Goal: Information Seeking & Learning: Learn about a topic

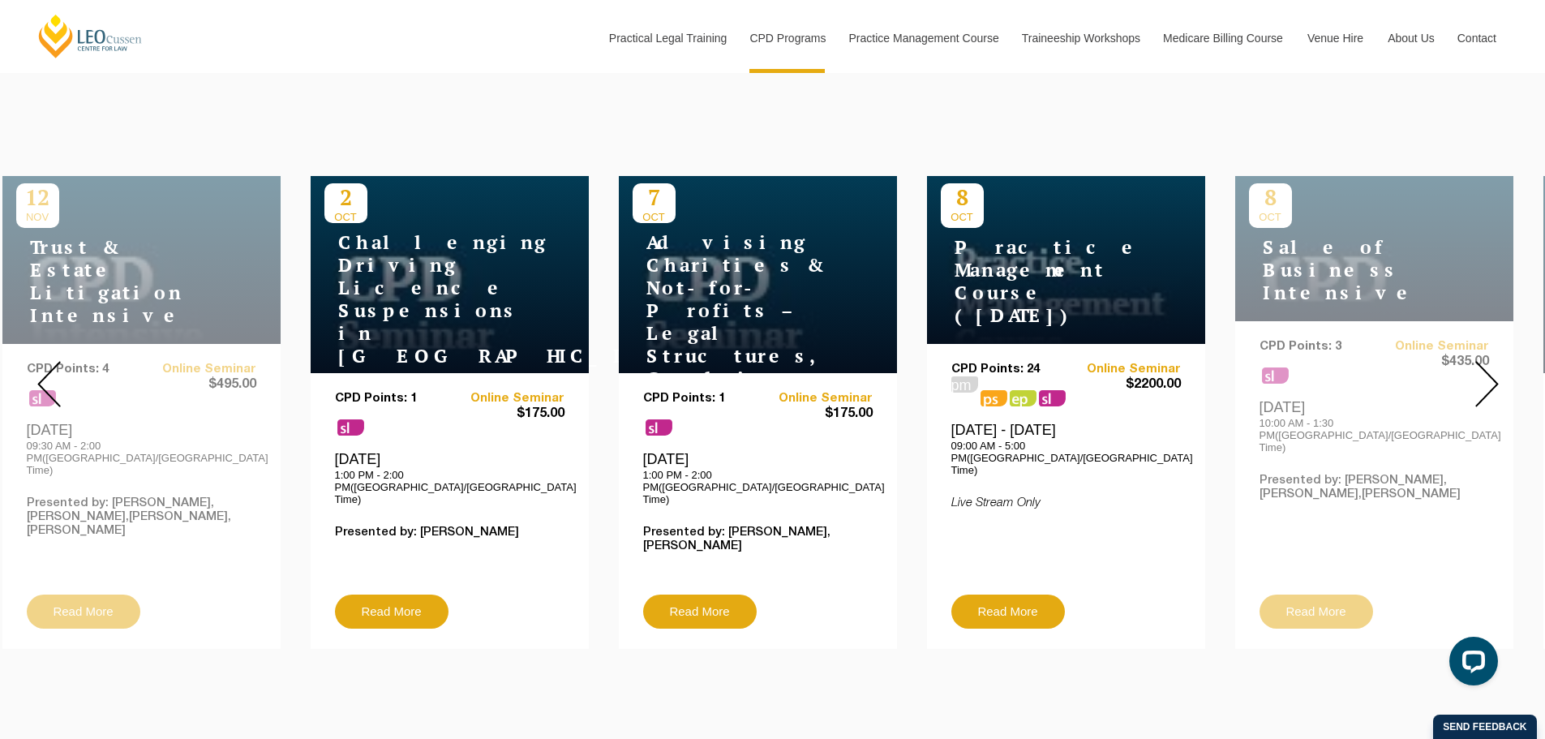
click at [1491, 381] on img at bounding box center [1487, 384] width 24 height 46
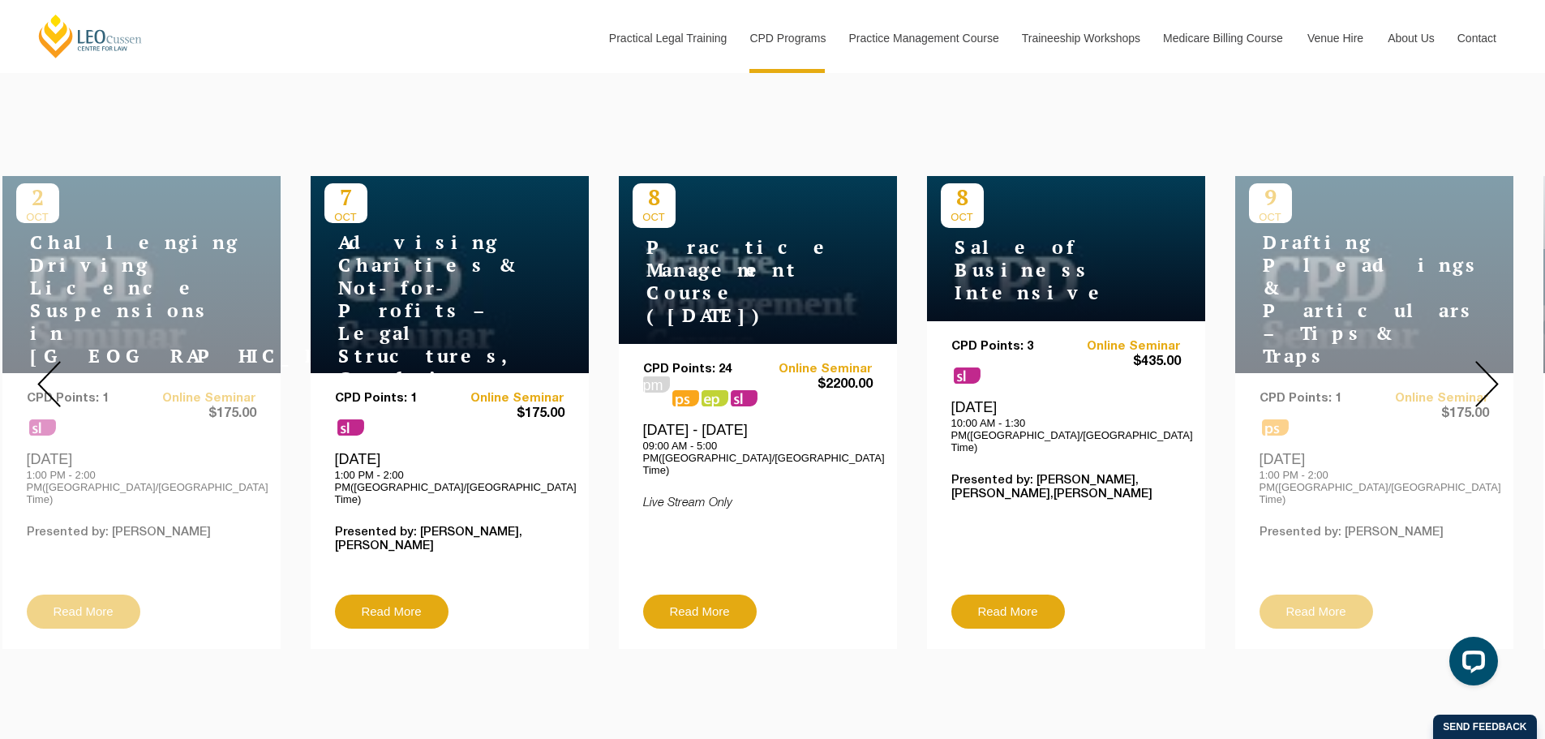
click at [1491, 381] on img at bounding box center [1487, 384] width 24 height 46
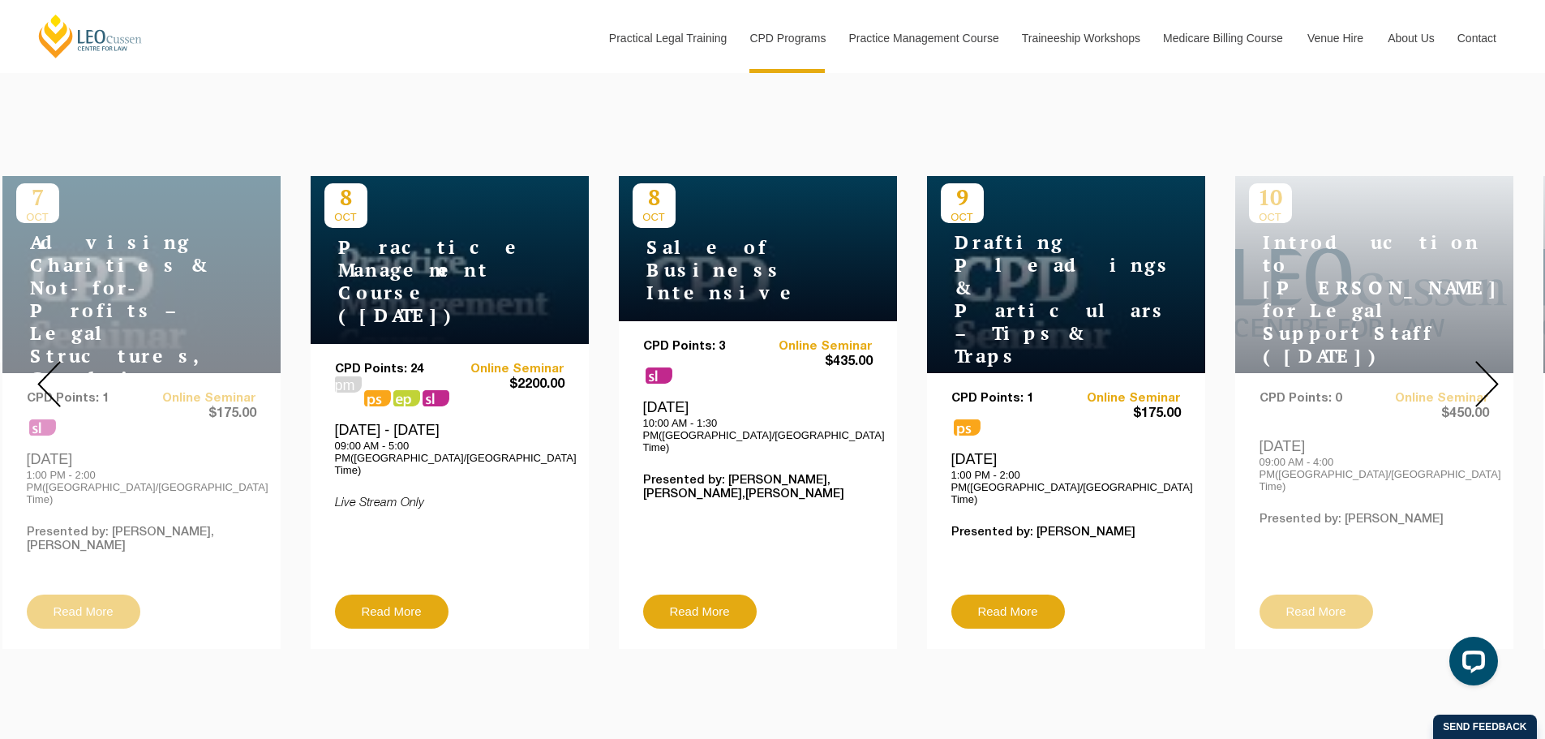
click at [1491, 381] on img at bounding box center [1487, 384] width 24 height 46
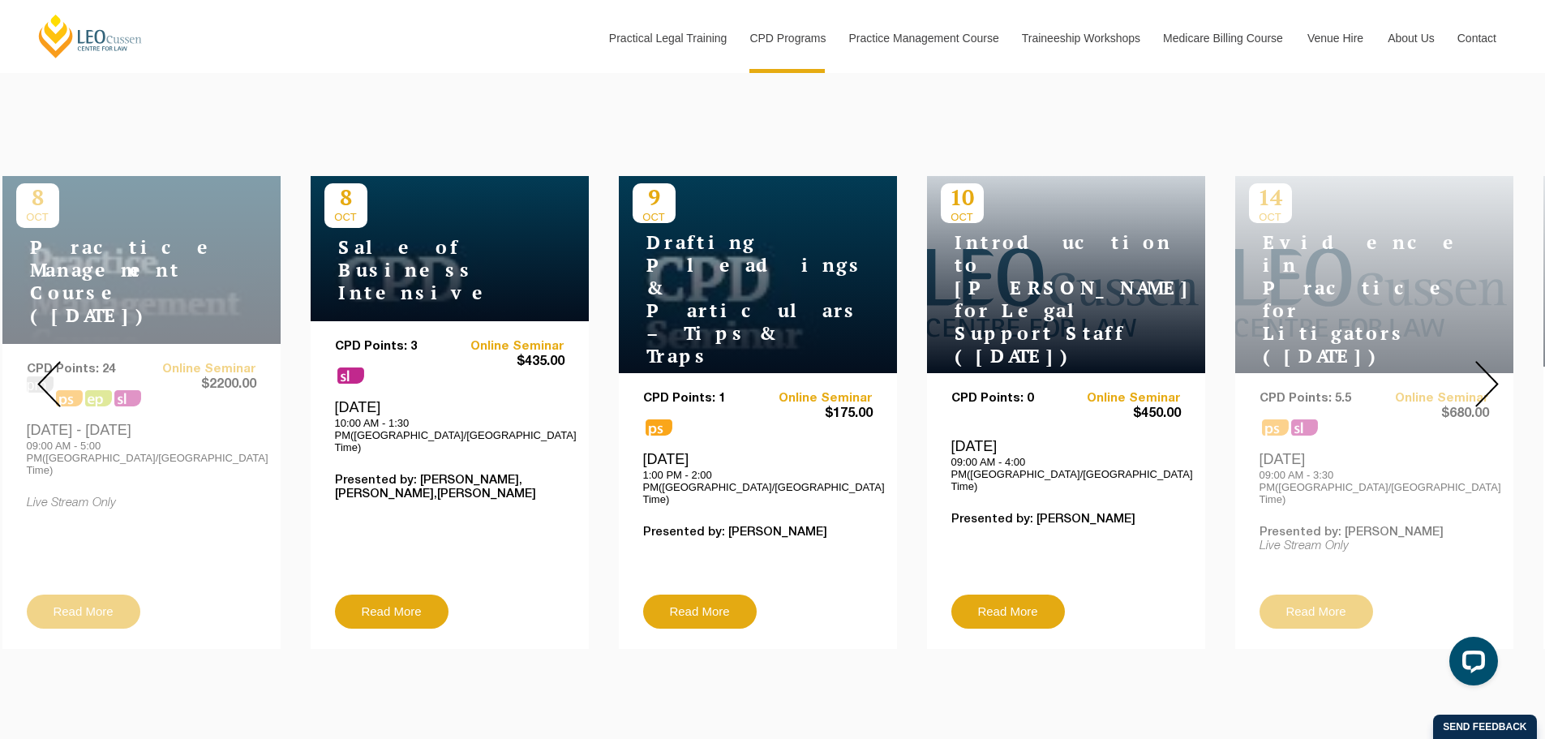
click at [1480, 384] on img at bounding box center [1487, 384] width 24 height 46
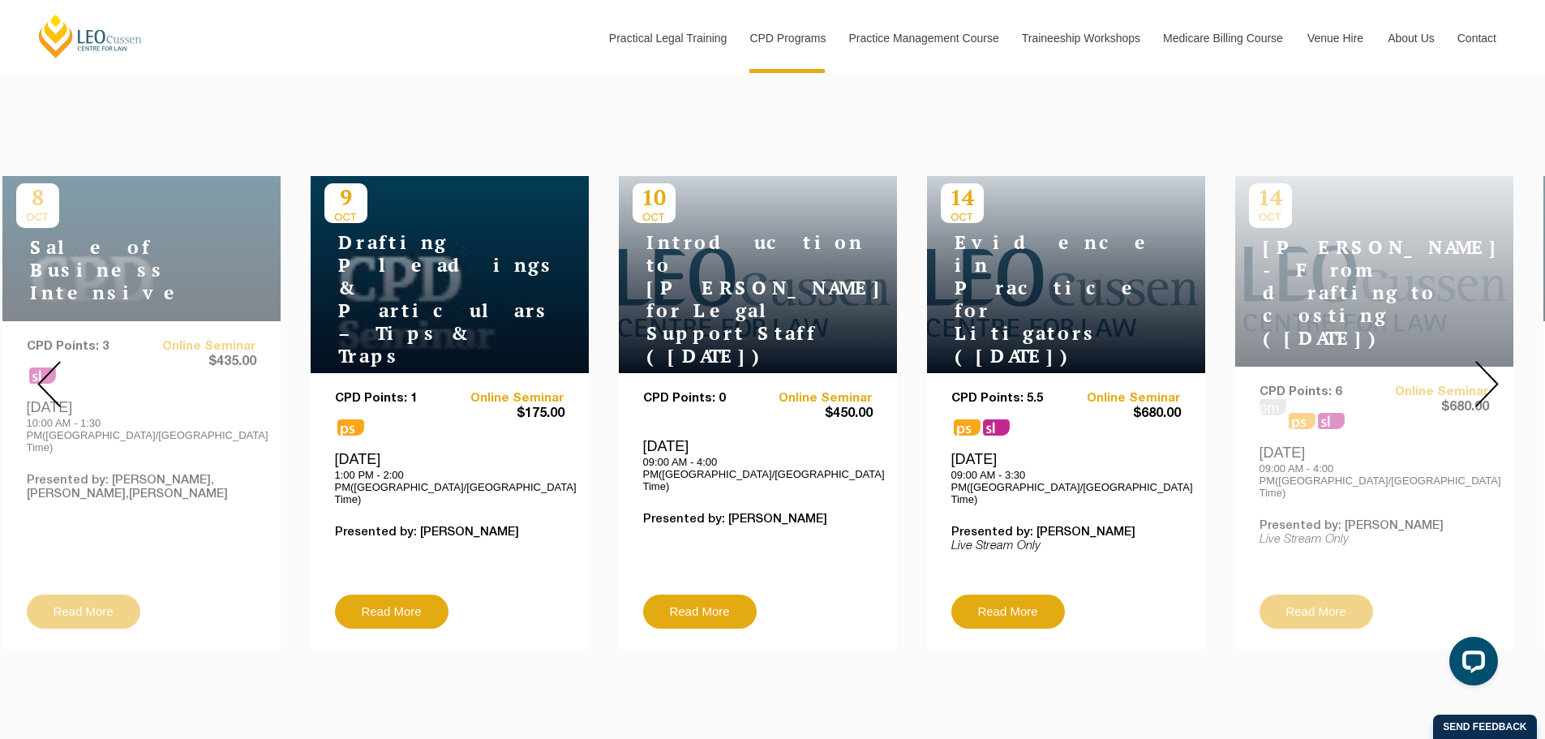
click at [1480, 384] on img at bounding box center [1487, 384] width 24 height 46
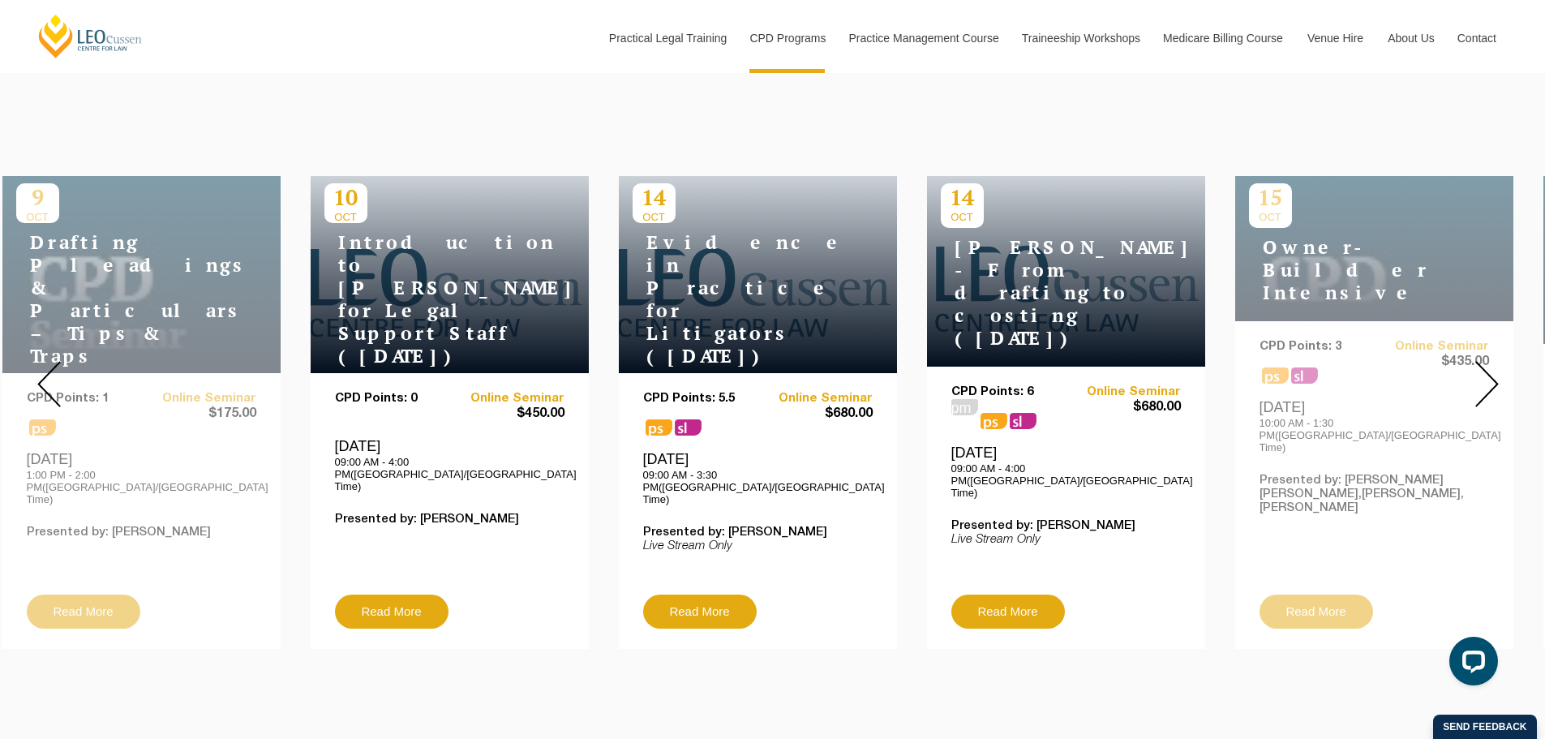
click at [1479, 386] on img at bounding box center [1487, 384] width 24 height 46
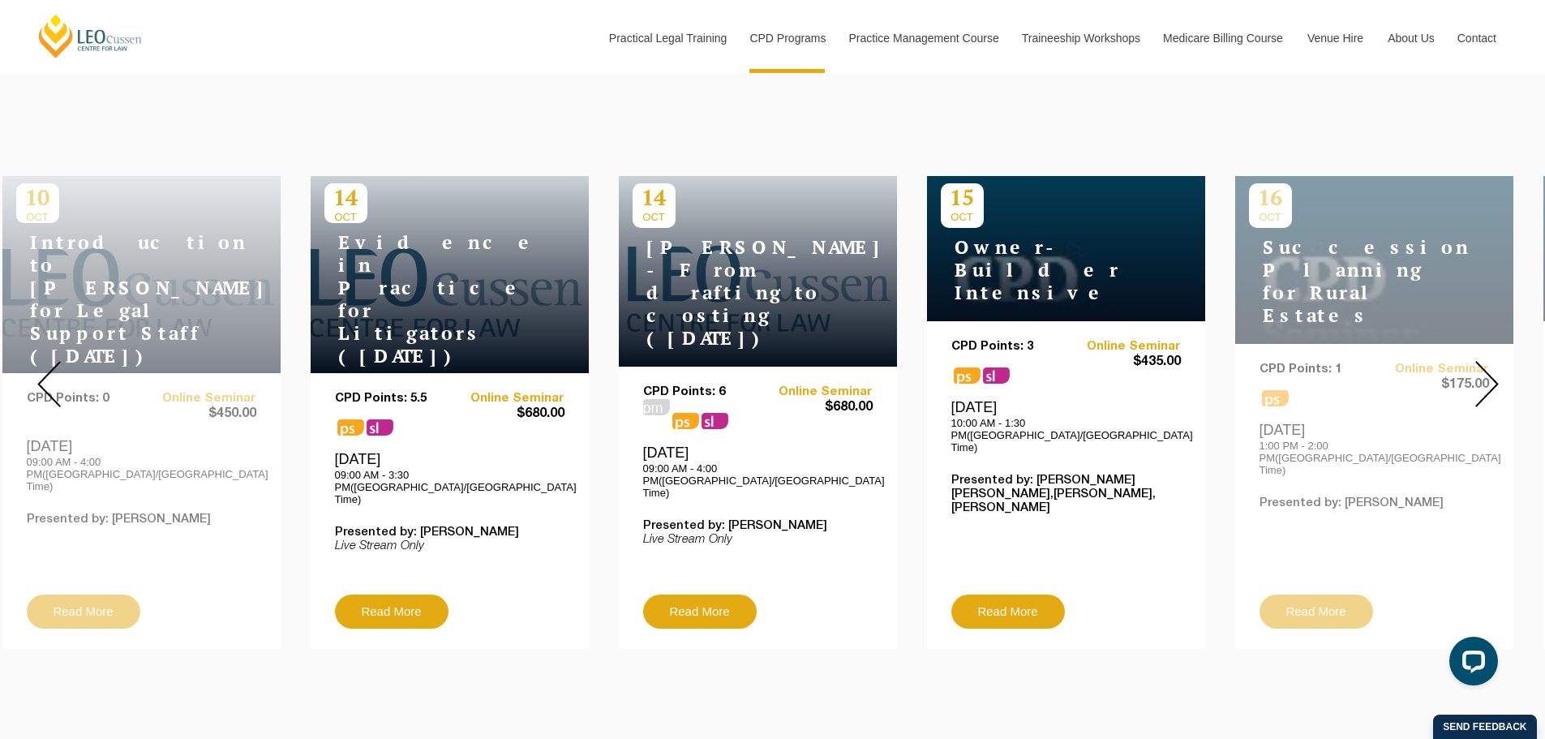
click at [1479, 386] on img at bounding box center [1487, 384] width 24 height 46
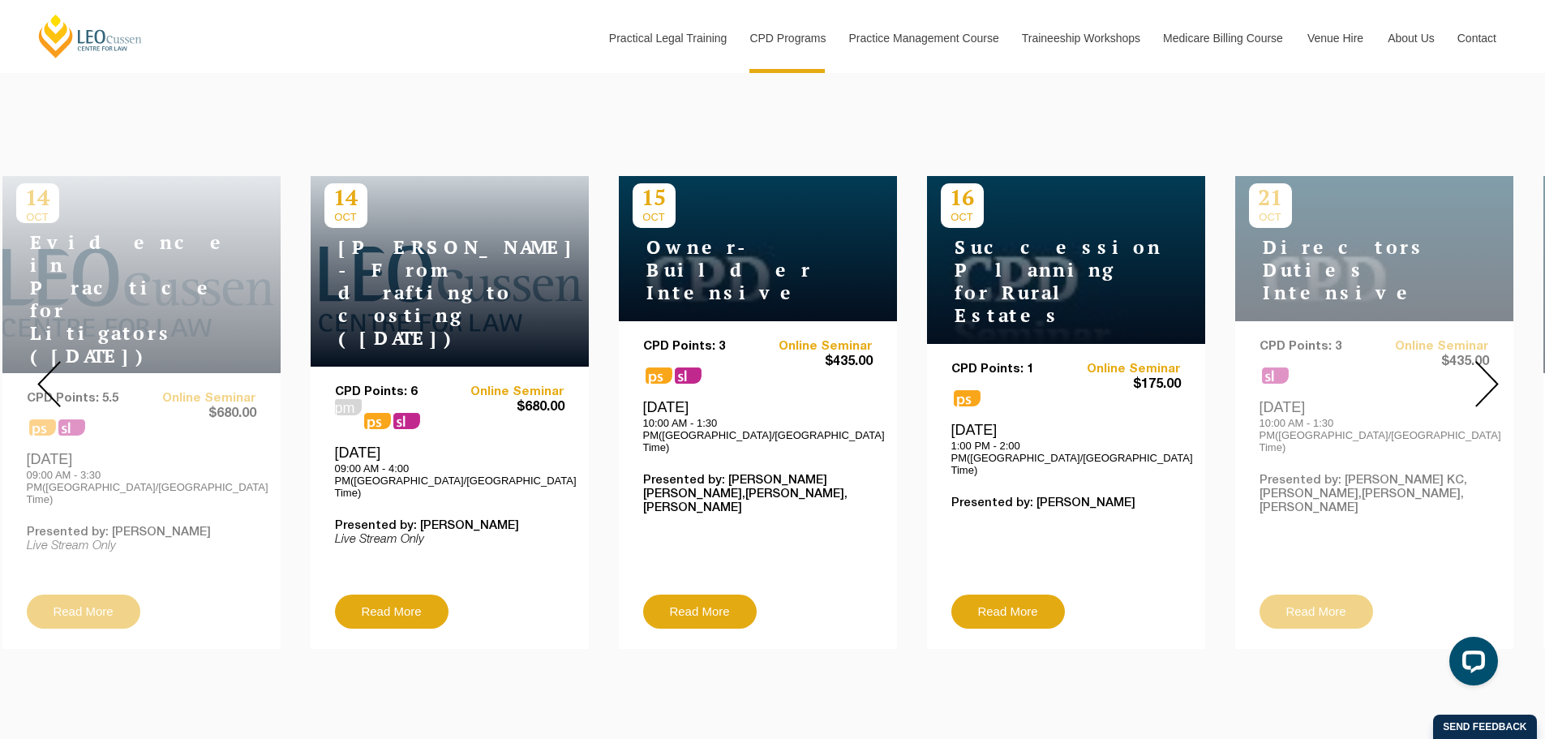
click at [1479, 386] on img at bounding box center [1487, 384] width 24 height 46
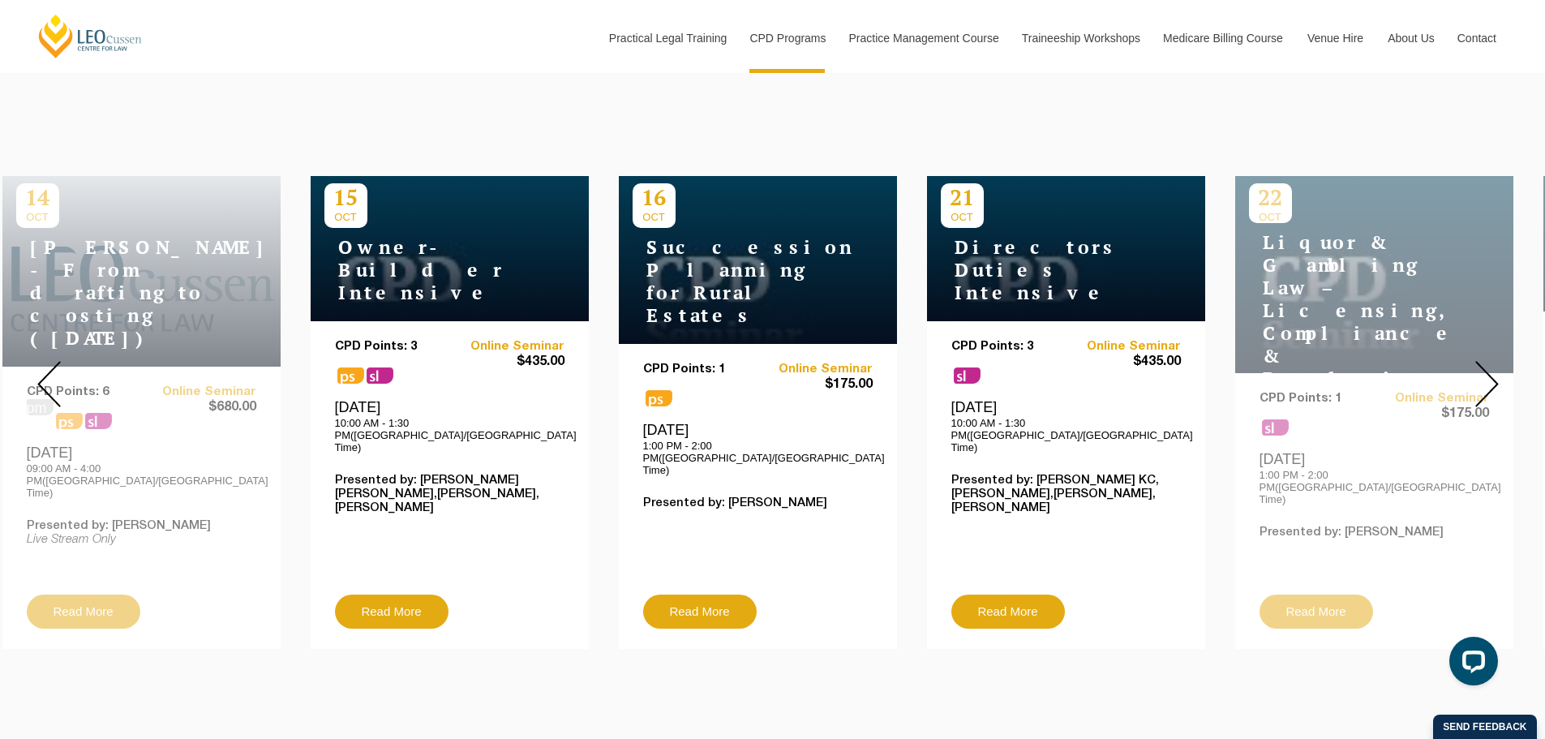
click at [1479, 386] on img at bounding box center [1487, 384] width 24 height 46
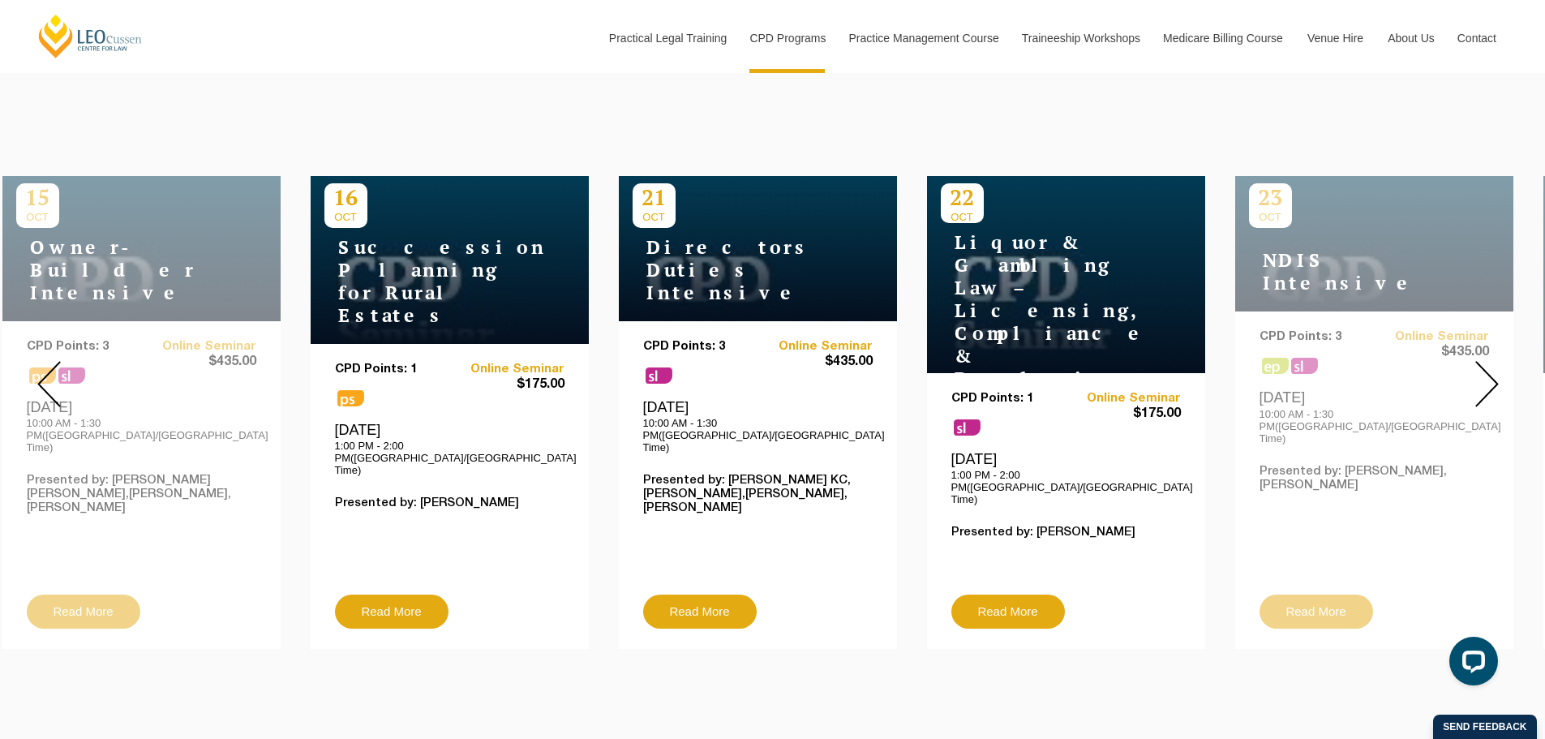
click at [1479, 386] on img at bounding box center [1487, 384] width 24 height 46
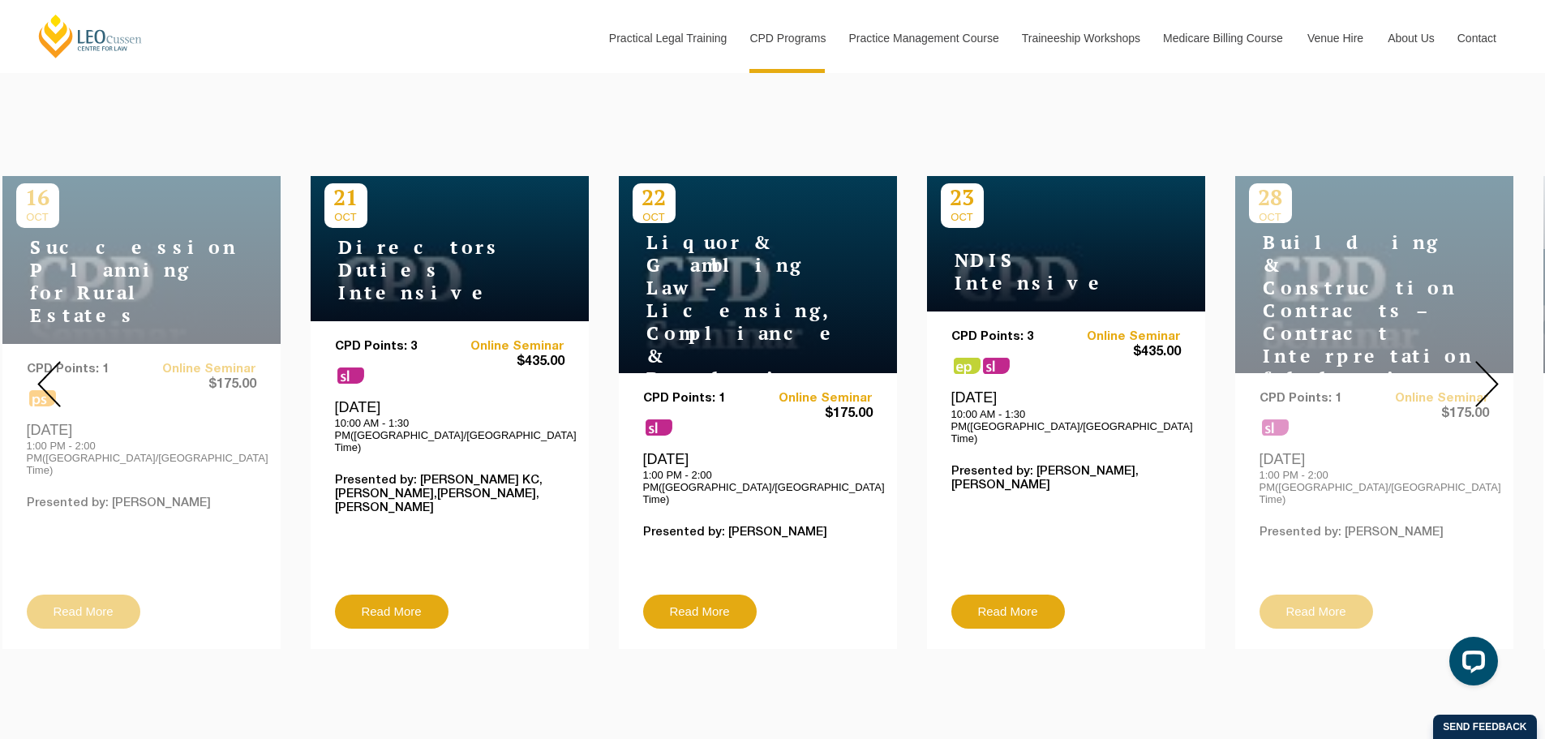
click at [1479, 386] on img at bounding box center [1487, 384] width 24 height 46
click at [1485, 372] on img at bounding box center [1487, 384] width 24 height 46
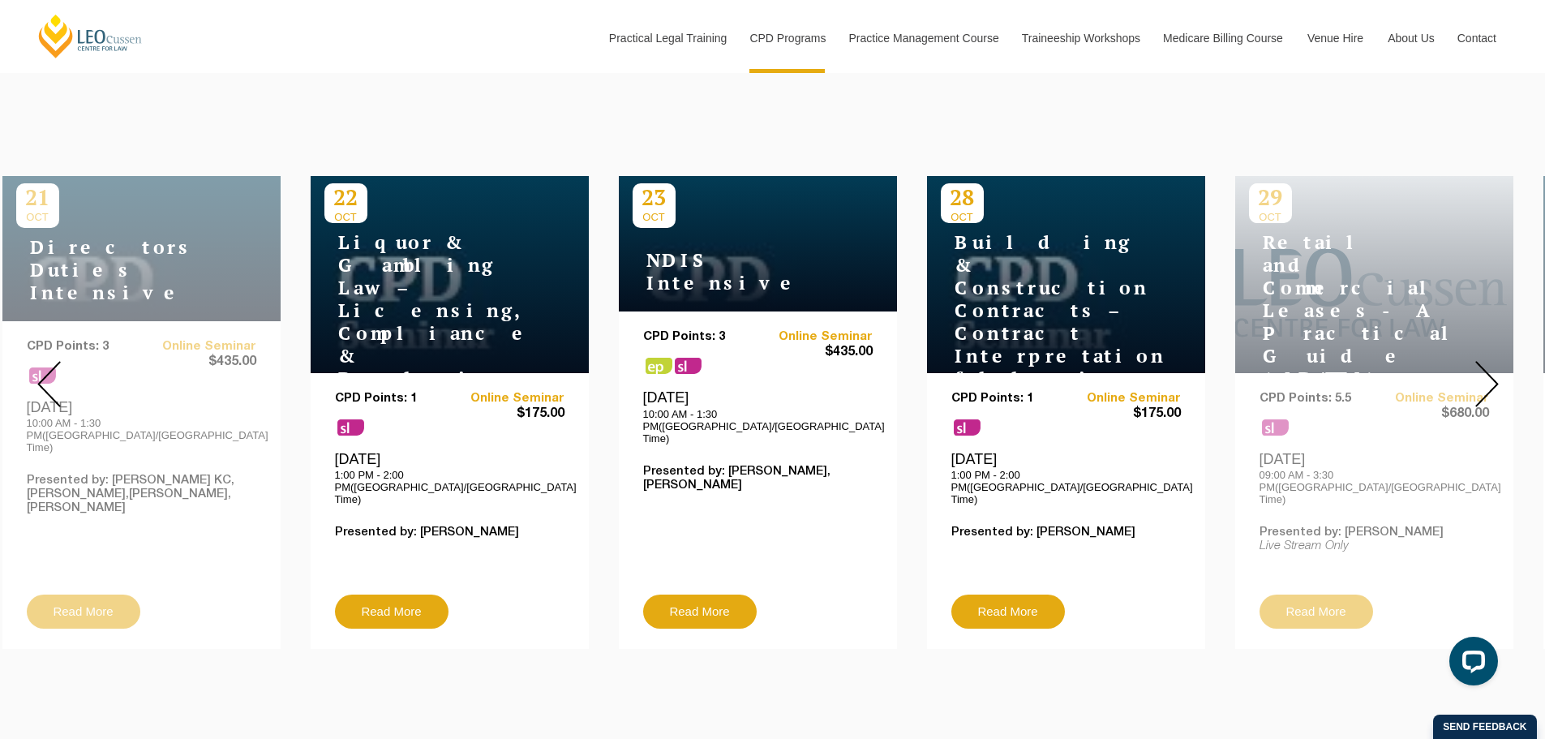
click at [1485, 372] on img at bounding box center [1487, 384] width 24 height 46
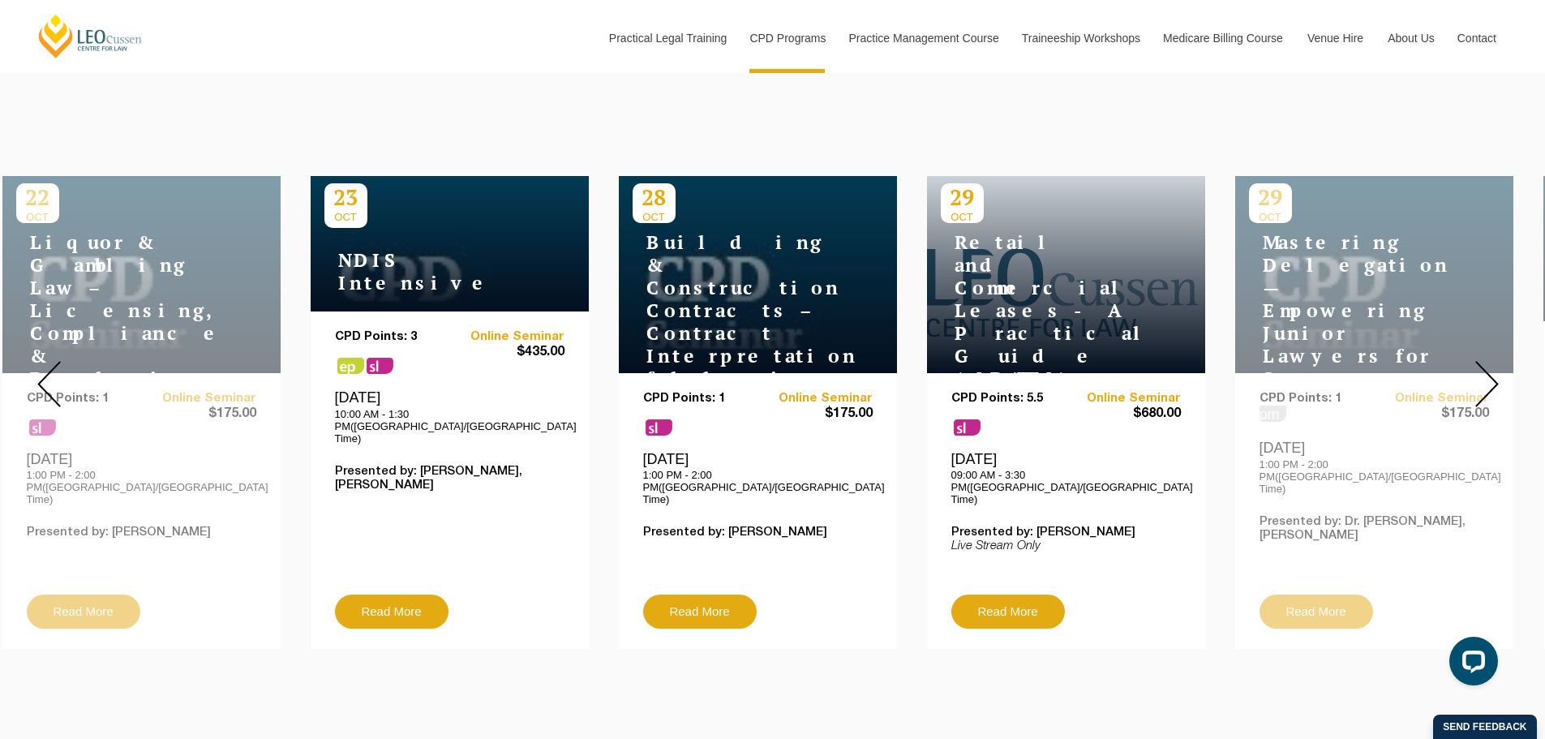
click at [1485, 372] on img at bounding box center [1487, 384] width 24 height 46
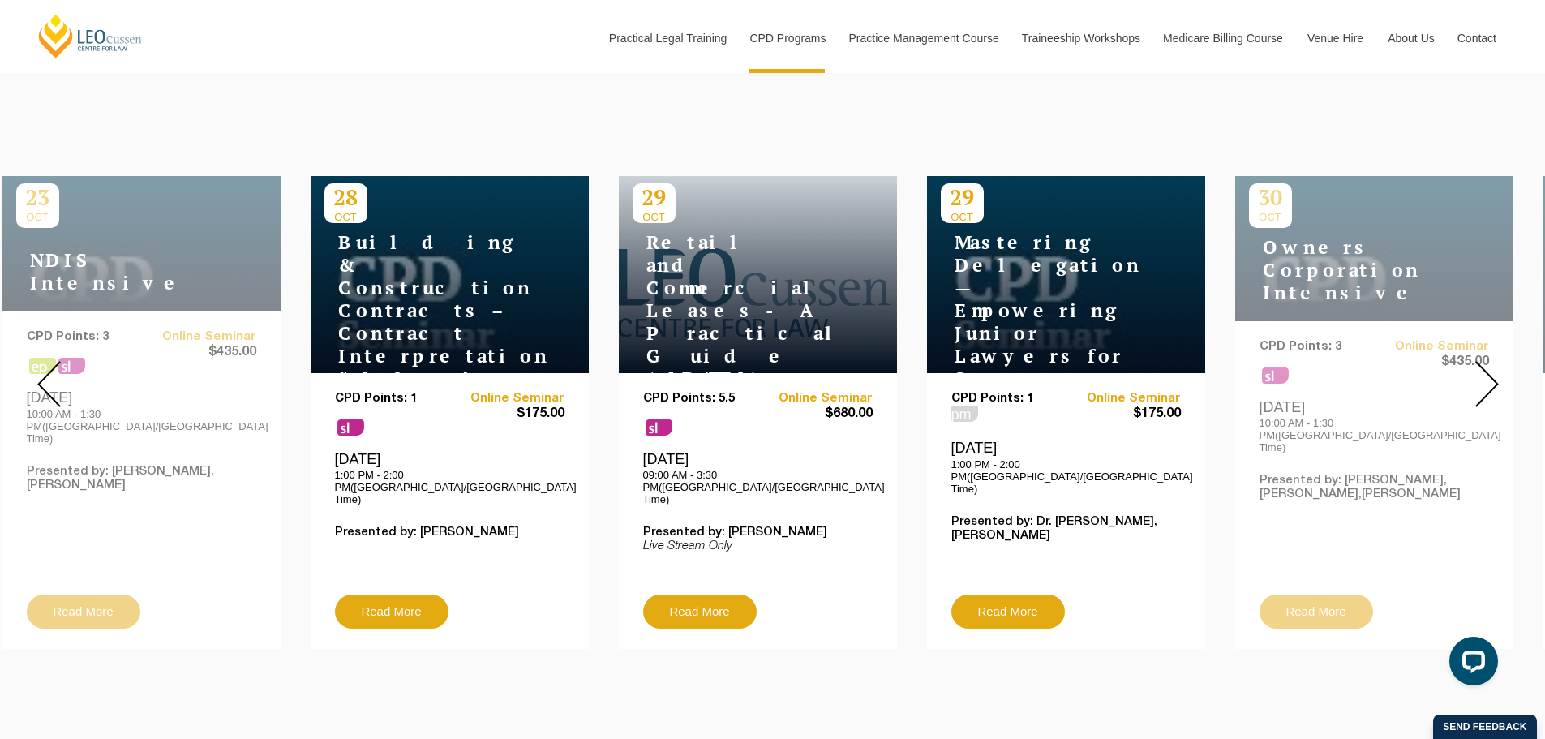
click at [1481, 373] on img at bounding box center [1487, 384] width 24 height 46
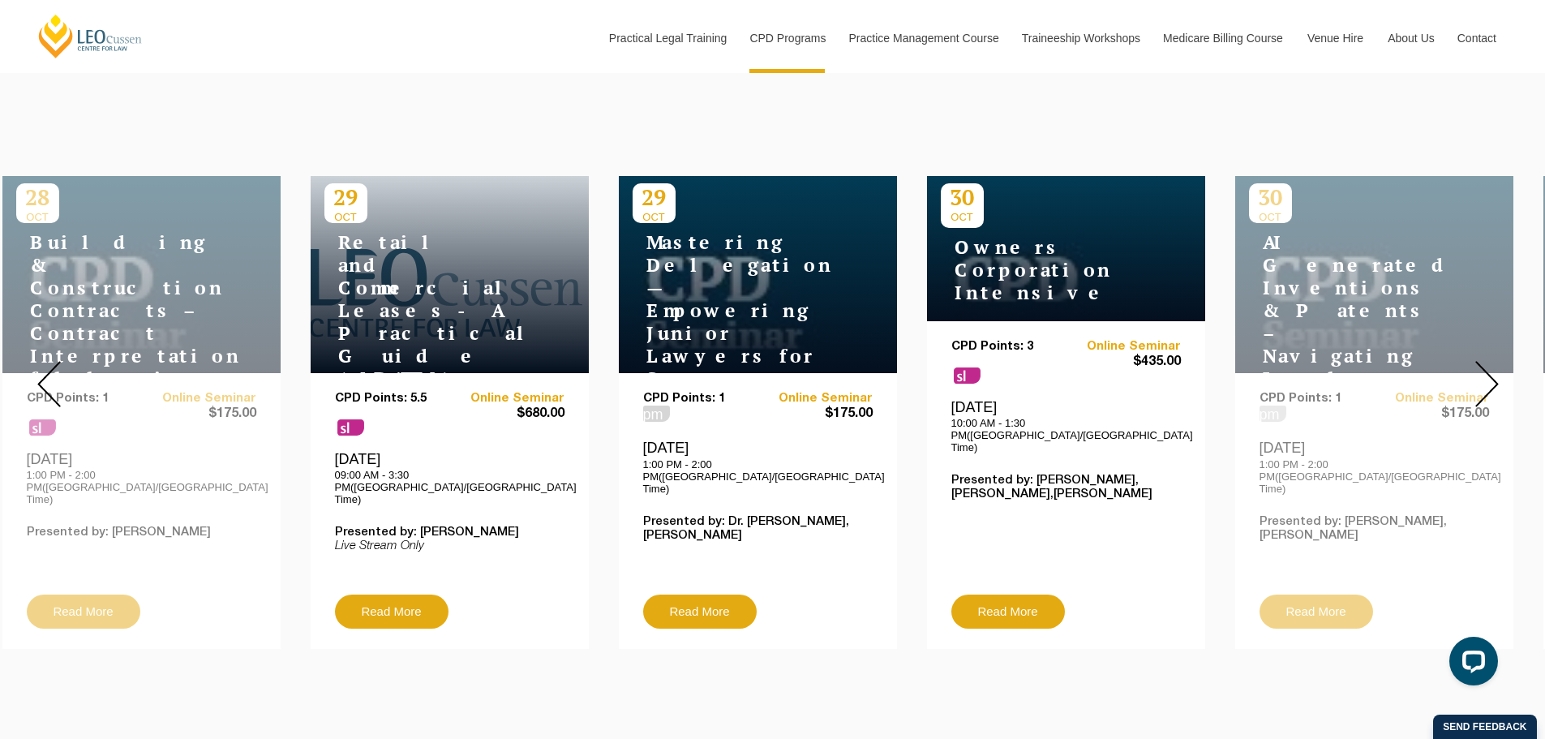
click at [1485, 378] on img at bounding box center [1487, 384] width 24 height 46
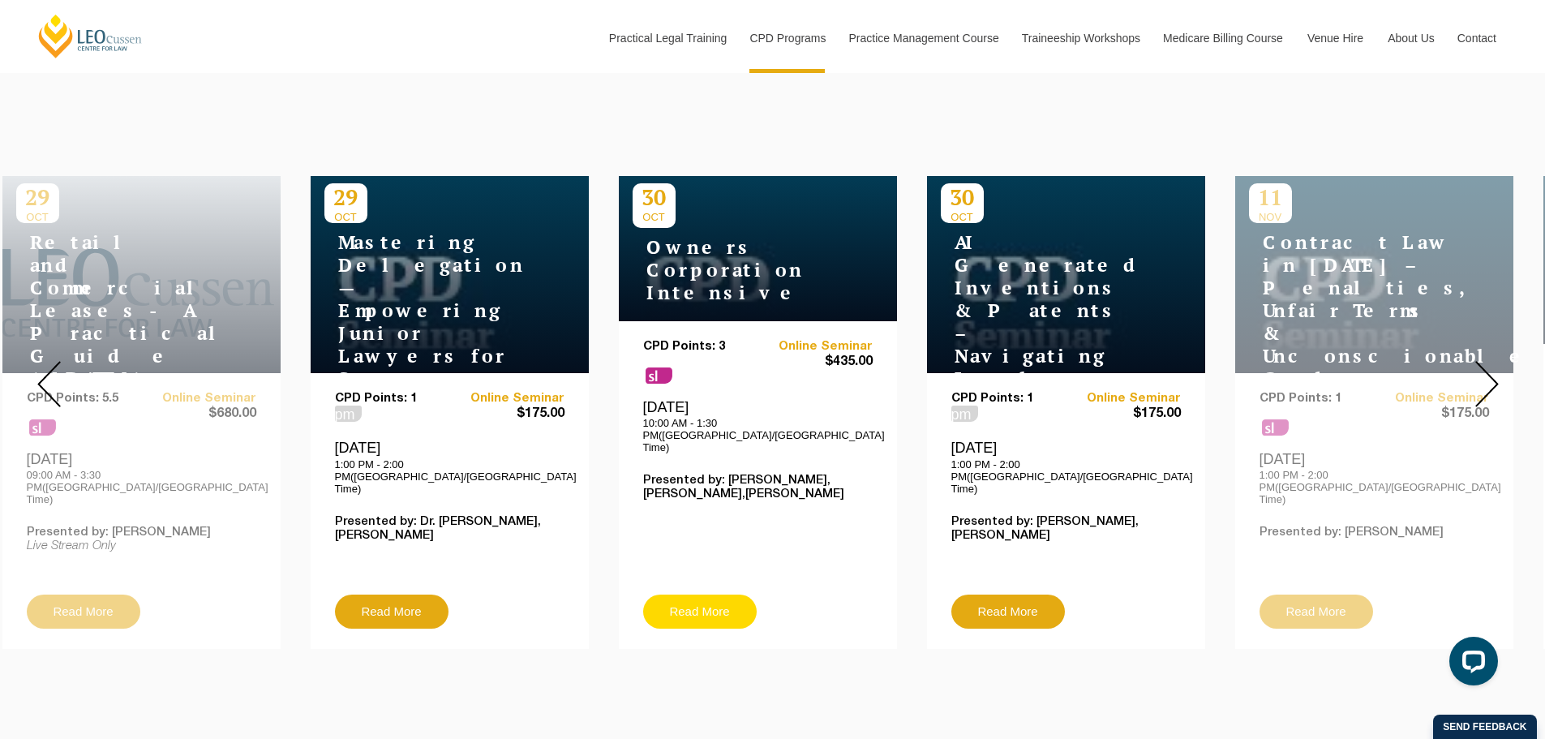
click at [696, 594] on link "Read More" at bounding box center [700, 611] width 114 height 34
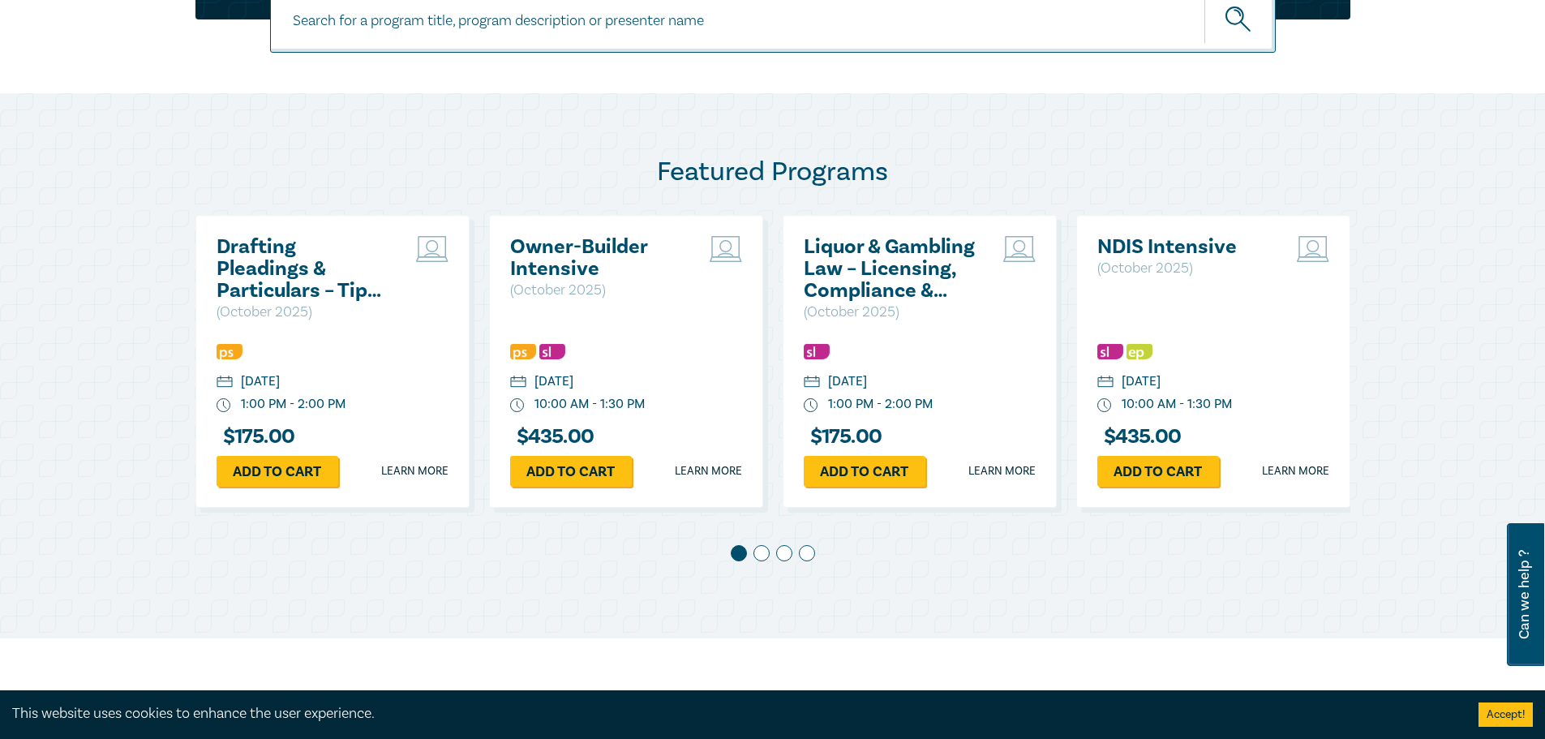
scroll to position [730, 0]
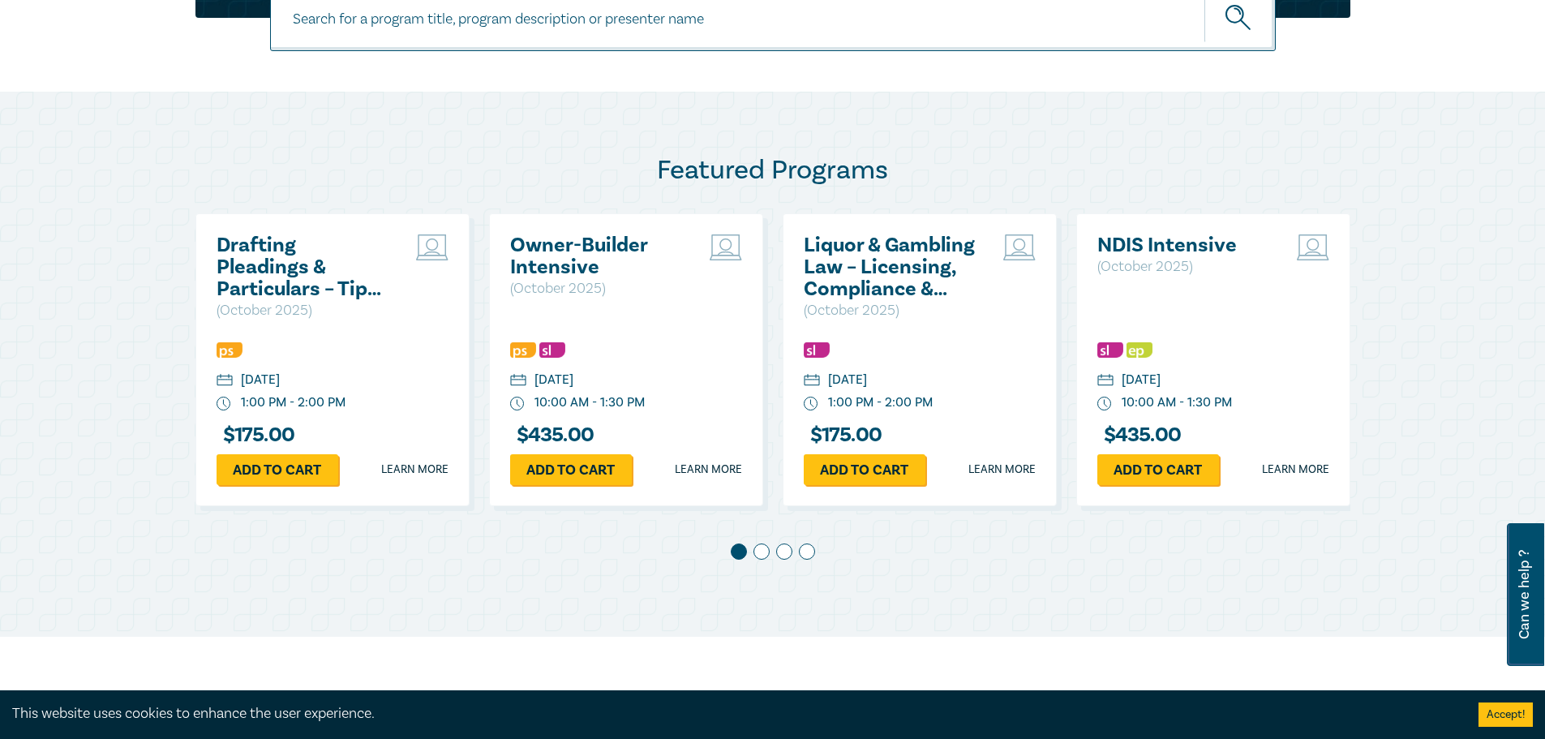
click at [574, 262] on h2 "Owner-Builder Intensive" at bounding box center [597, 256] width 174 height 44
click at [696, 465] on link "Learn more" at bounding box center [708, 469] width 67 height 16
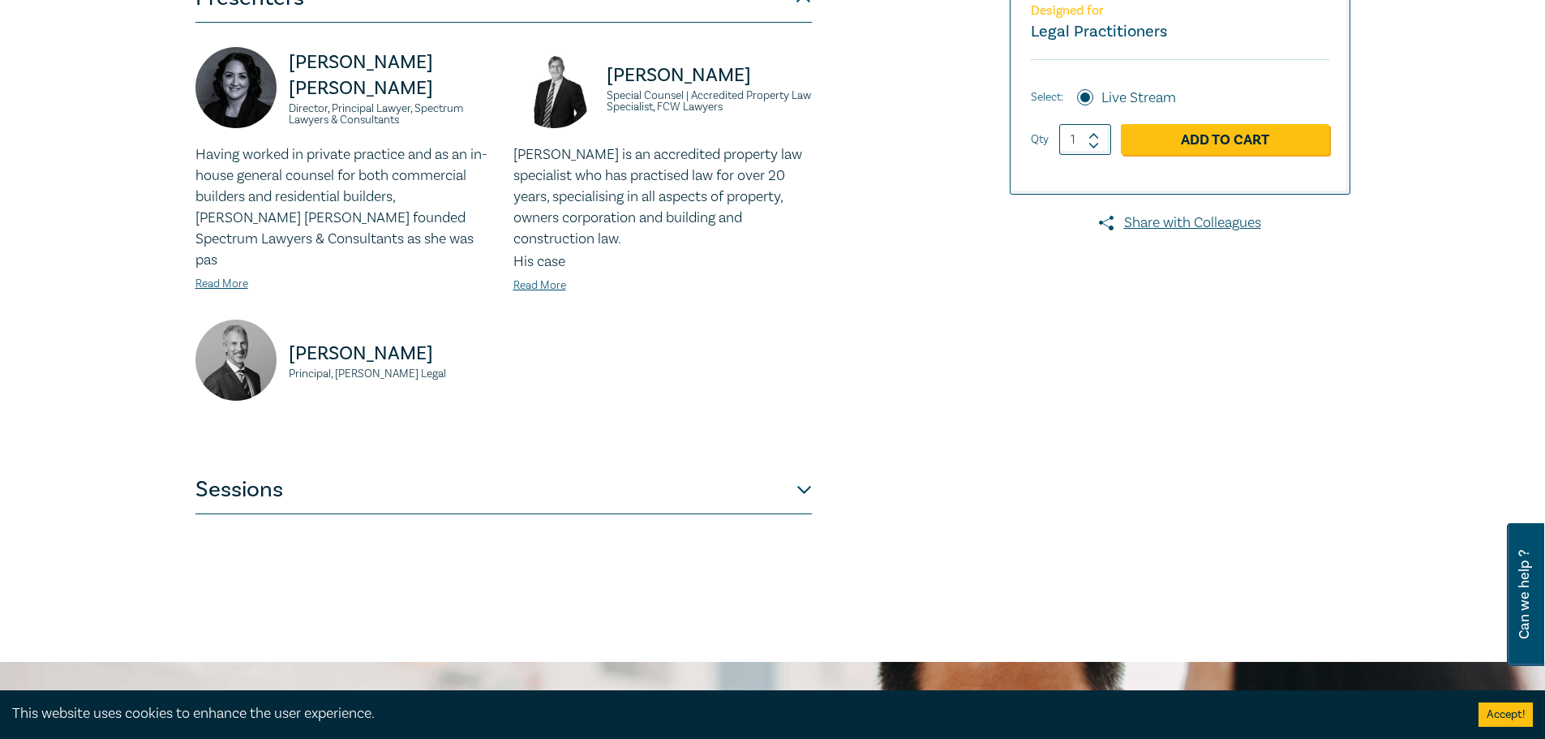
scroll to position [568, 0]
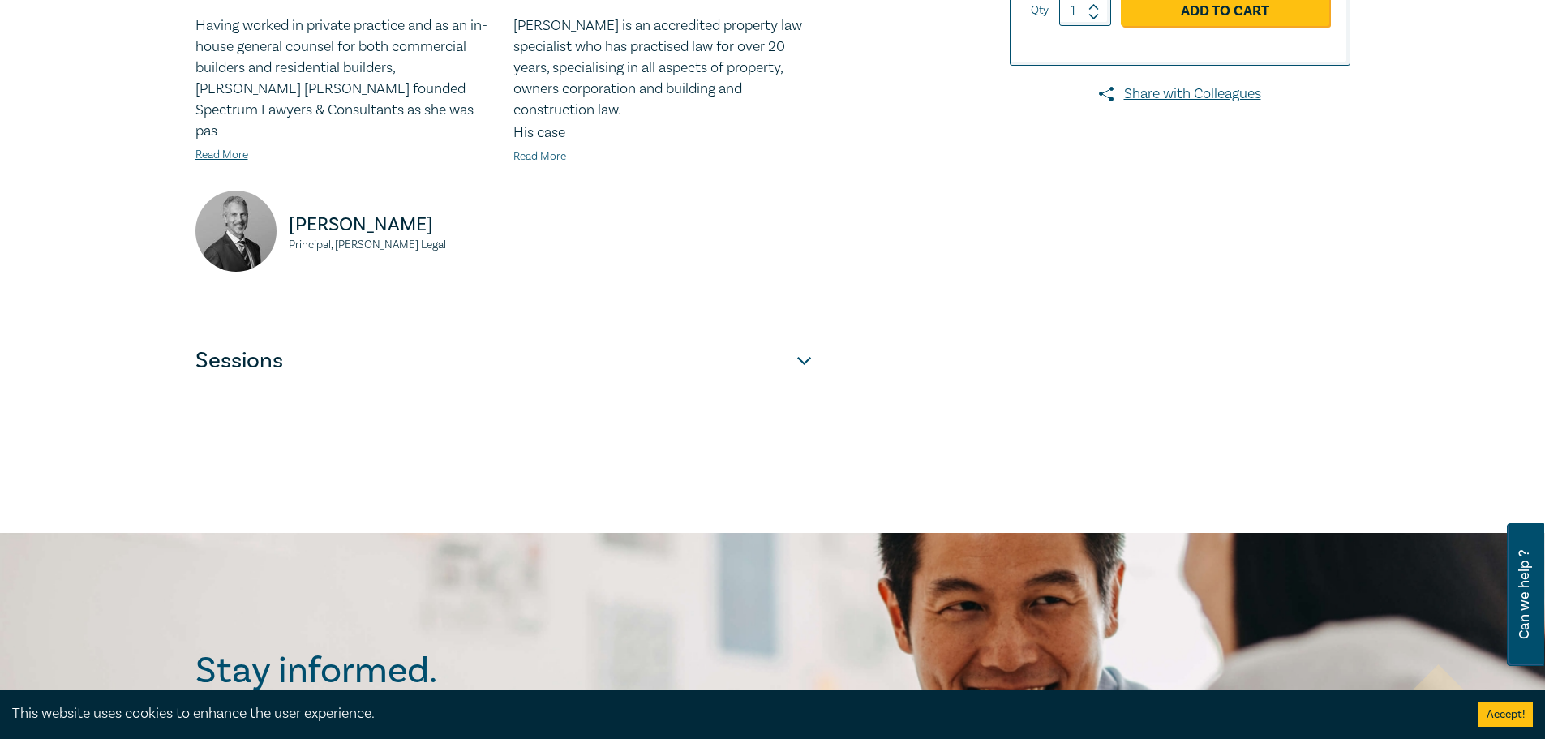
click at [729, 352] on button "Sessions" at bounding box center [503, 360] width 616 height 49
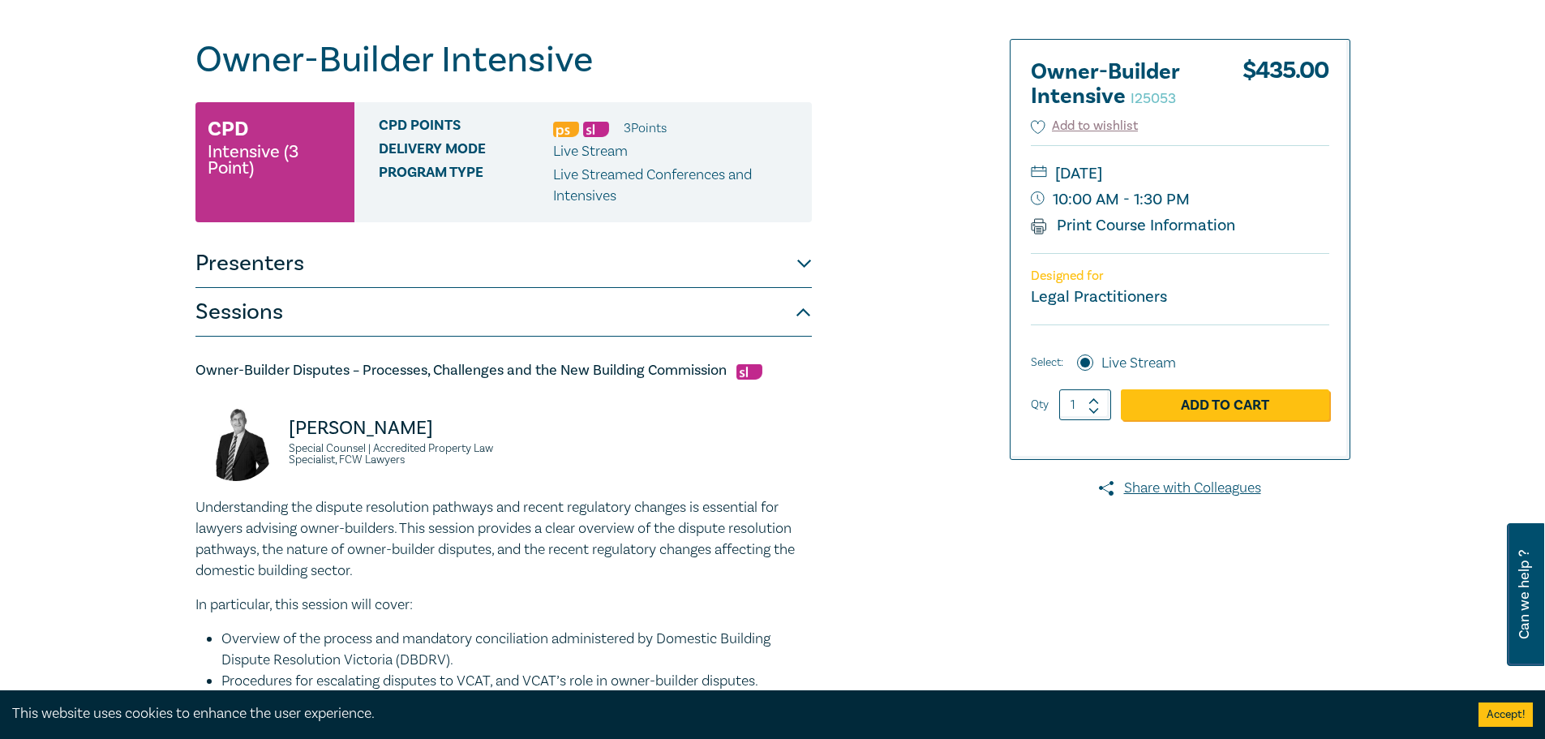
scroll to position [0, 0]
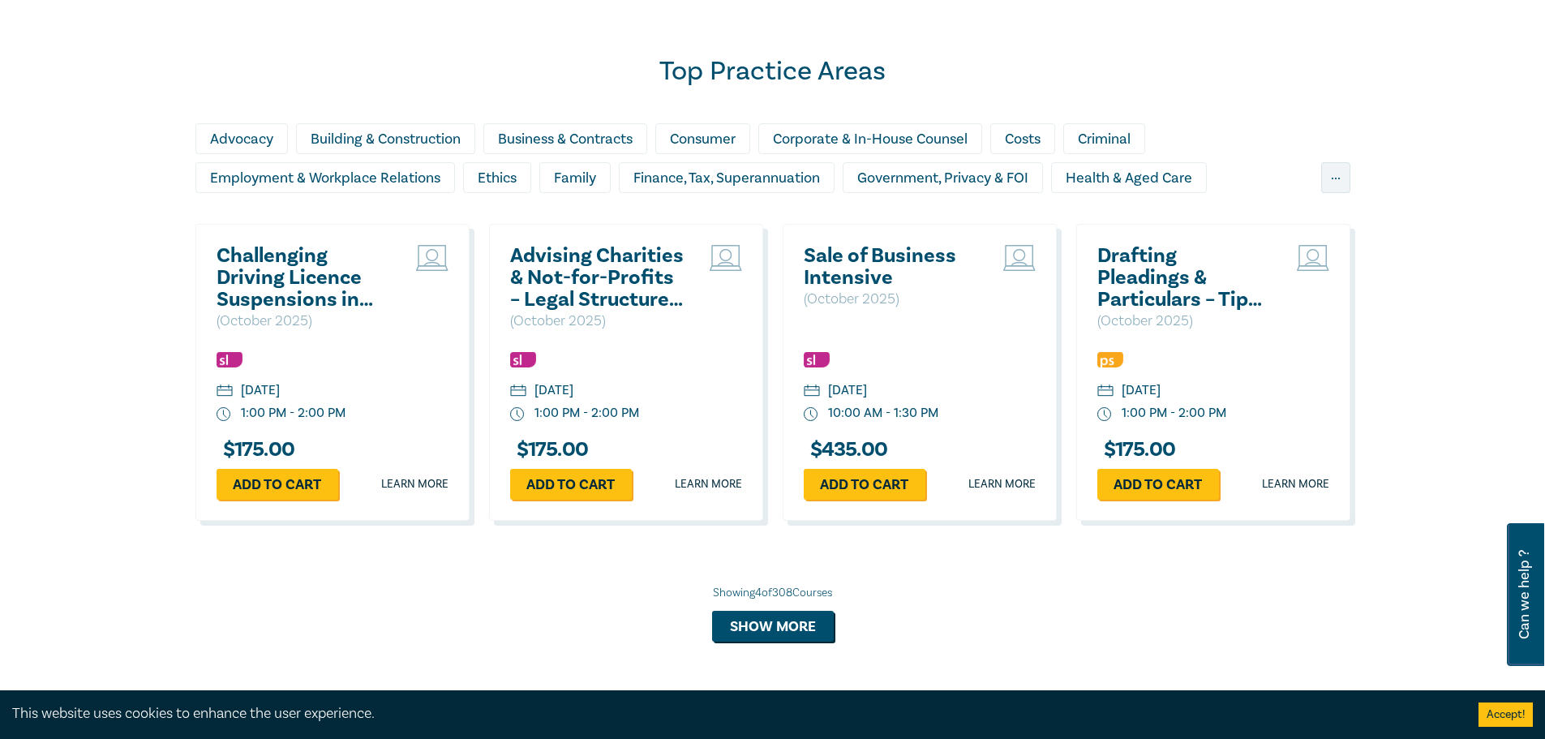
scroll to position [1354, 0]
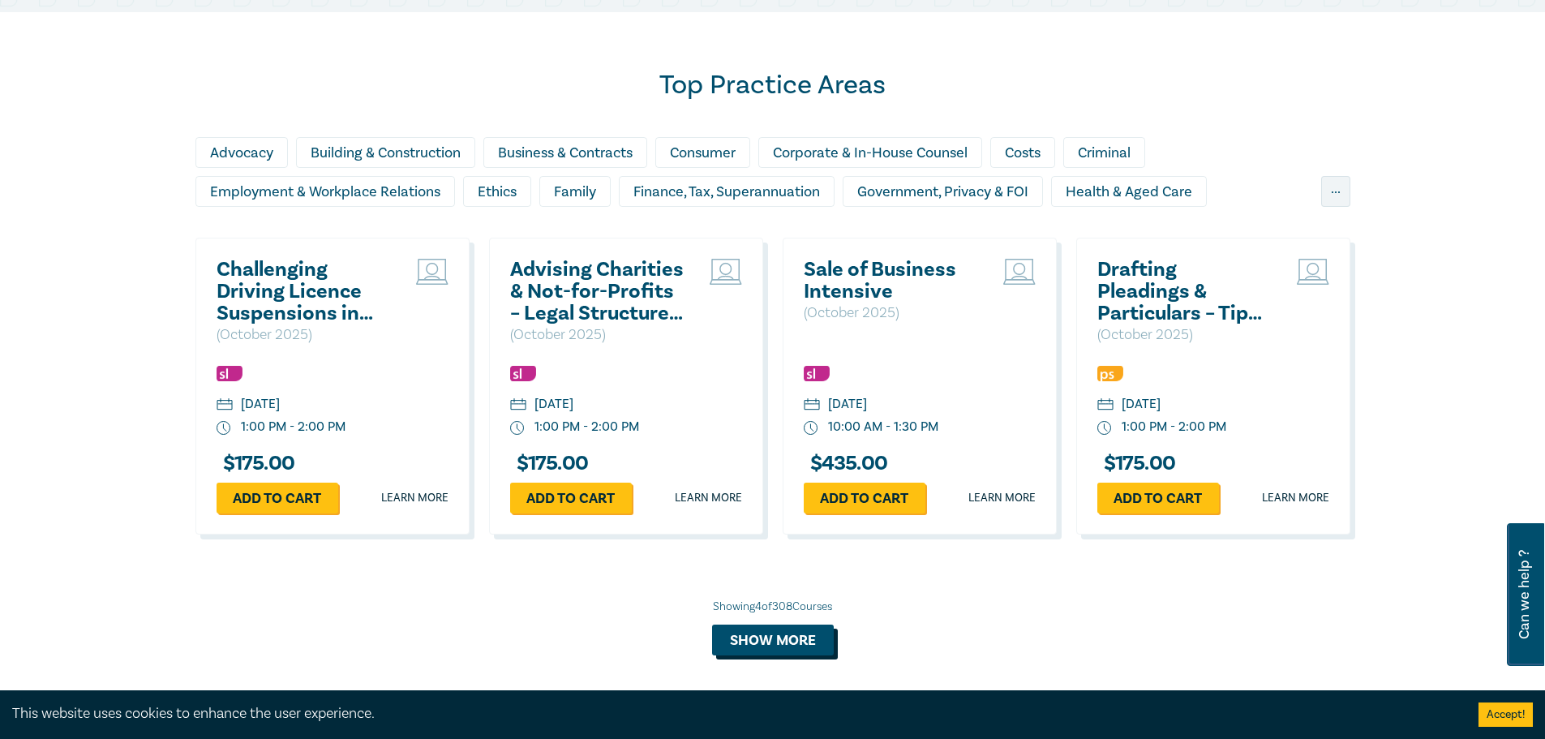
click at [775, 637] on button "Show more" at bounding box center [773, 639] width 122 height 31
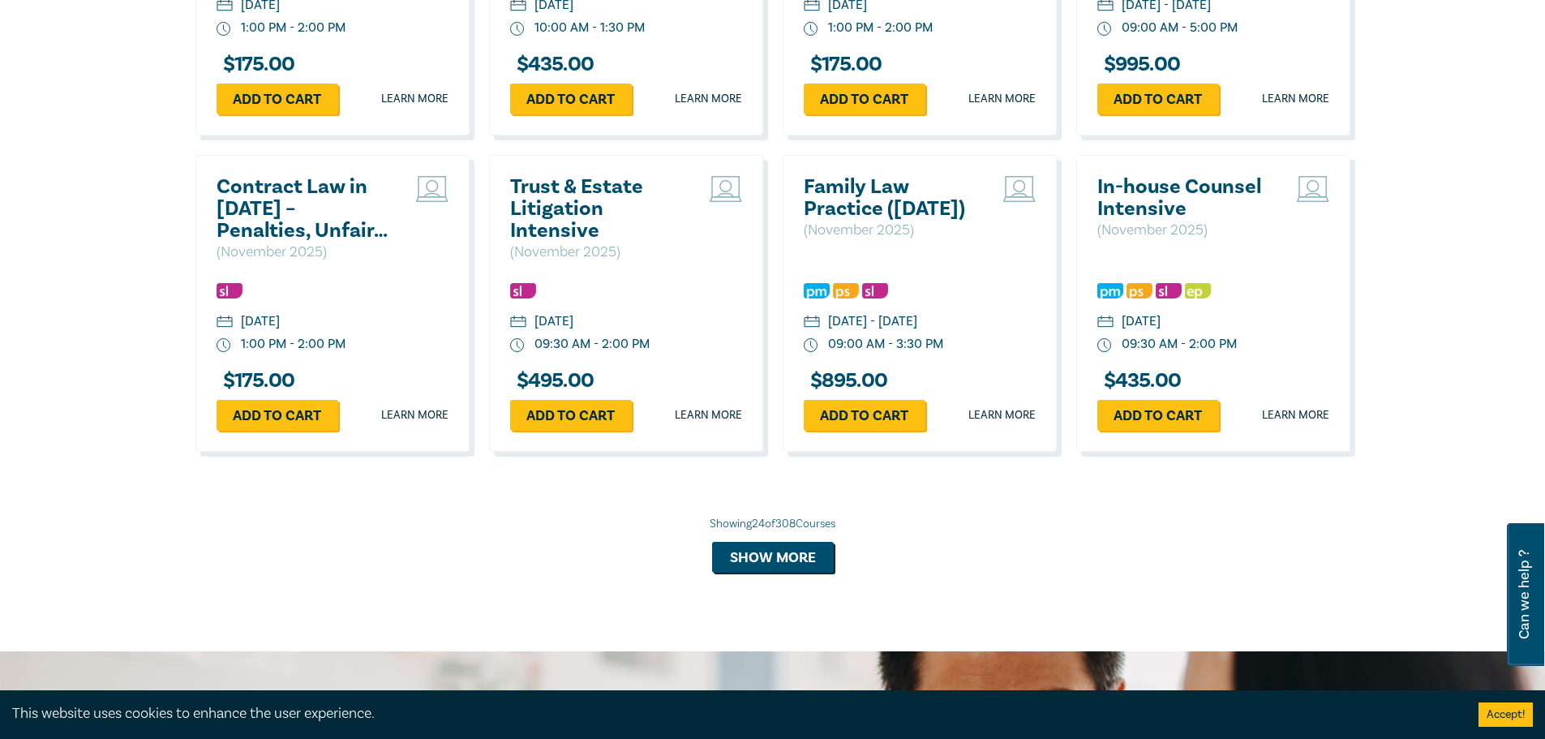
scroll to position [3057, 0]
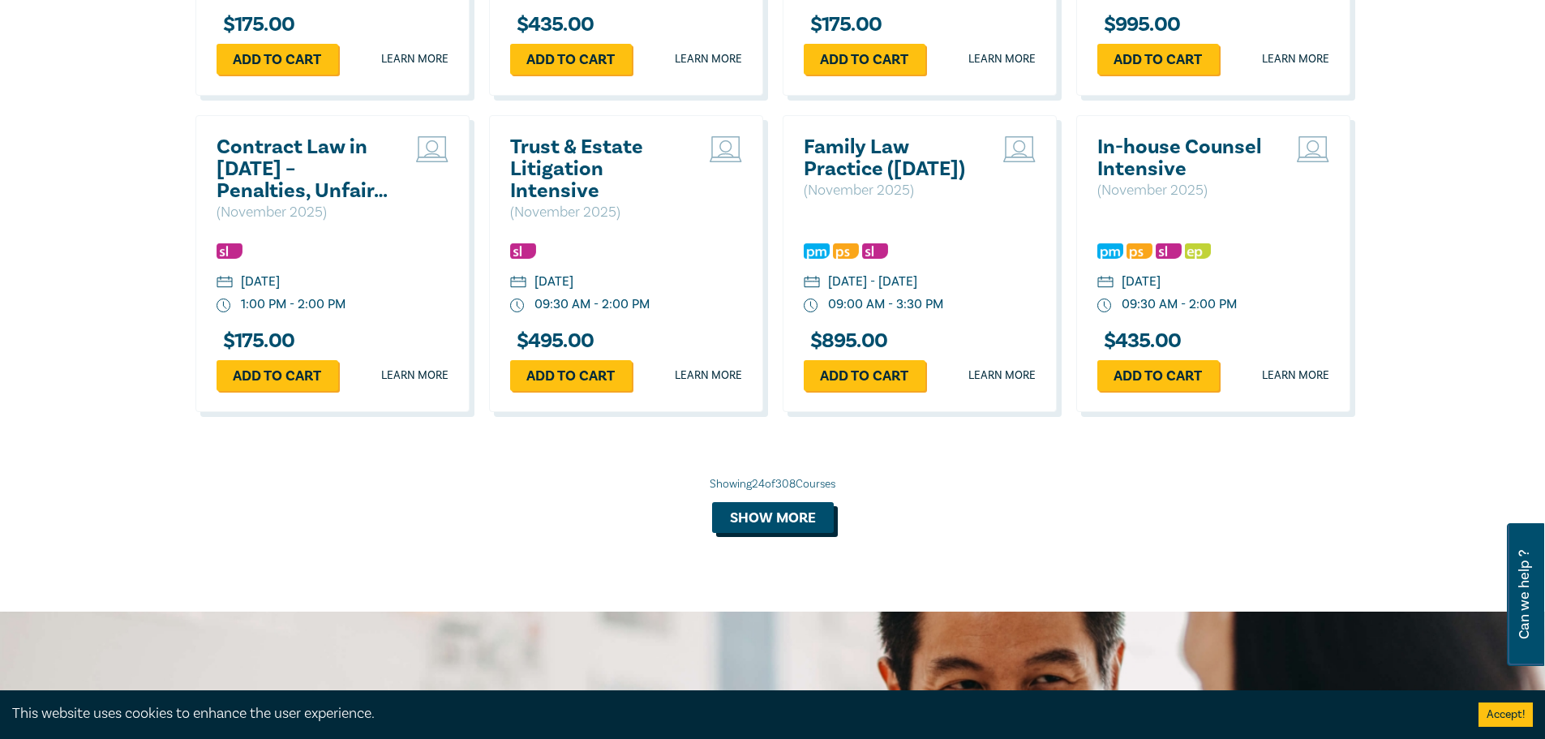
click at [746, 529] on button "Show more" at bounding box center [773, 517] width 122 height 31
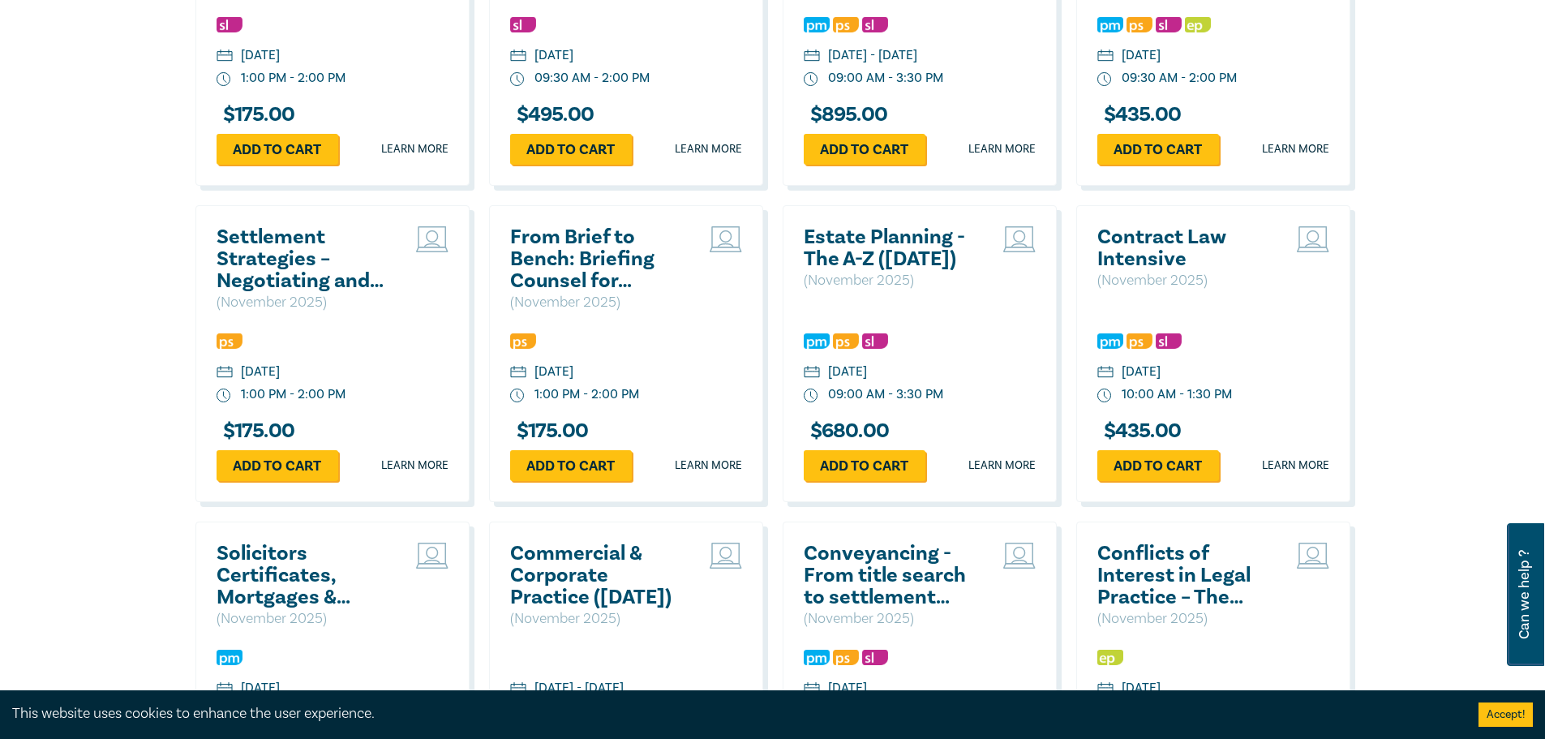
scroll to position [3300, 0]
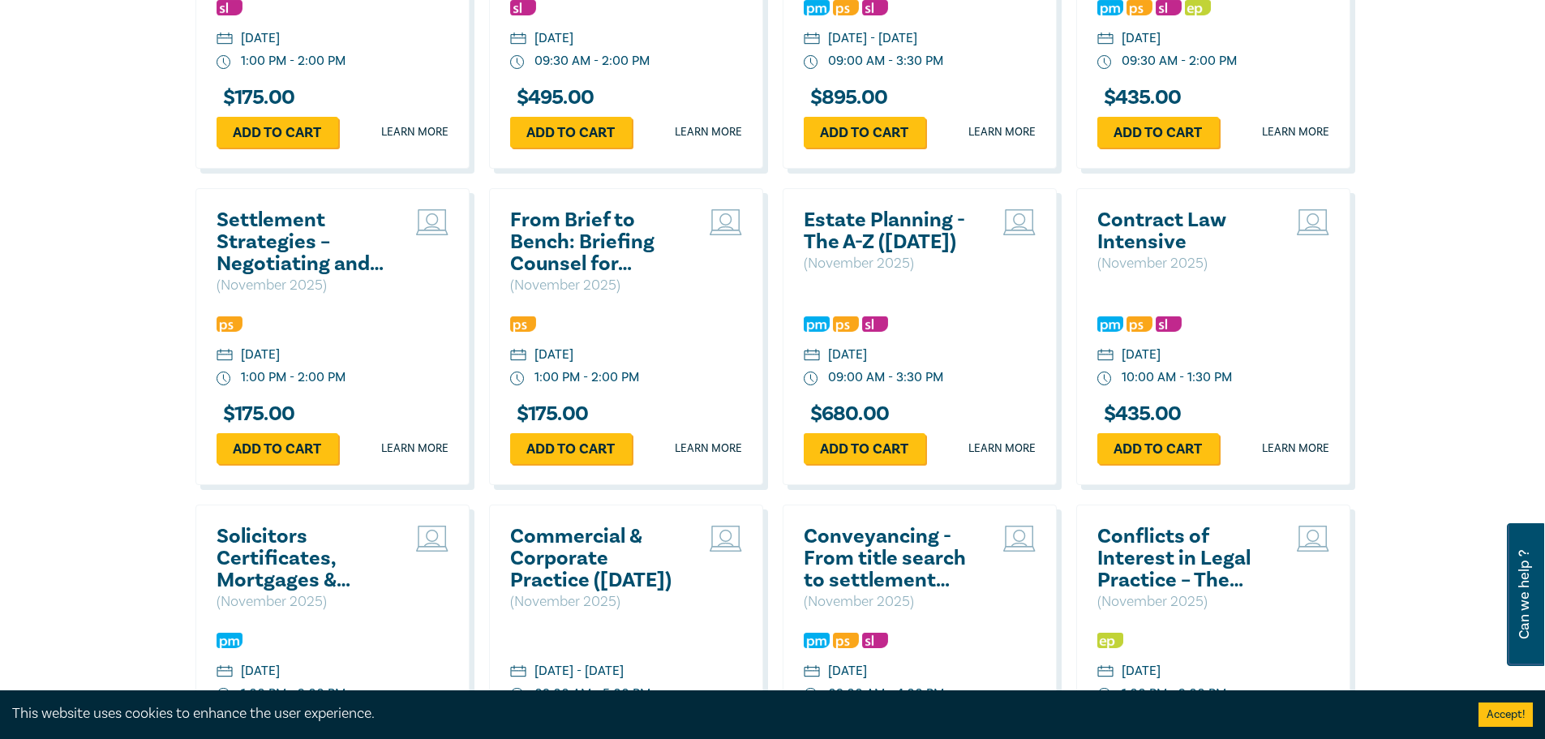
click at [610, 268] on h2 "From Brief to Bench: Briefing Counsel for Success" at bounding box center [597, 242] width 174 height 66
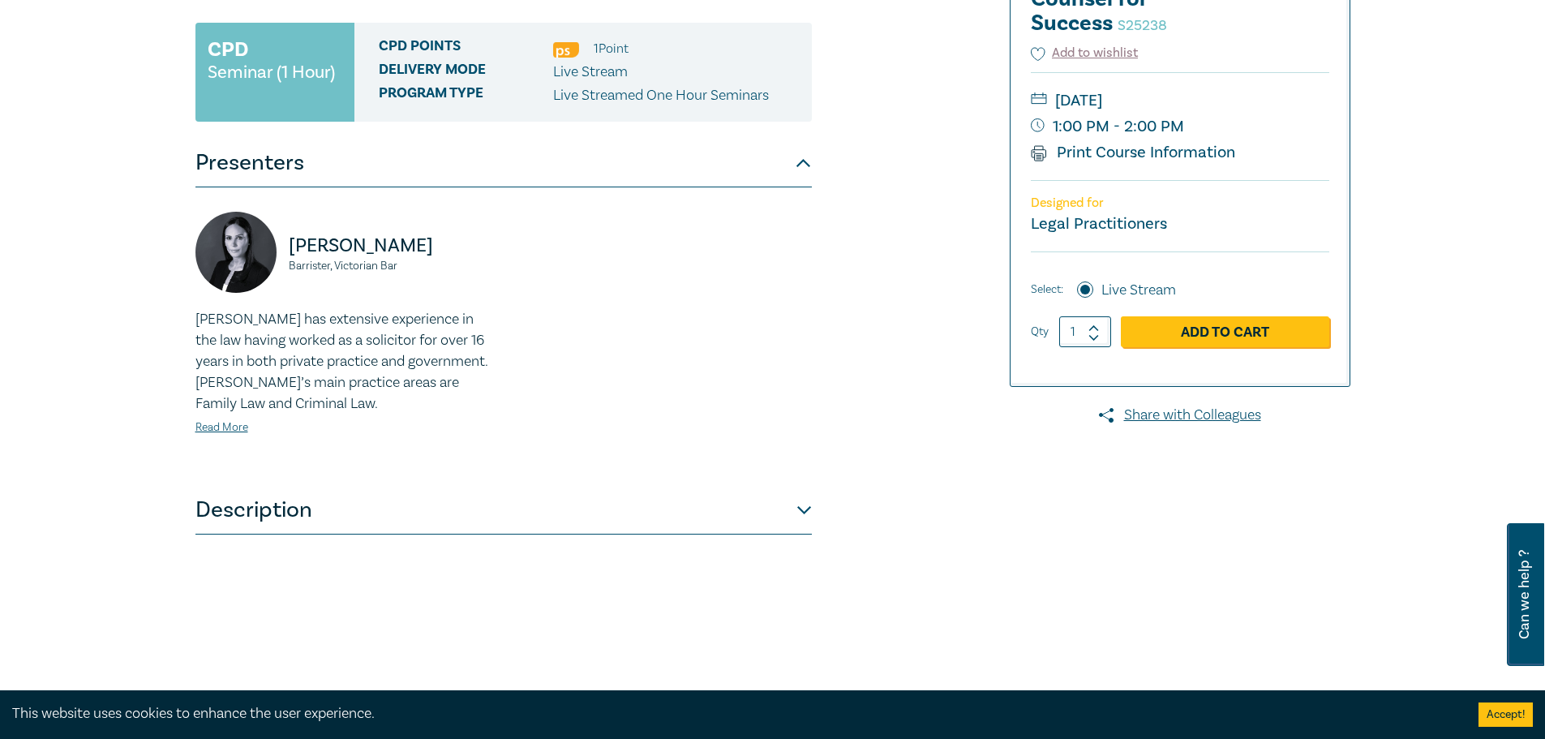
scroll to position [324, 0]
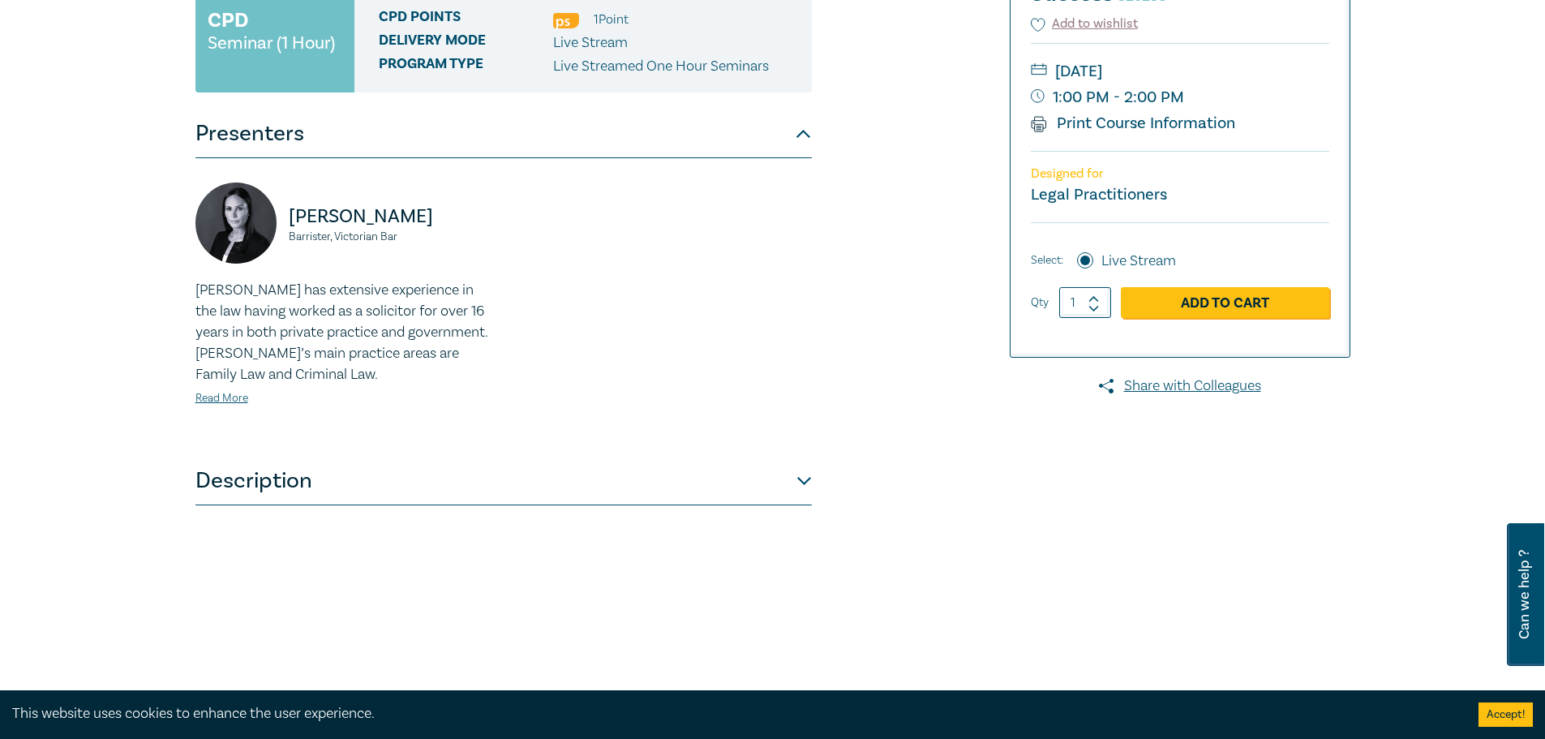
click at [552, 475] on button "Description" at bounding box center [503, 480] width 616 height 49
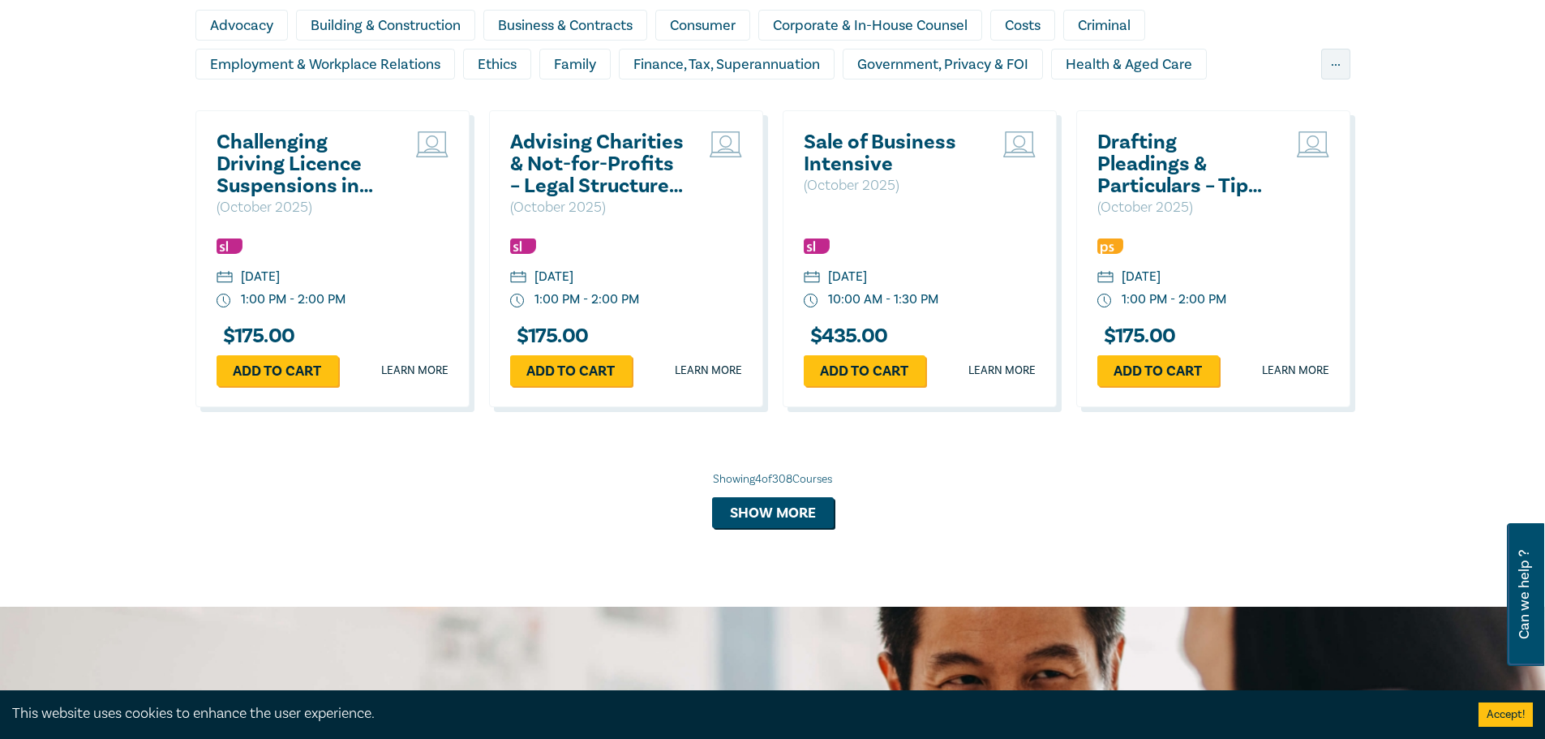
scroll to position [1408, 0]
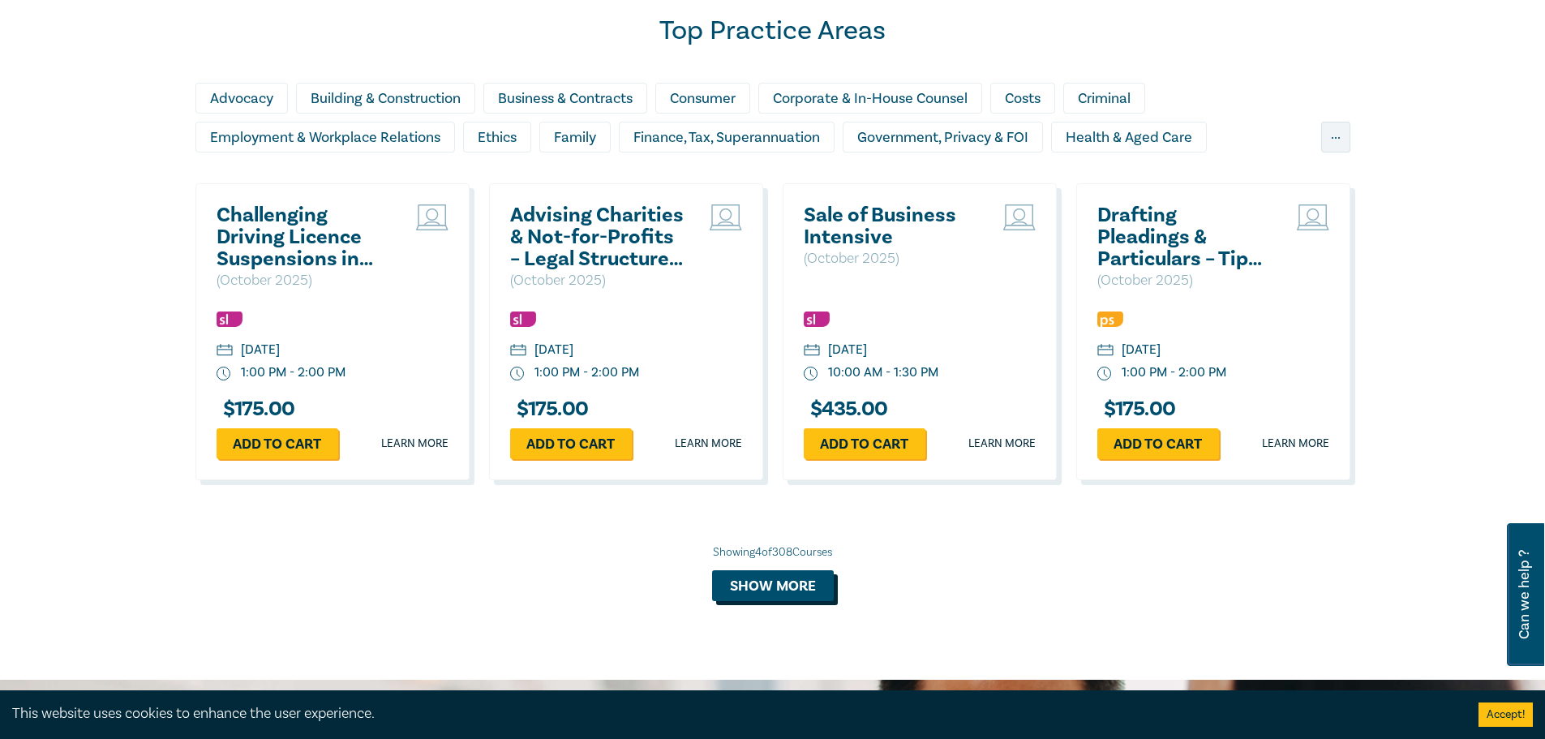
click at [764, 585] on button "Show more" at bounding box center [773, 585] width 122 height 31
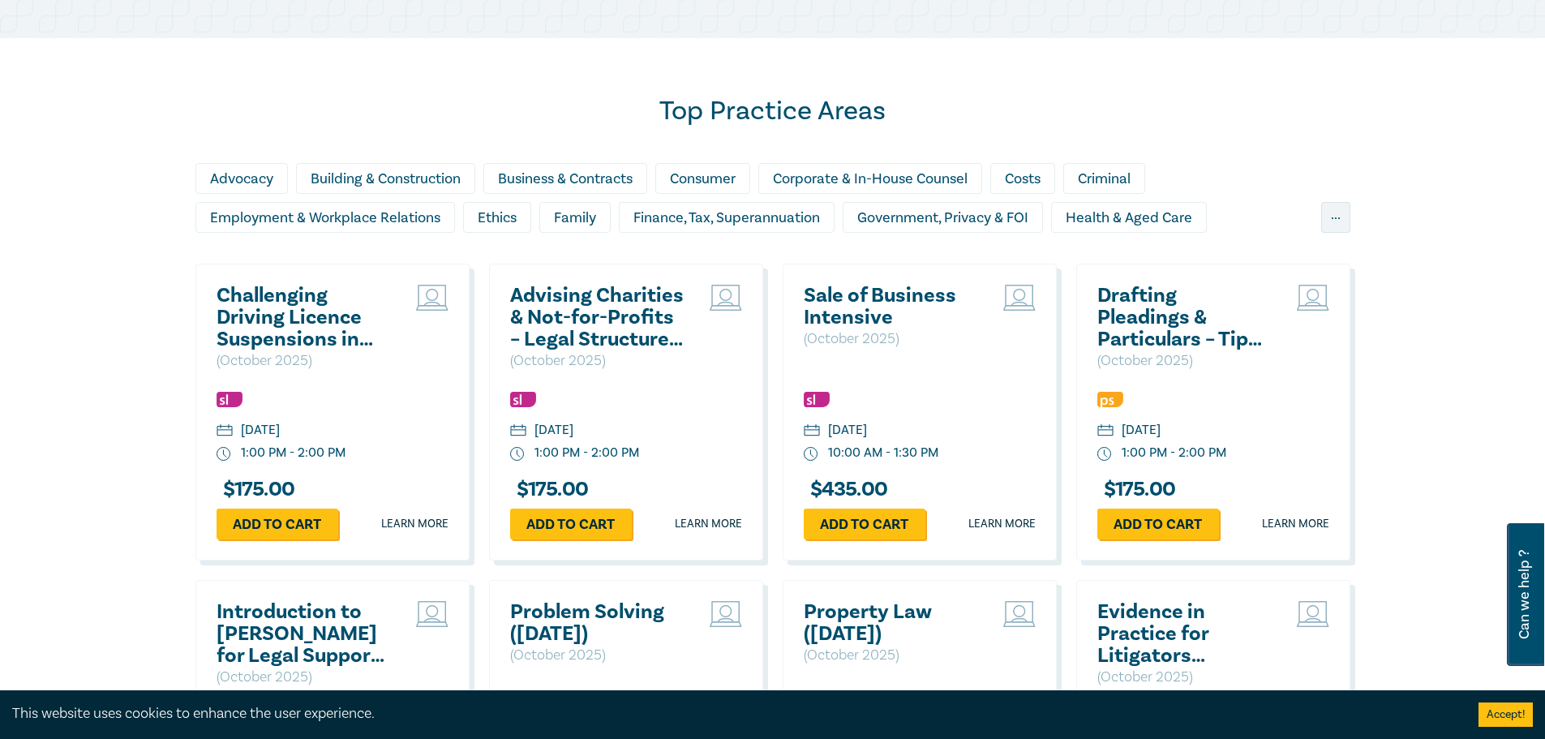
scroll to position [1327, 0]
click at [600, 219] on div "Family" at bounding box center [574, 218] width 71 height 31
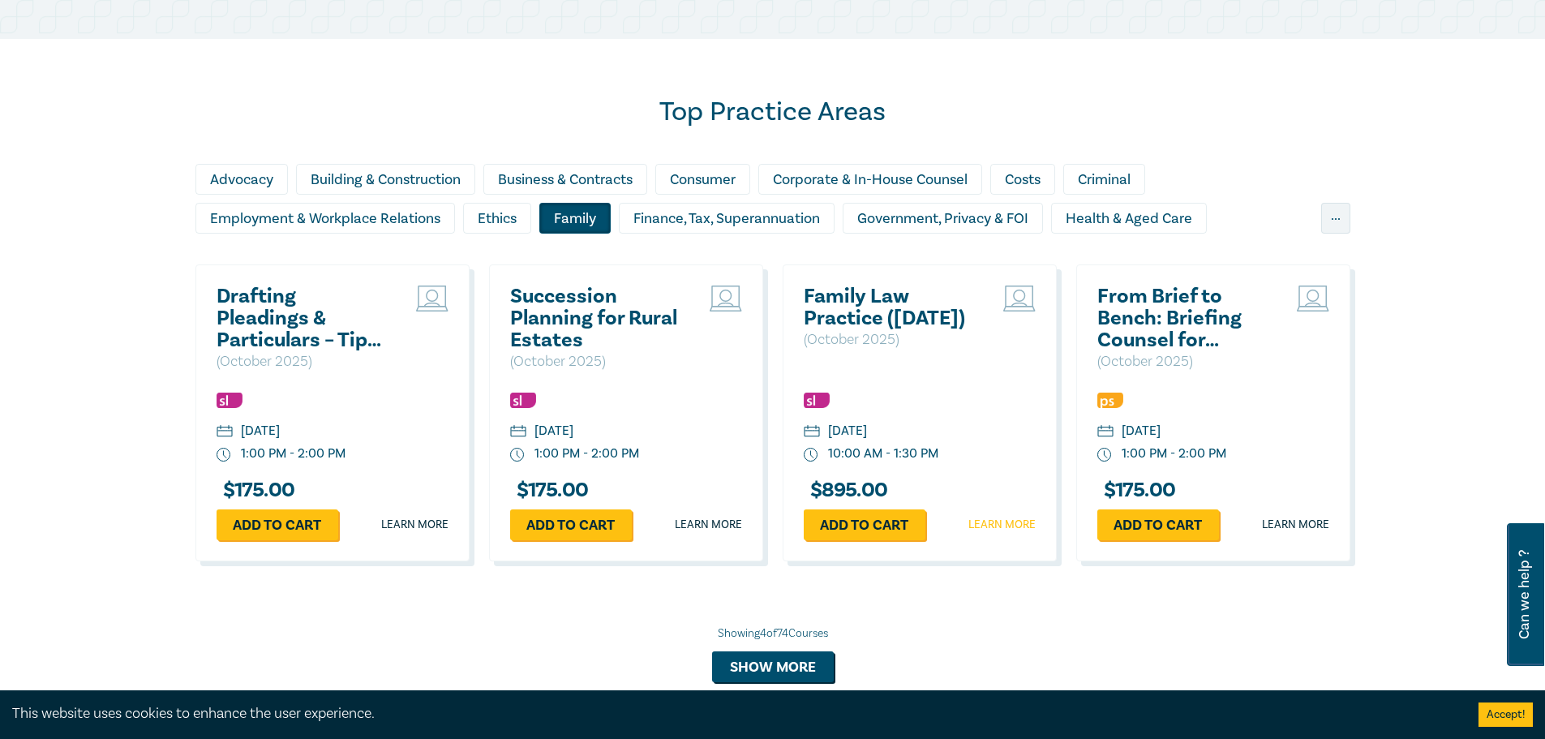
click at [1013, 528] on link "Learn more" at bounding box center [1001, 524] width 67 height 16
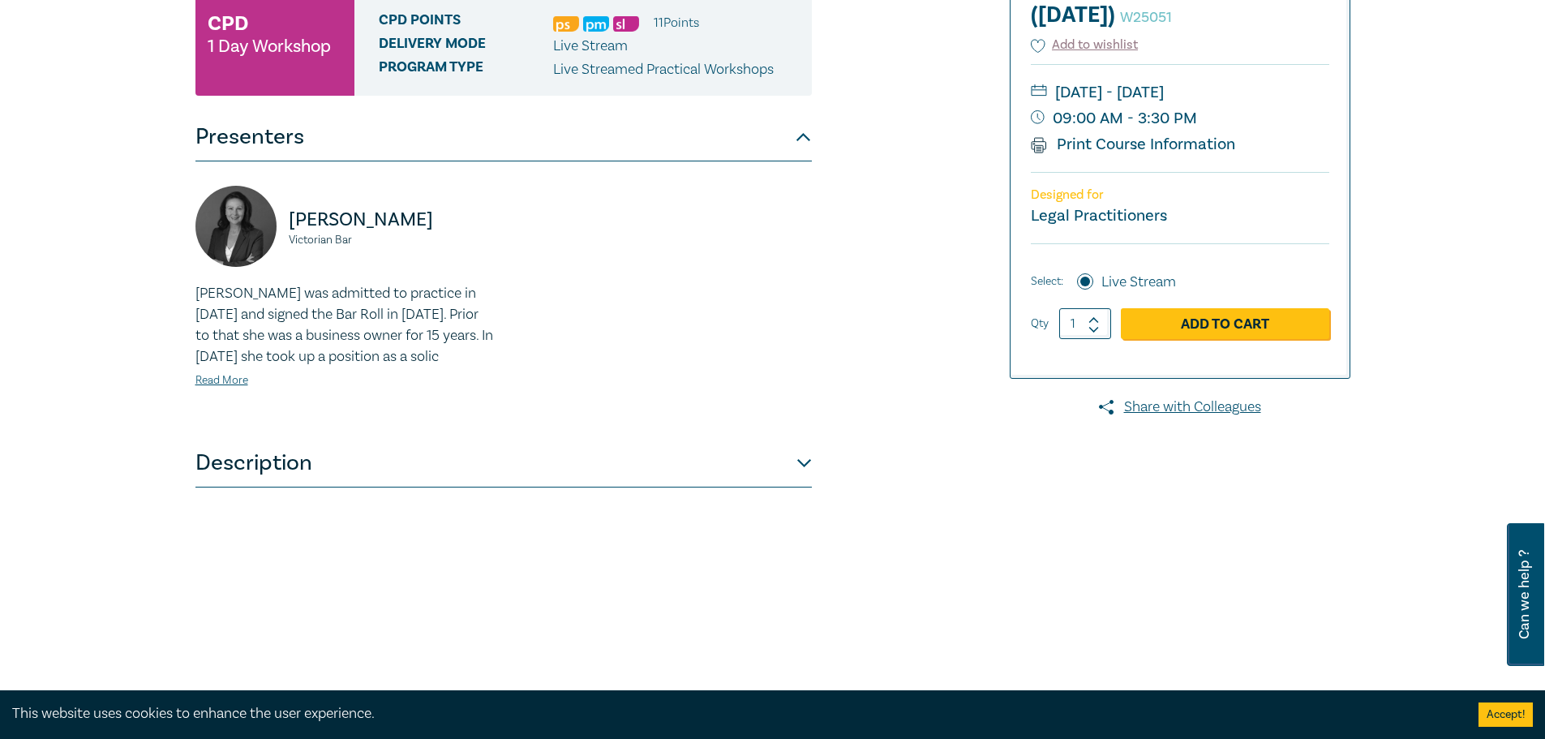
scroll to position [405, 0]
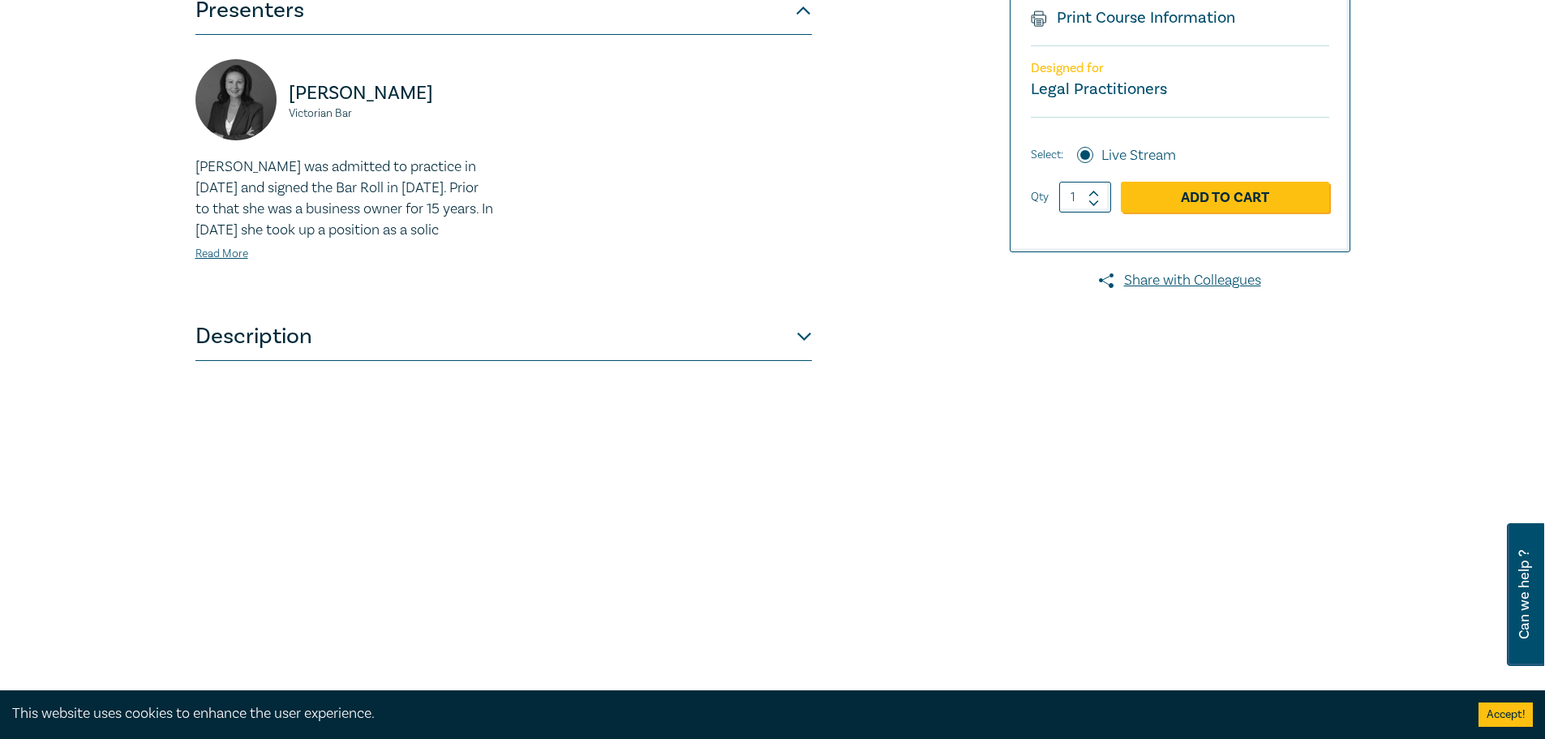
click at [709, 361] on button "Description" at bounding box center [503, 336] width 616 height 49
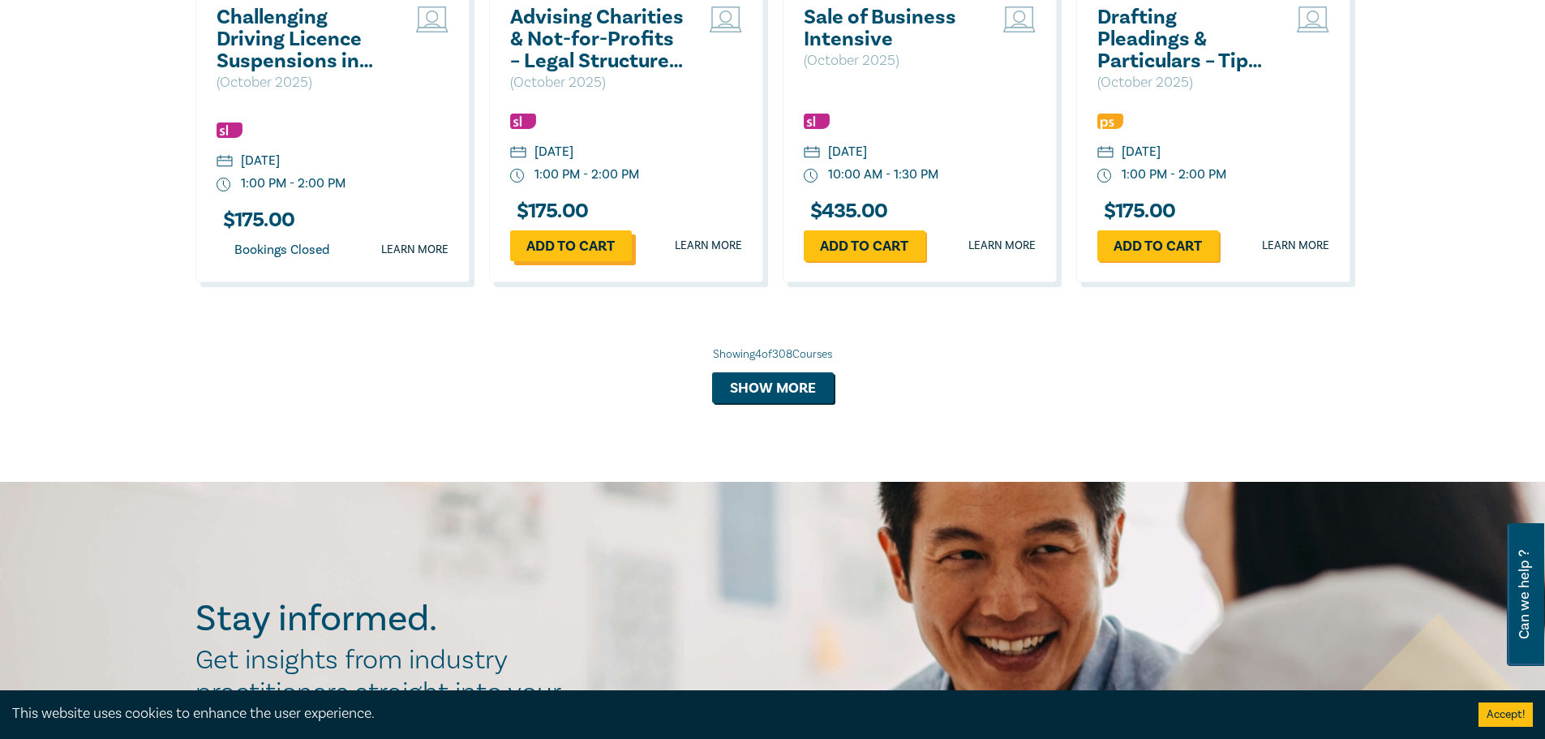
scroll to position [1571, 0]
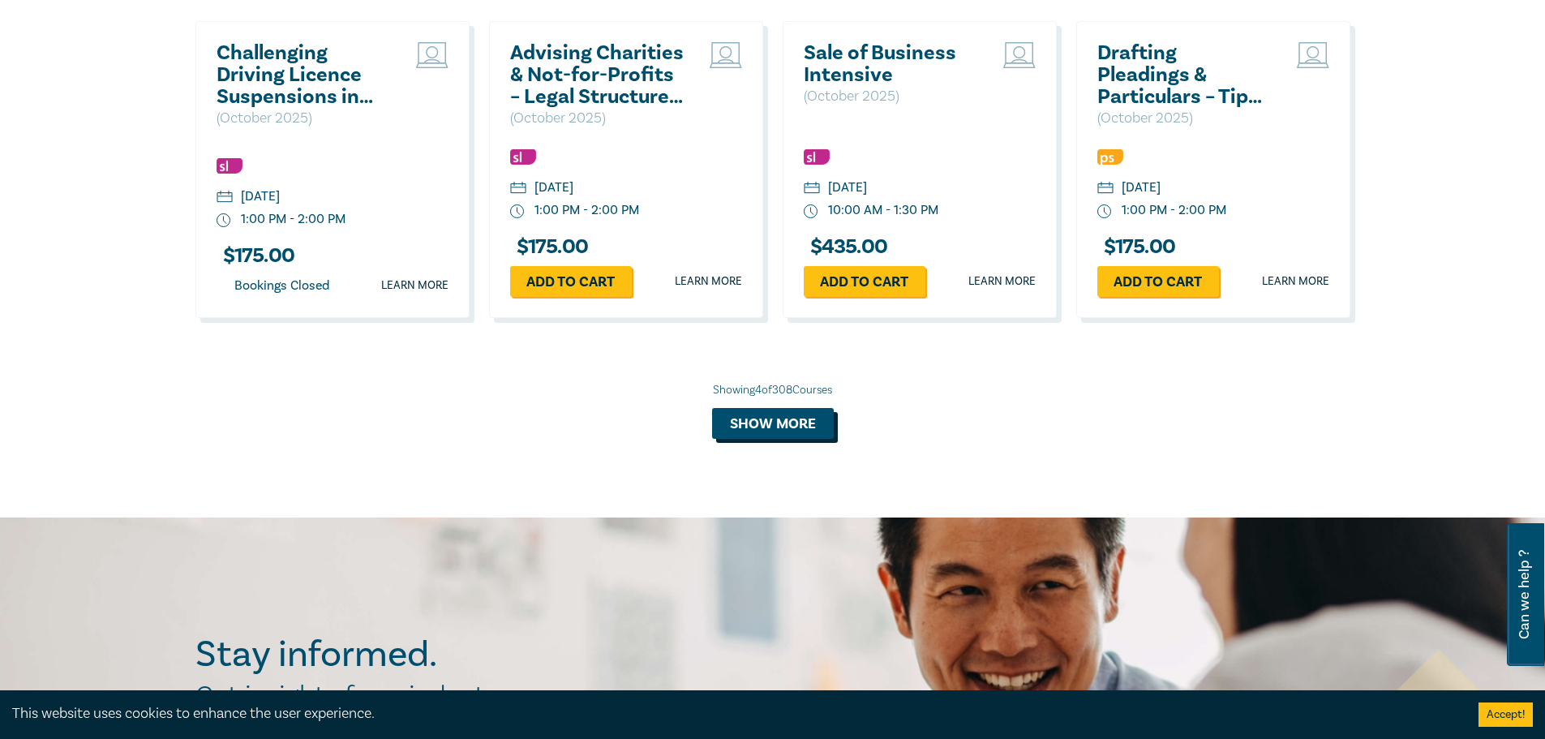
click at [794, 429] on button "Show more" at bounding box center [773, 423] width 122 height 31
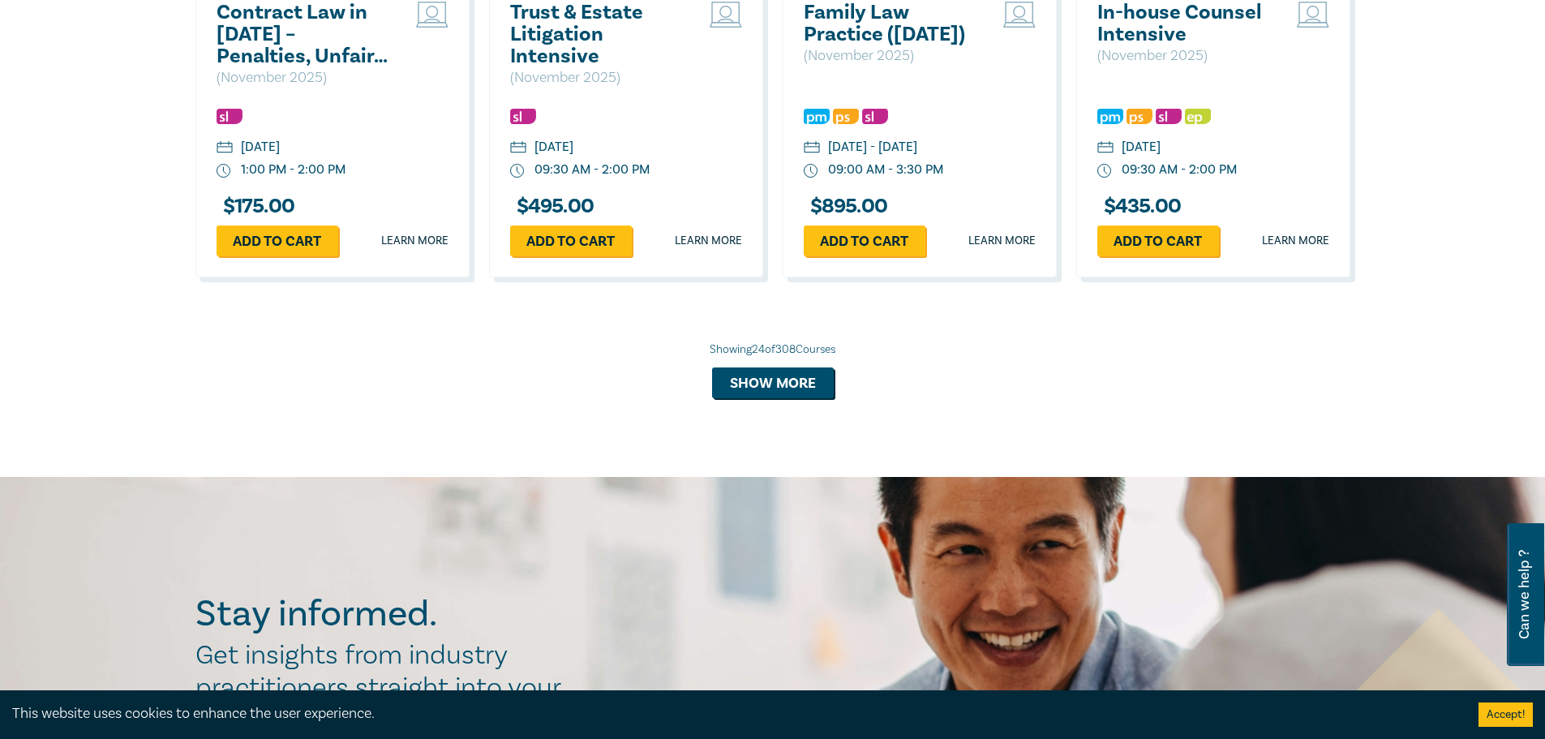
scroll to position [3192, 0]
click at [816, 396] on button "Show more" at bounding box center [773, 381] width 122 height 31
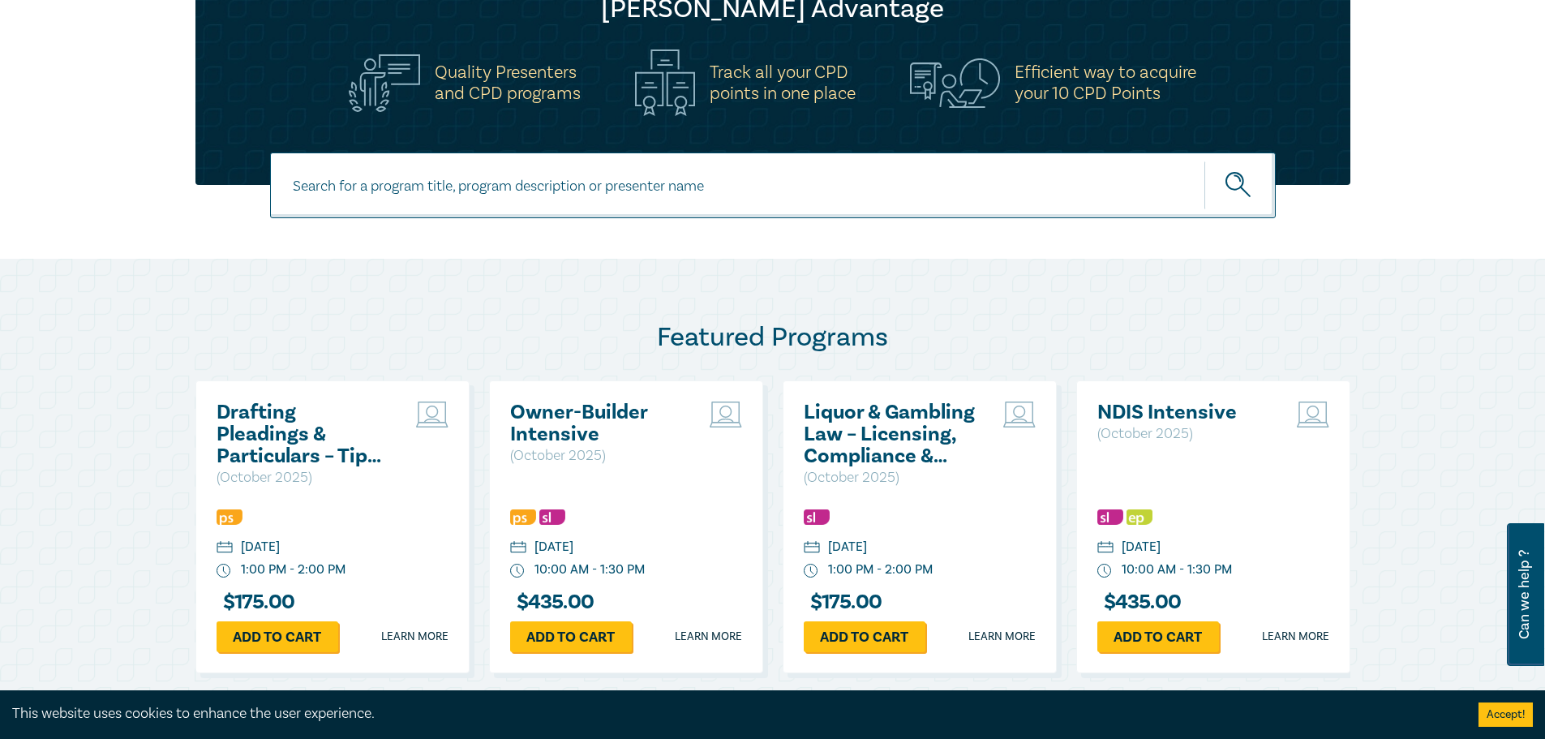
scroll to position [1084, 0]
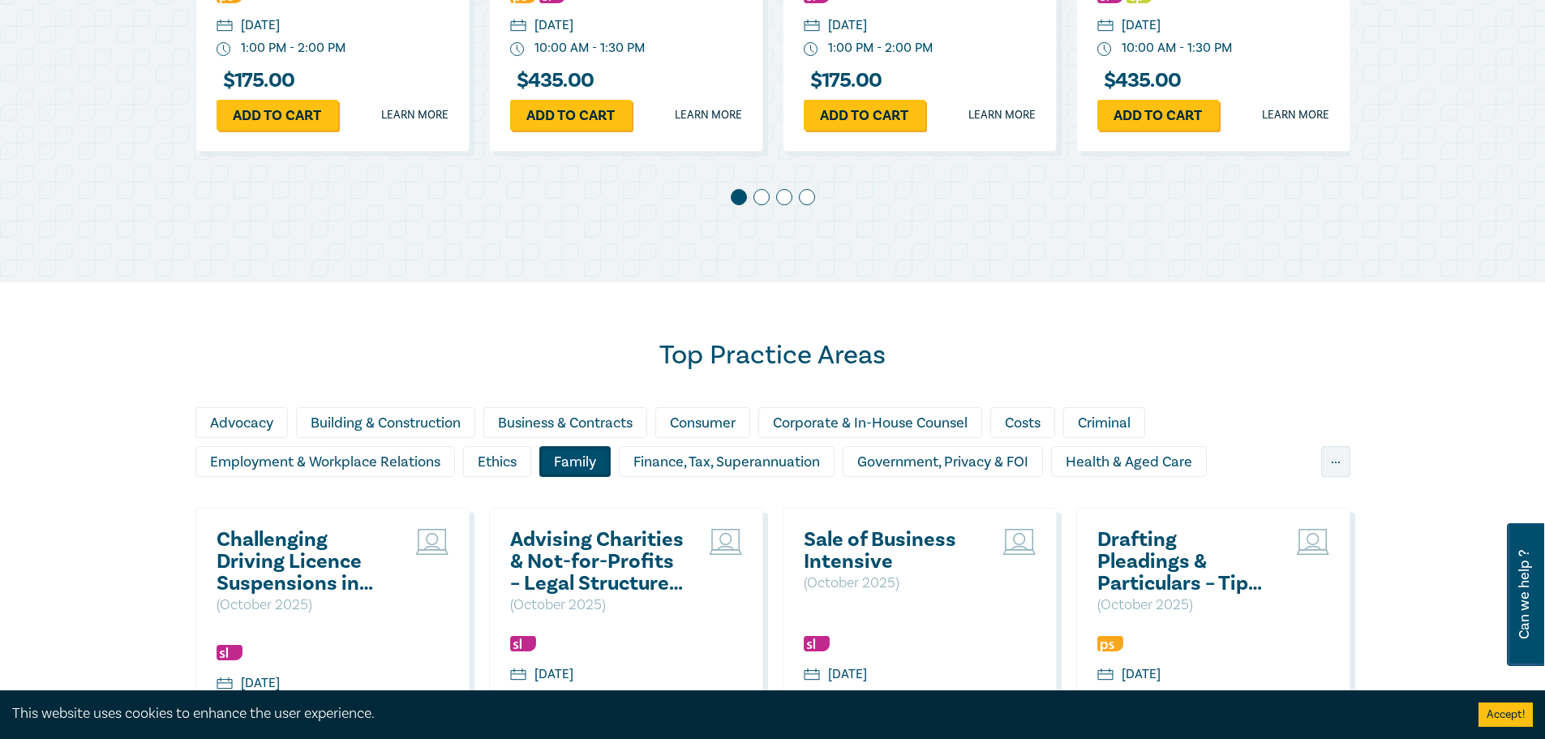
click at [580, 459] on div "Family" at bounding box center [574, 461] width 71 height 31
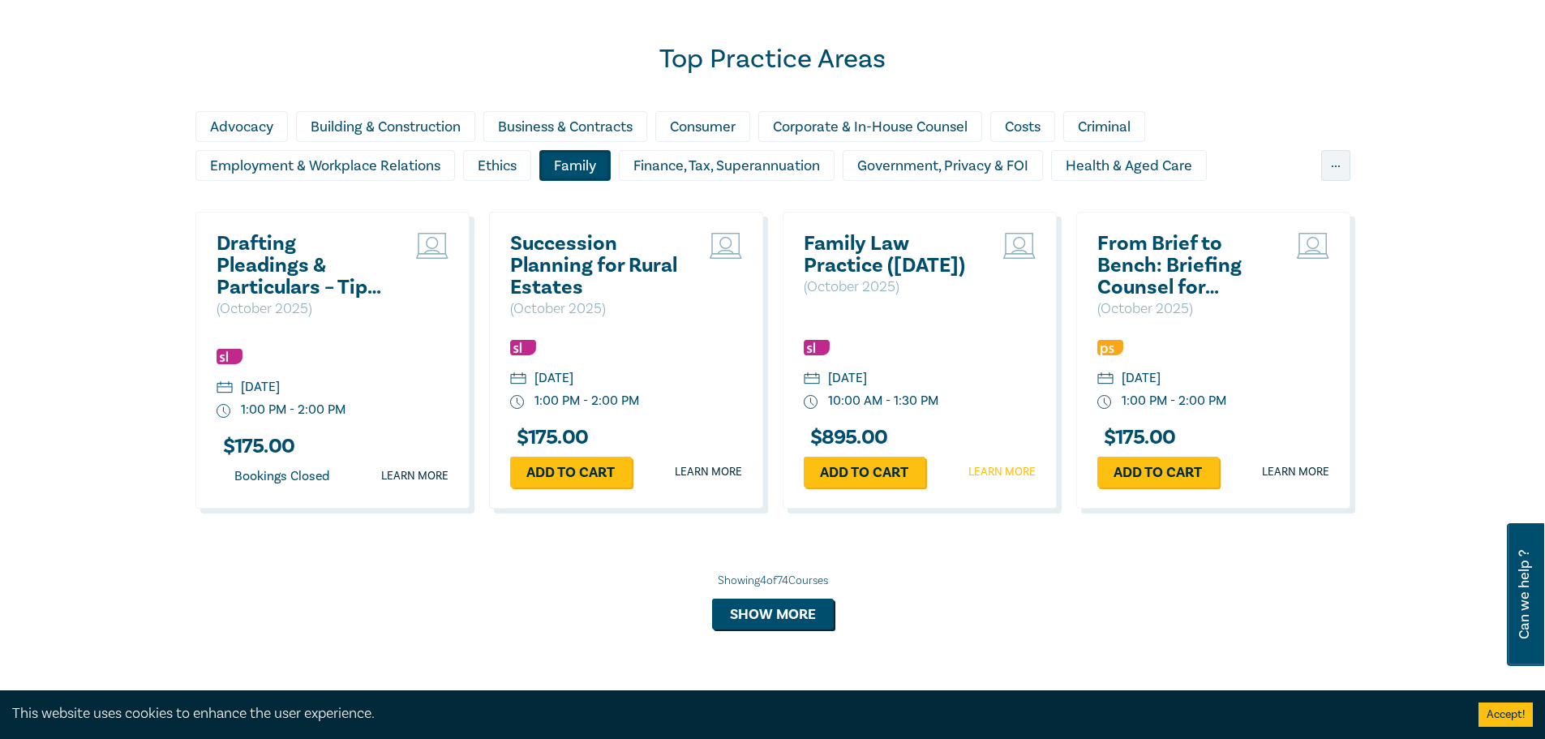
scroll to position [1408, 0]
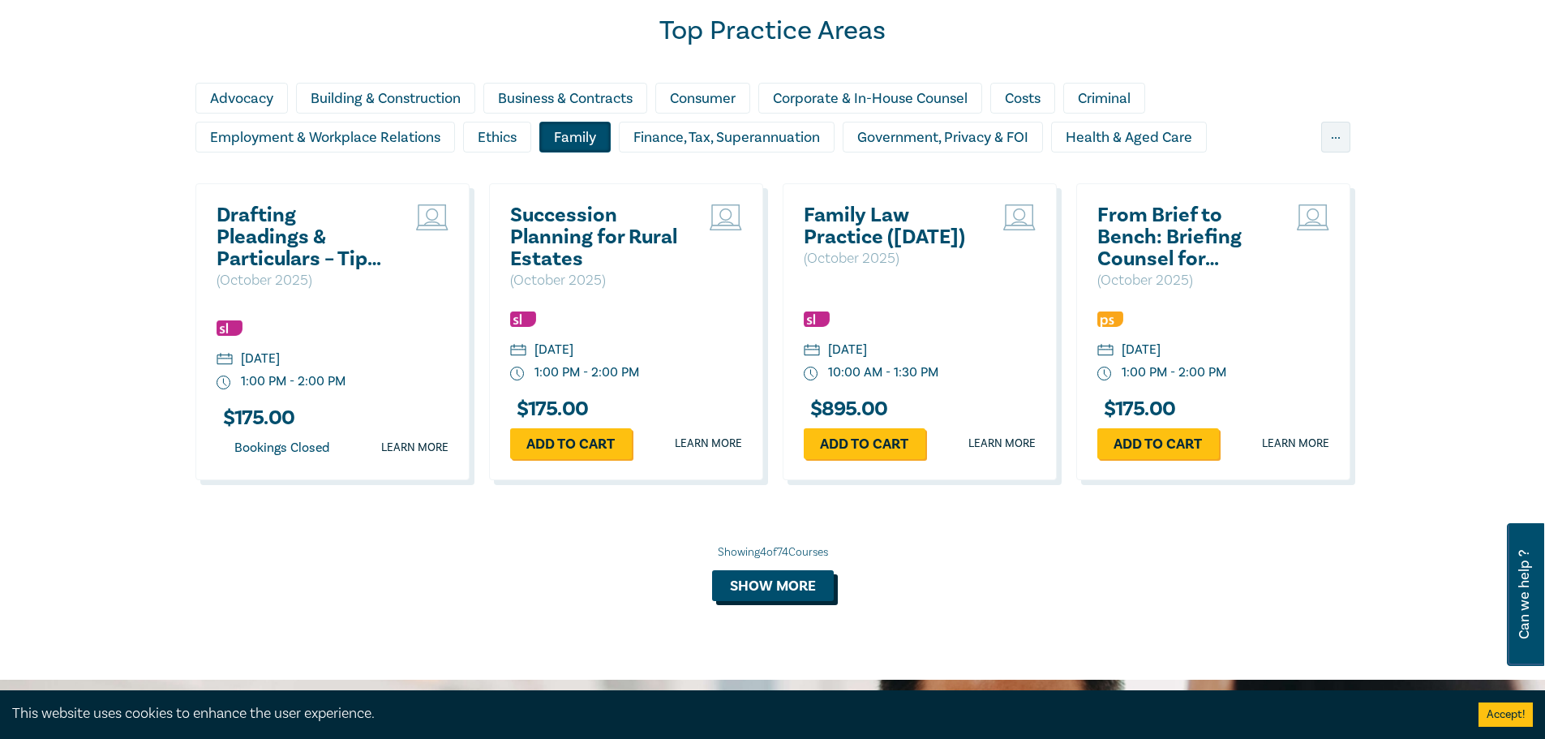
click at [793, 593] on button "Show more" at bounding box center [773, 585] width 122 height 31
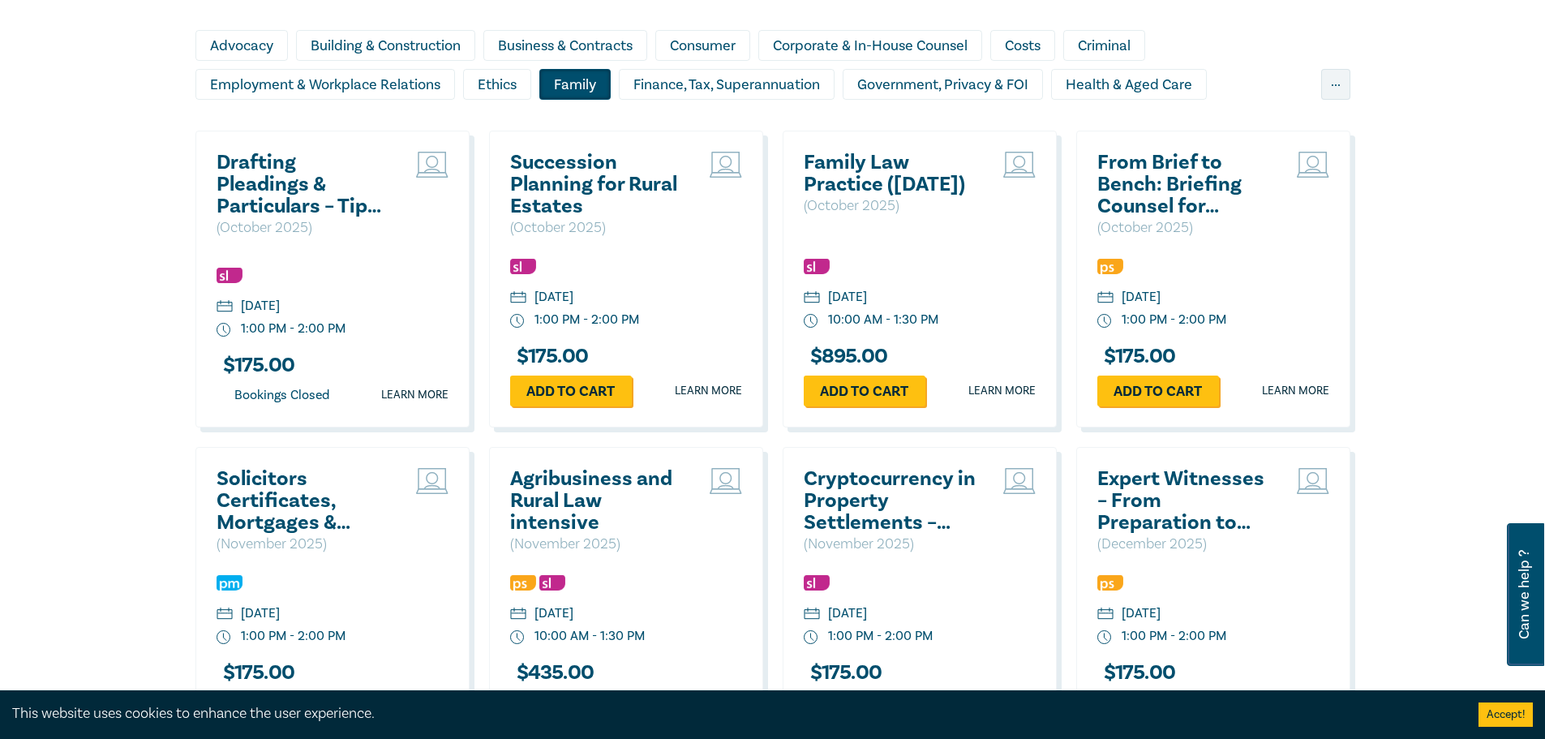
scroll to position [1489, 0]
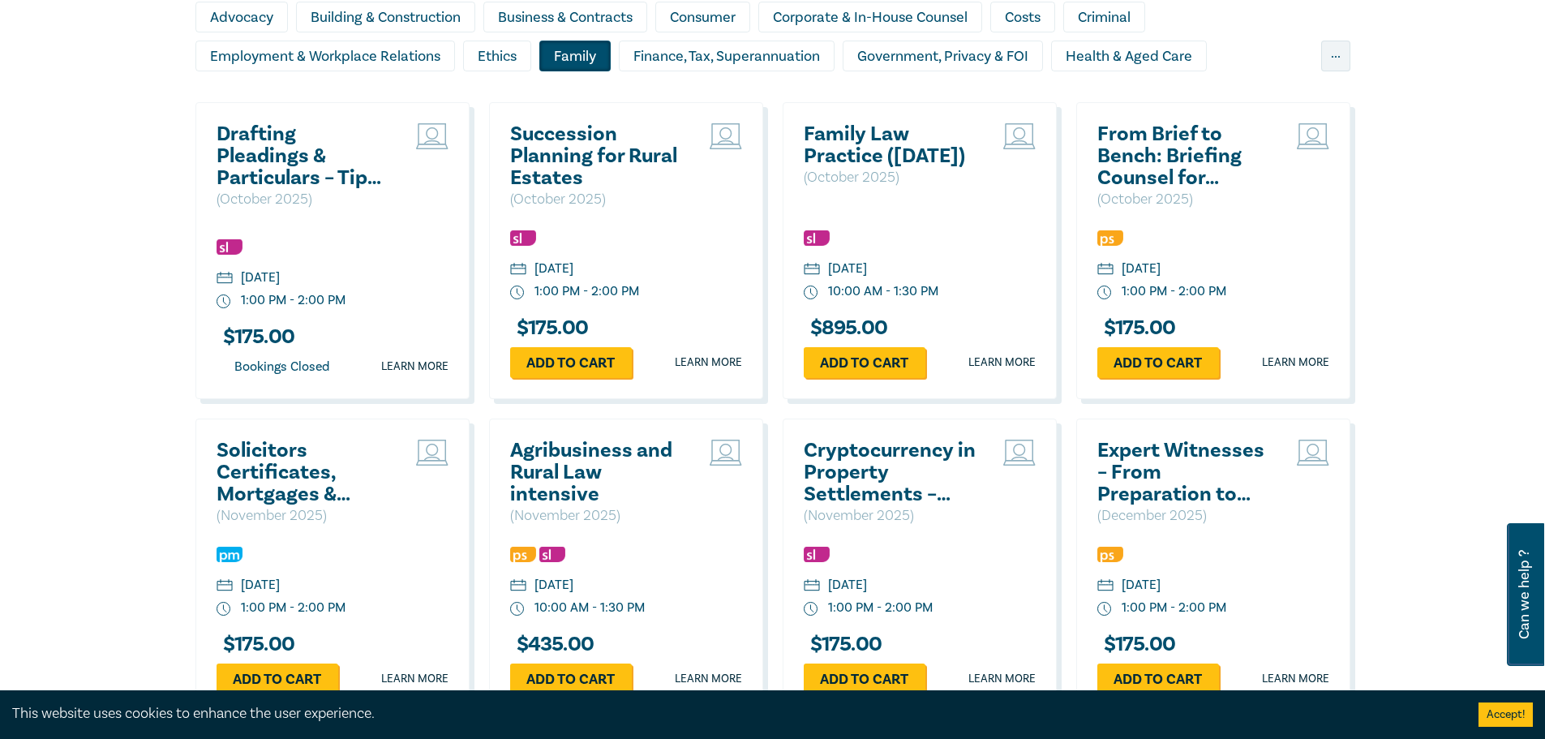
click at [568, 62] on div "Family" at bounding box center [574, 56] width 71 height 31
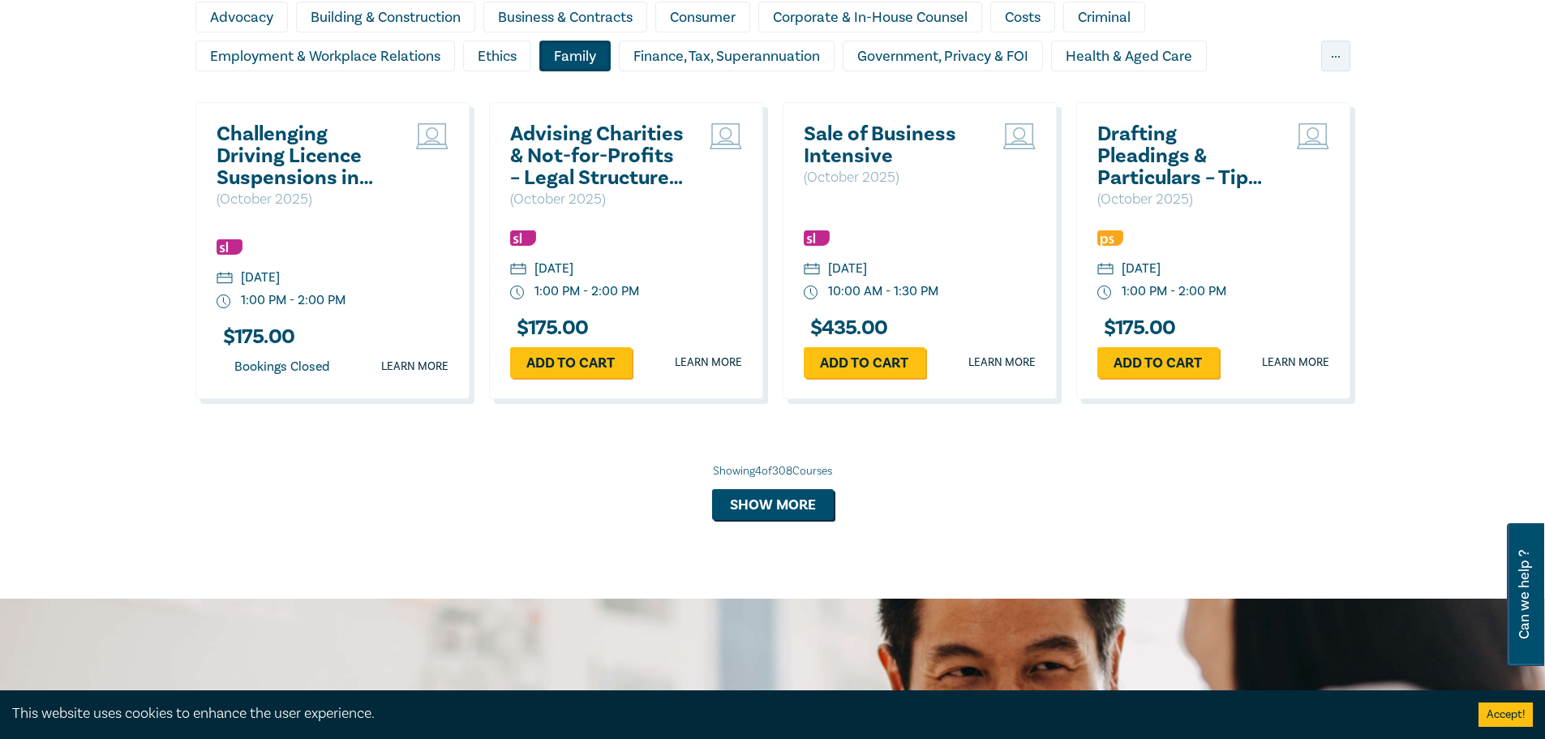
click at [563, 61] on div "Family" at bounding box center [574, 56] width 71 height 31
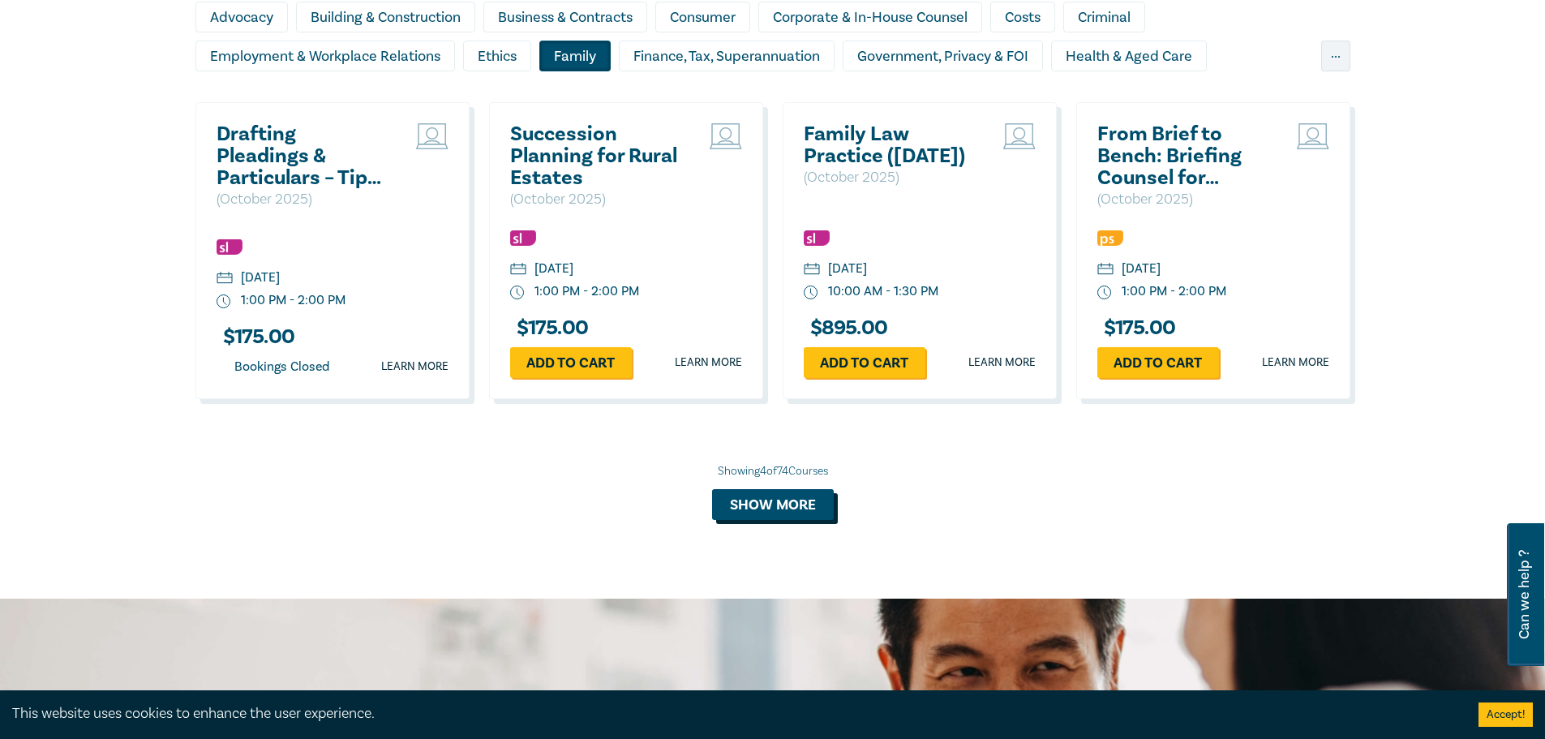
click at [730, 515] on button "Show more" at bounding box center [773, 504] width 122 height 31
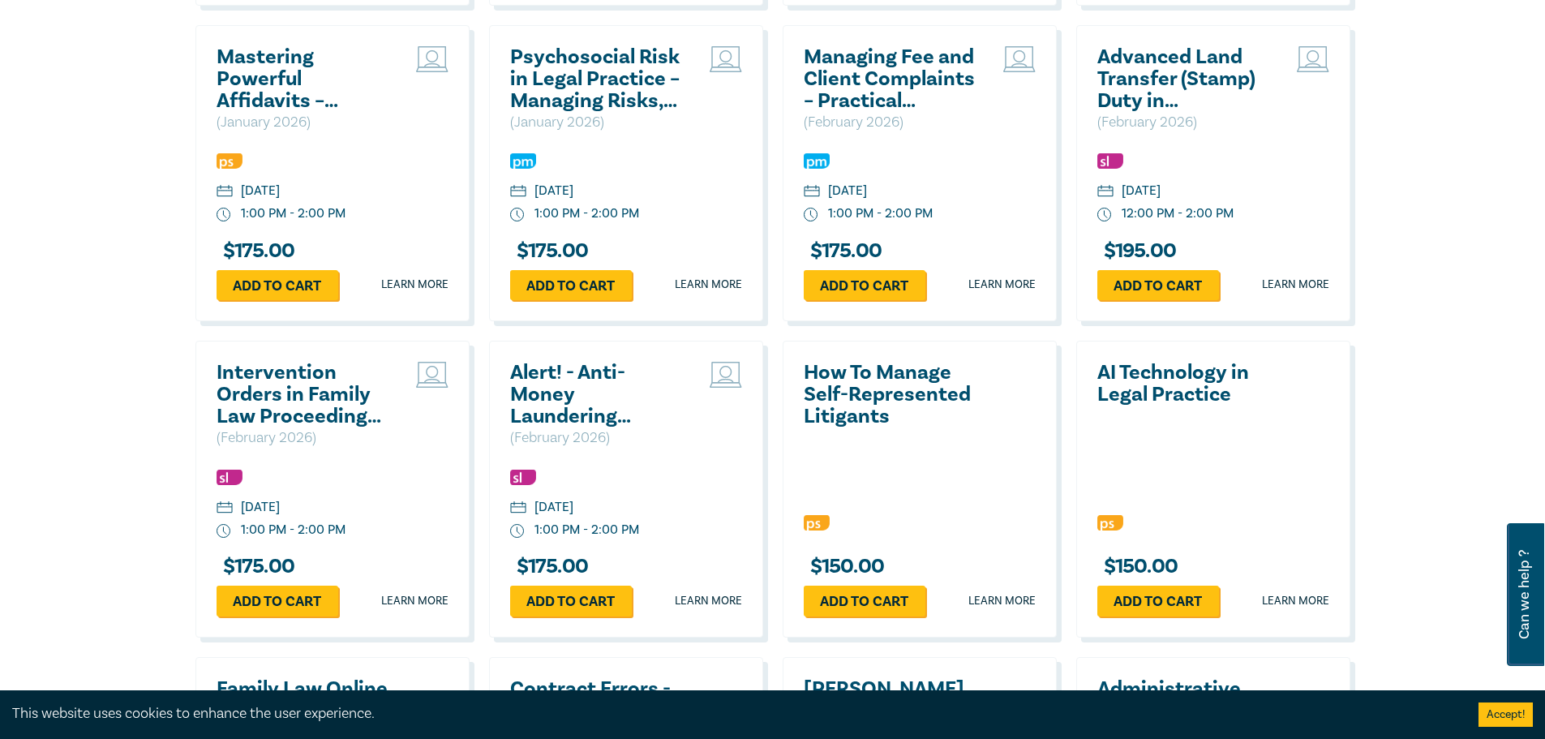
scroll to position [2544, 0]
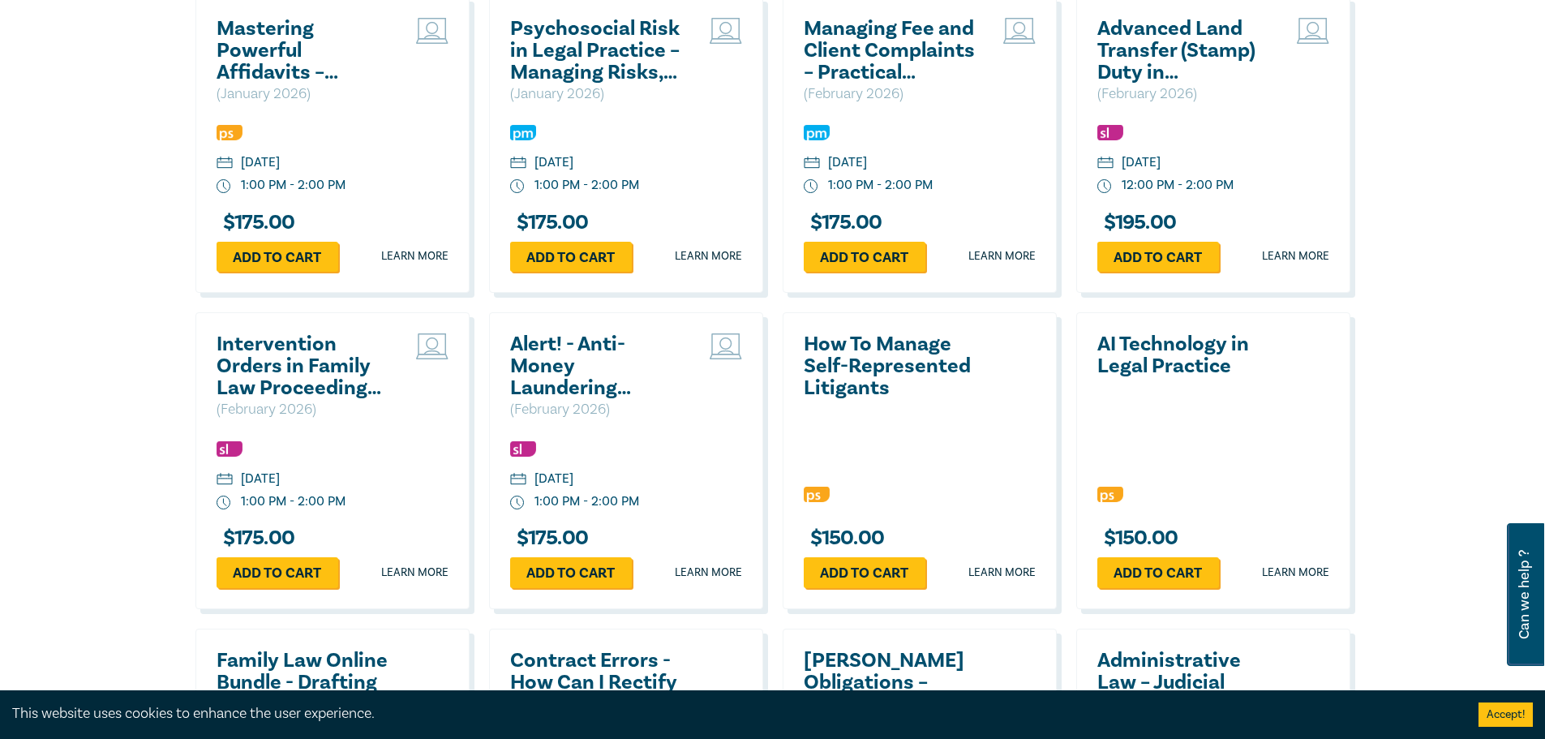
click at [854, 378] on h2 "How To Manage Self-Represented Litigants" at bounding box center [891, 366] width 174 height 66
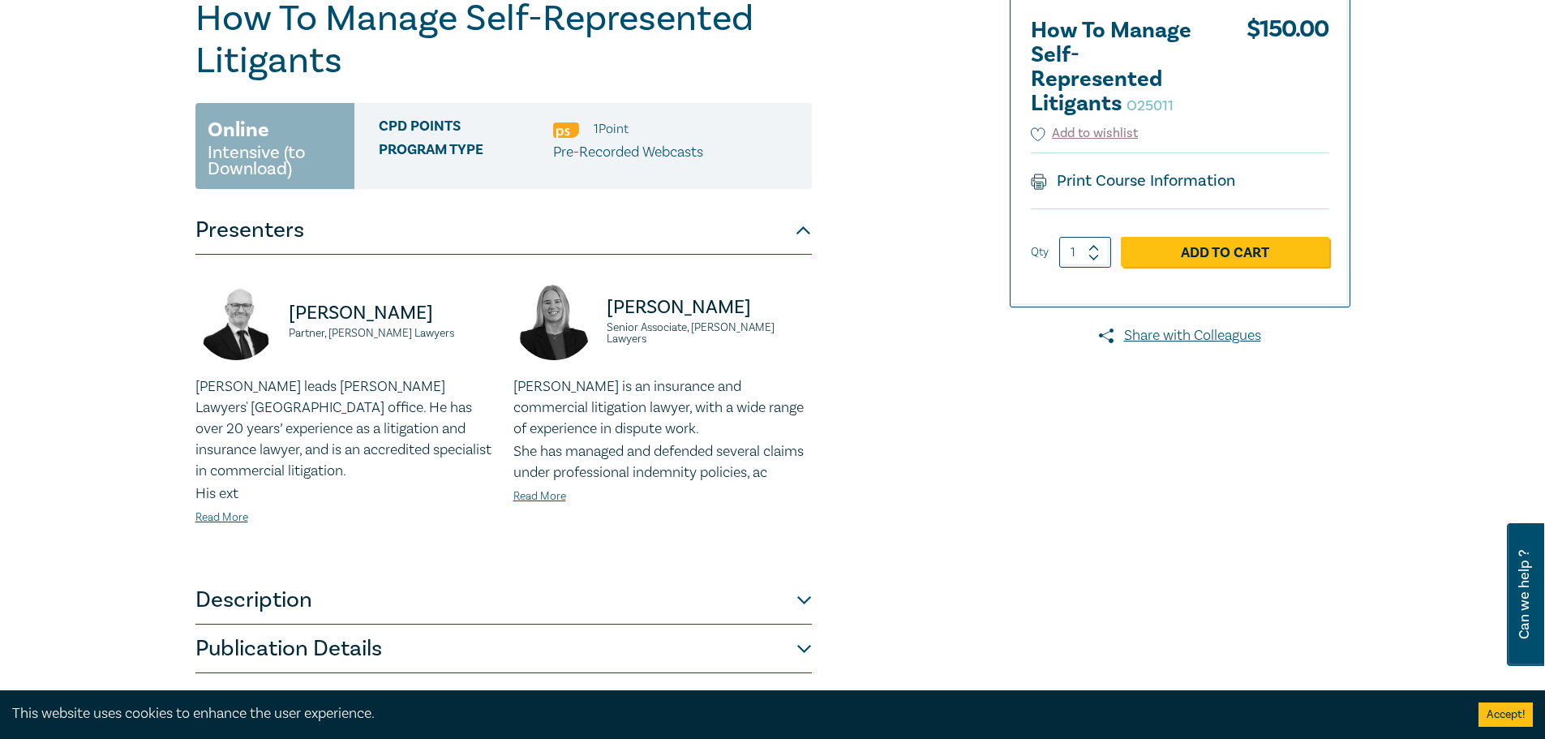
scroll to position [243, 0]
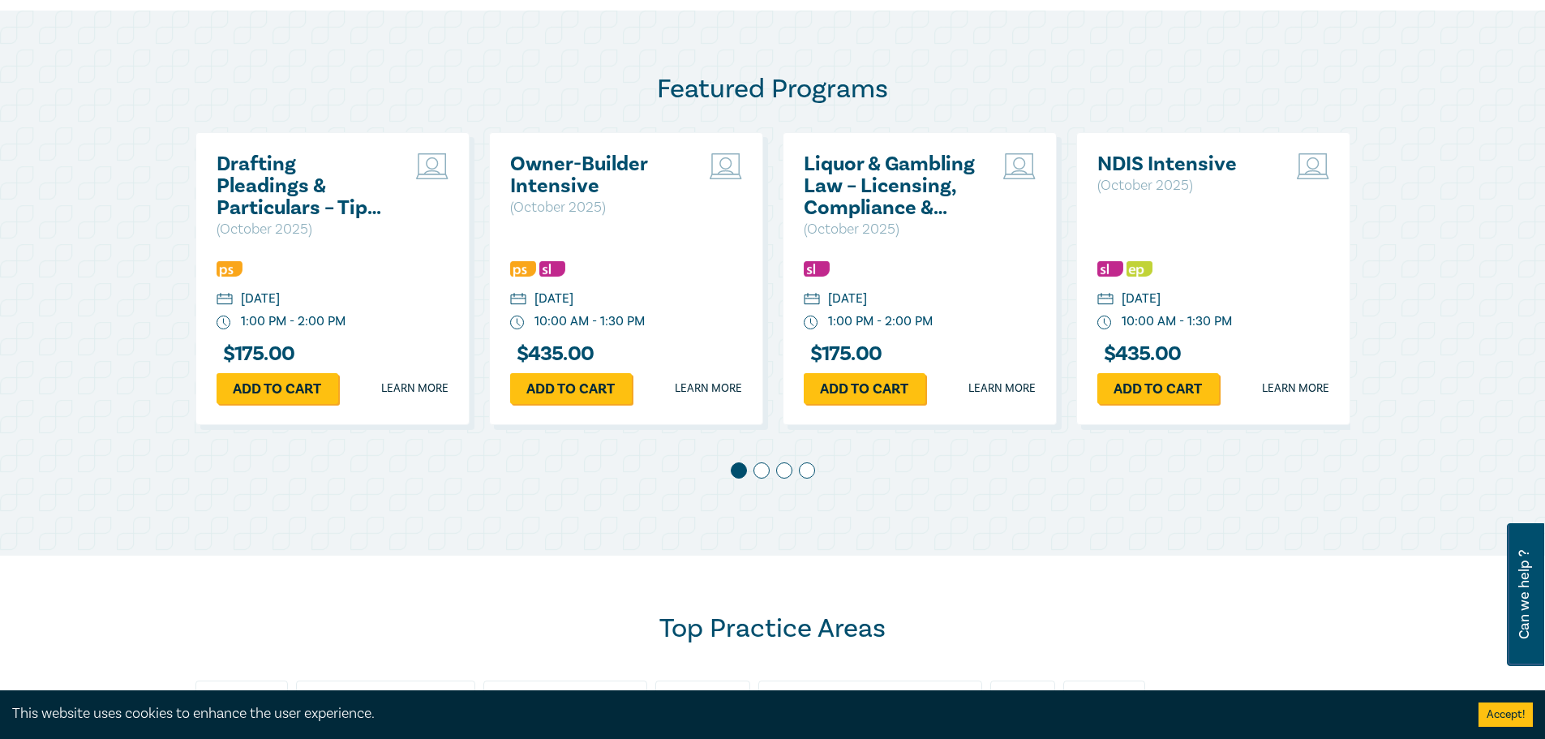
scroll to position [1297, 0]
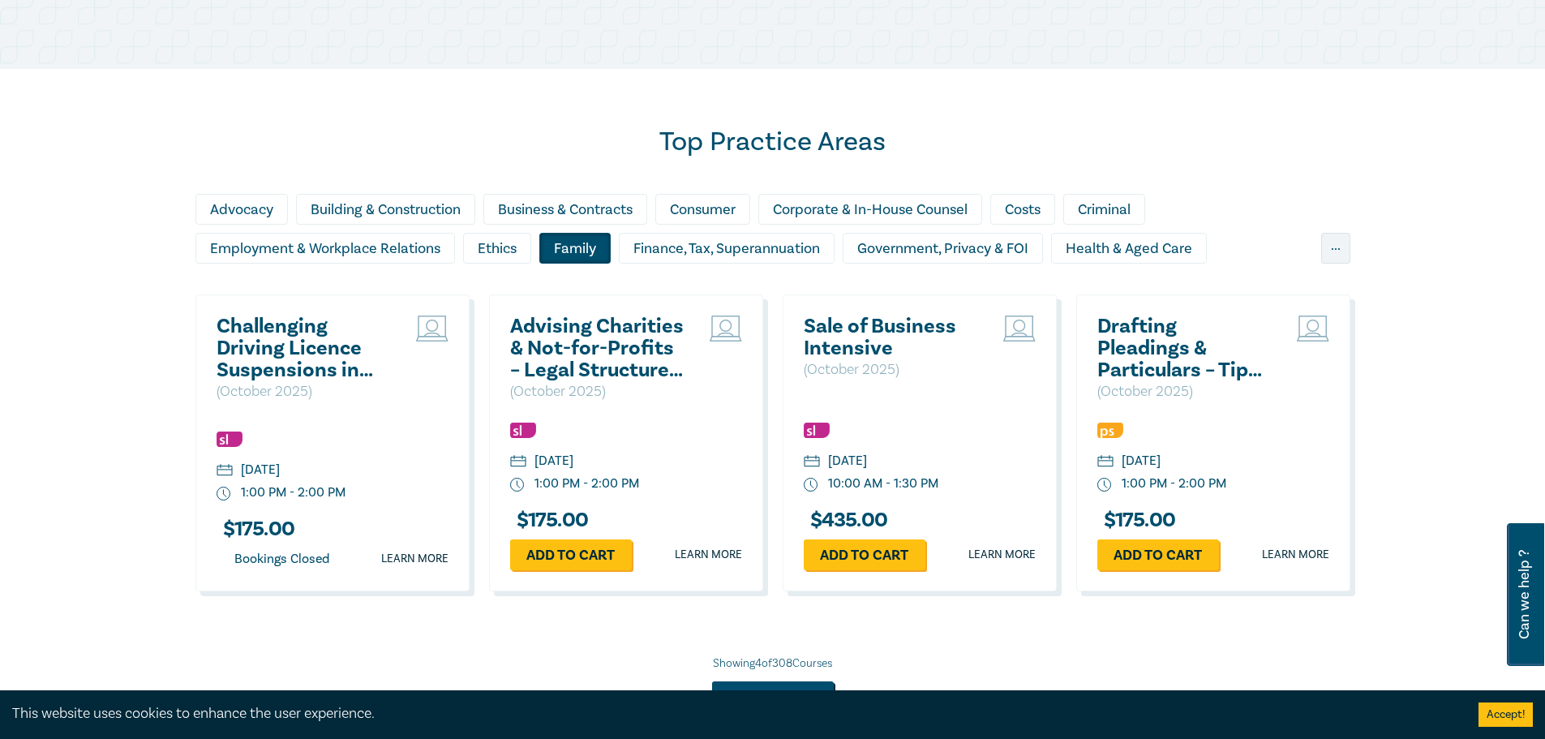
click at [581, 259] on div "Family" at bounding box center [574, 248] width 71 height 31
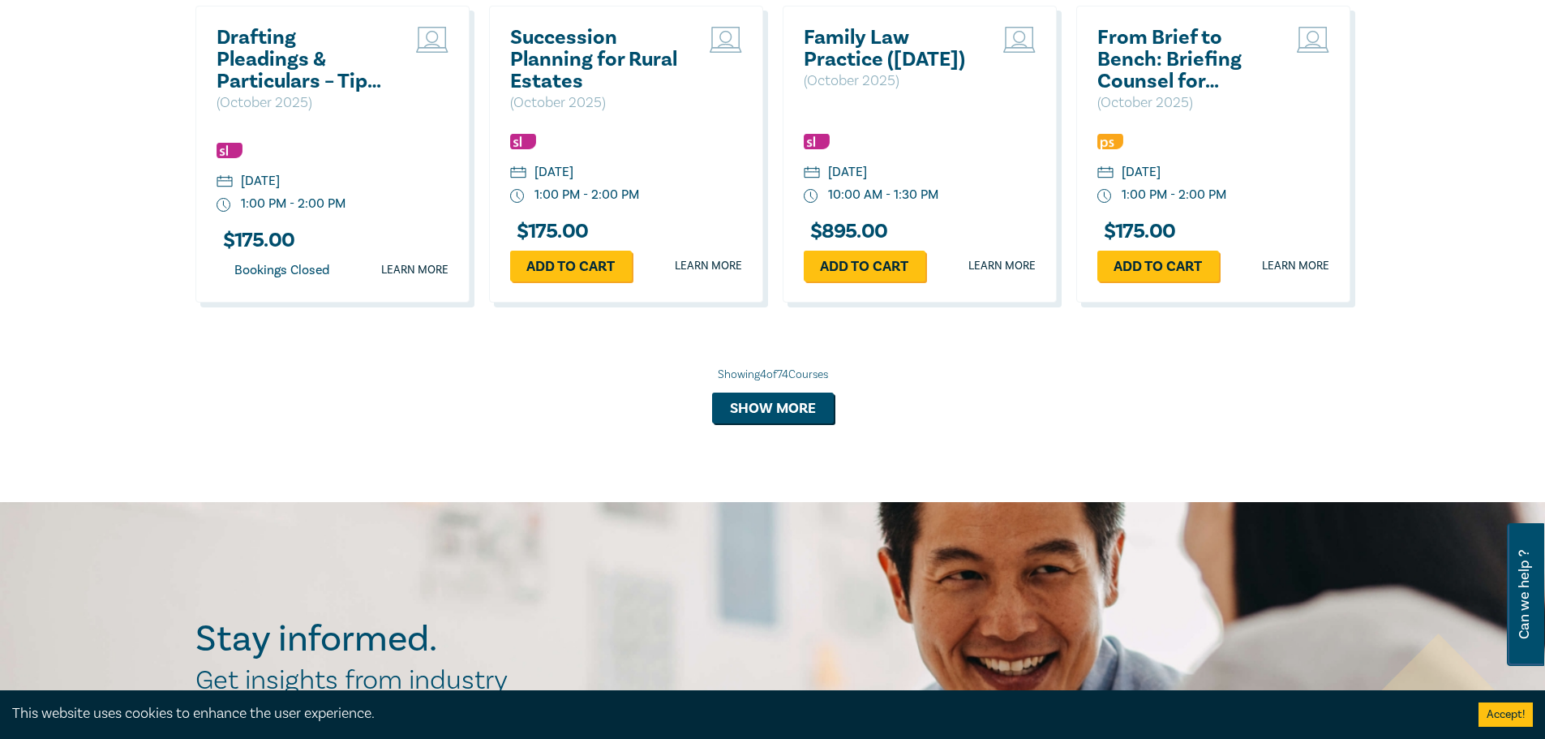
scroll to position [1865, 0]
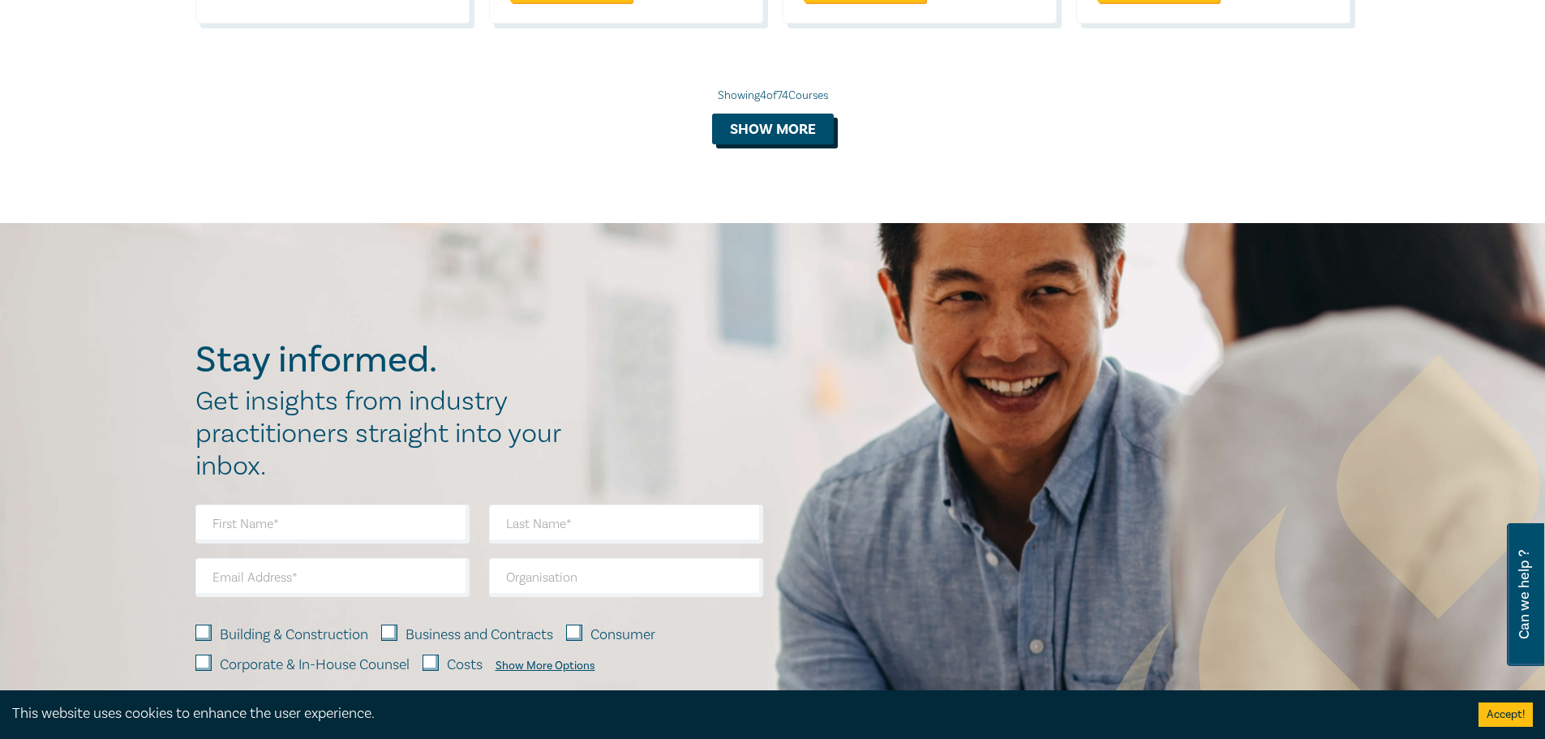
click at [803, 139] on button "Show more" at bounding box center [773, 129] width 122 height 31
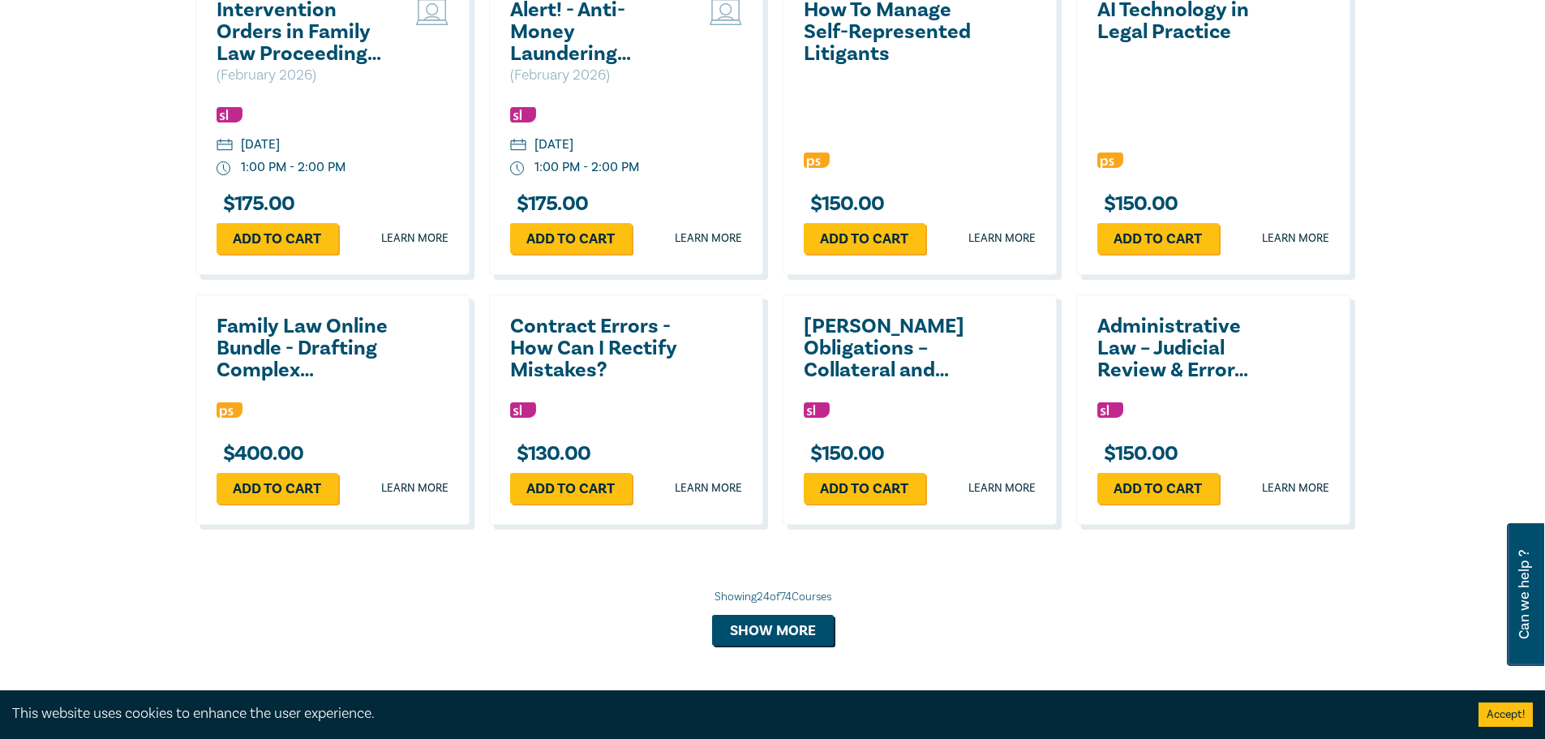
scroll to position [2838, 0]
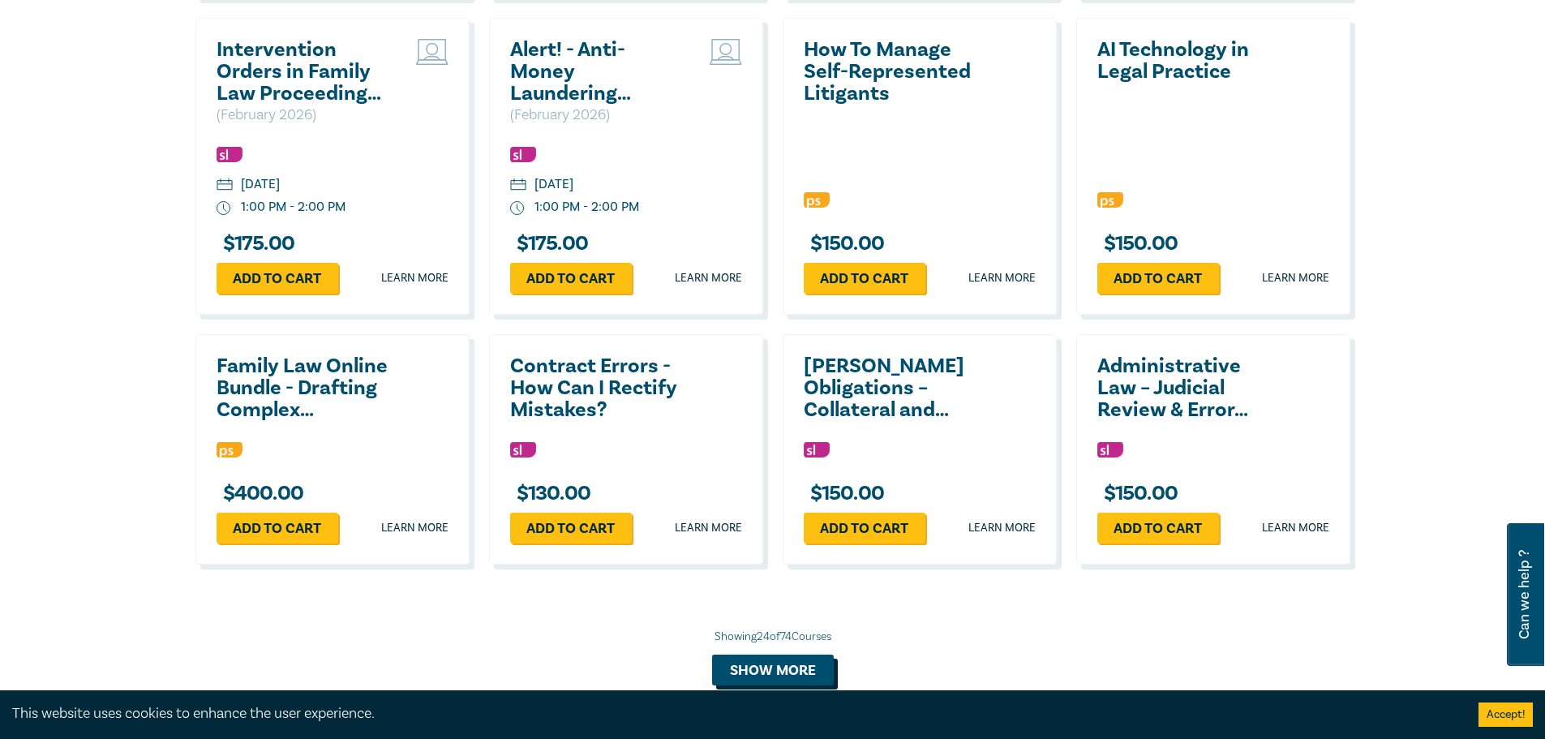
click at [789, 675] on button "Show more" at bounding box center [773, 669] width 122 height 31
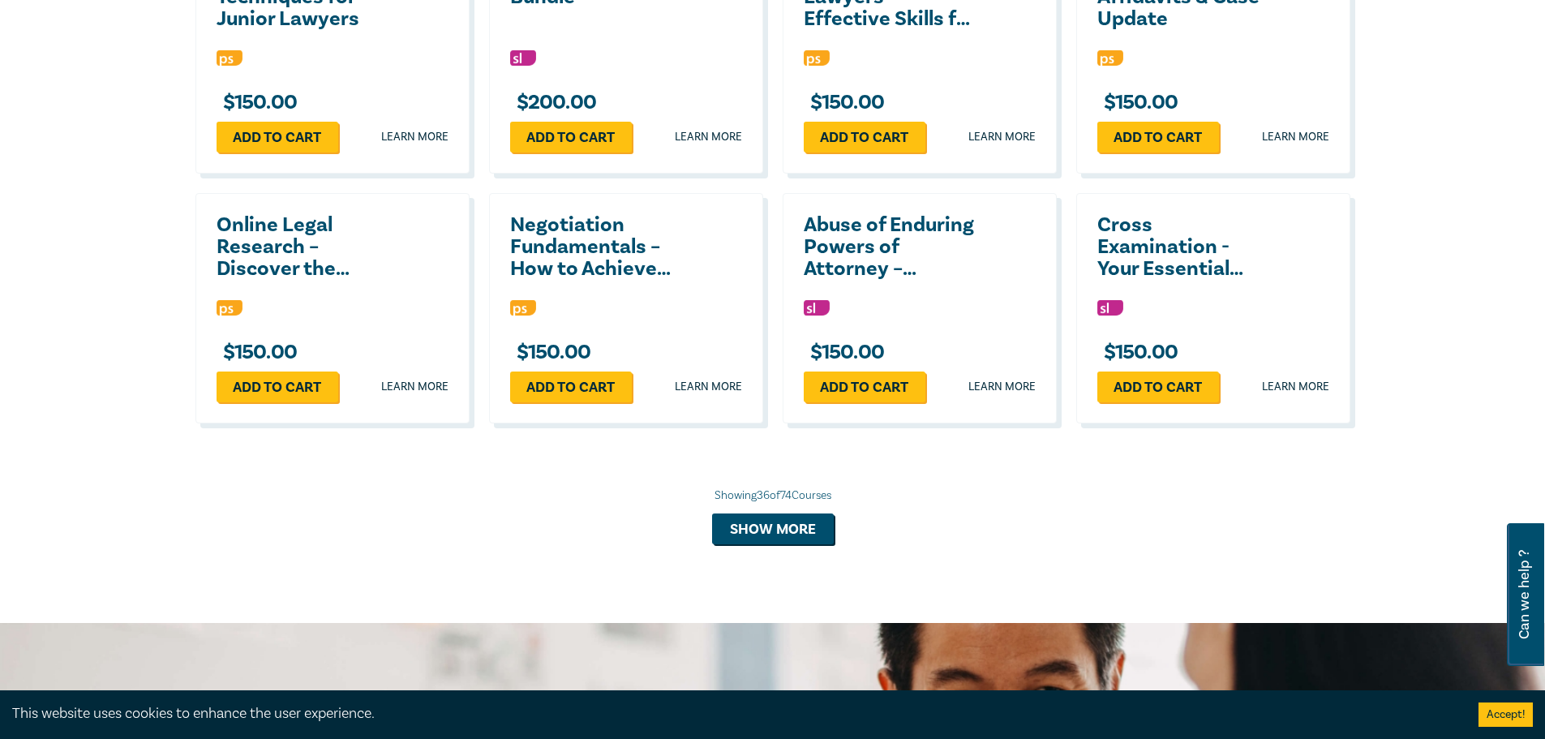
scroll to position [3730, 0]
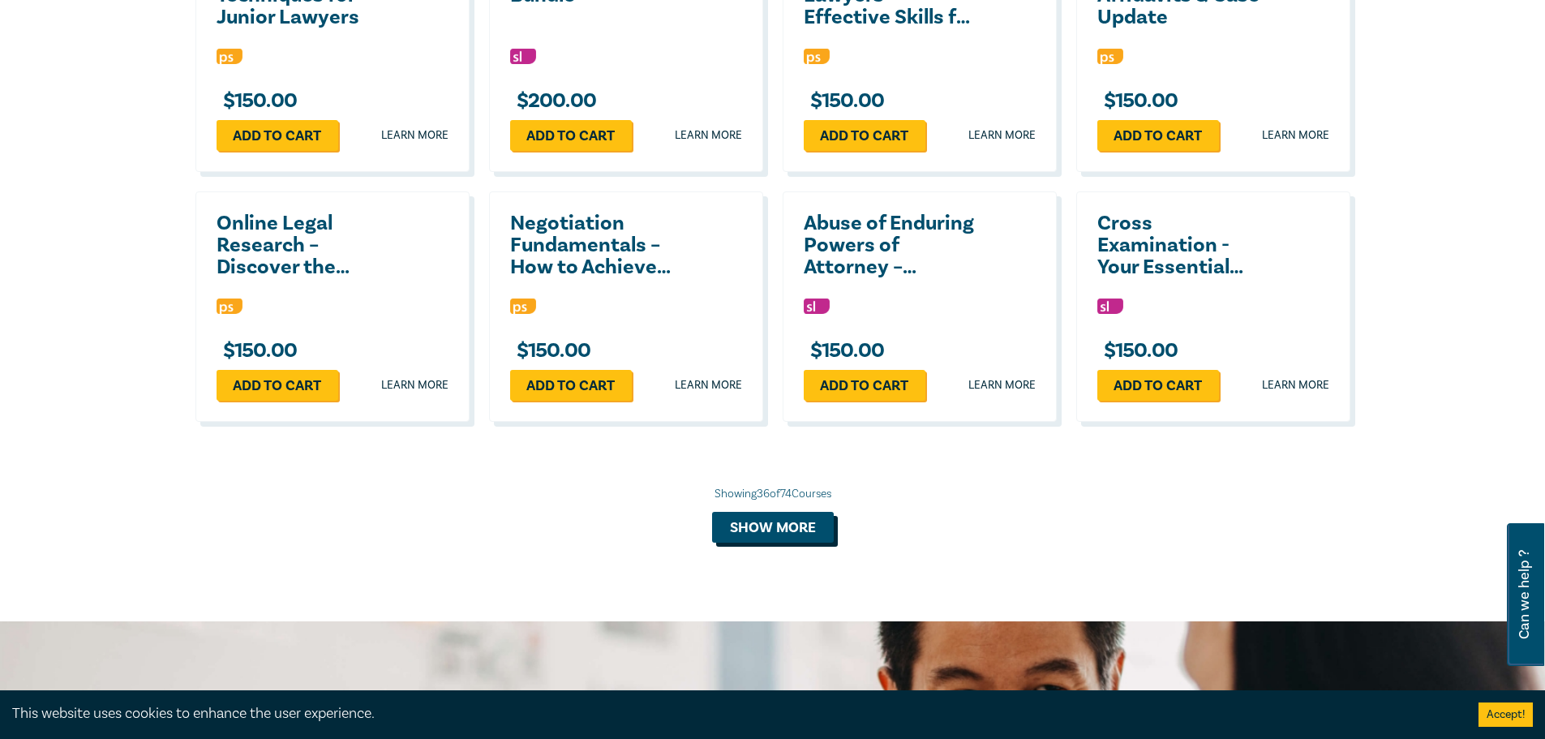
click at [808, 526] on button "Show more" at bounding box center [773, 527] width 122 height 31
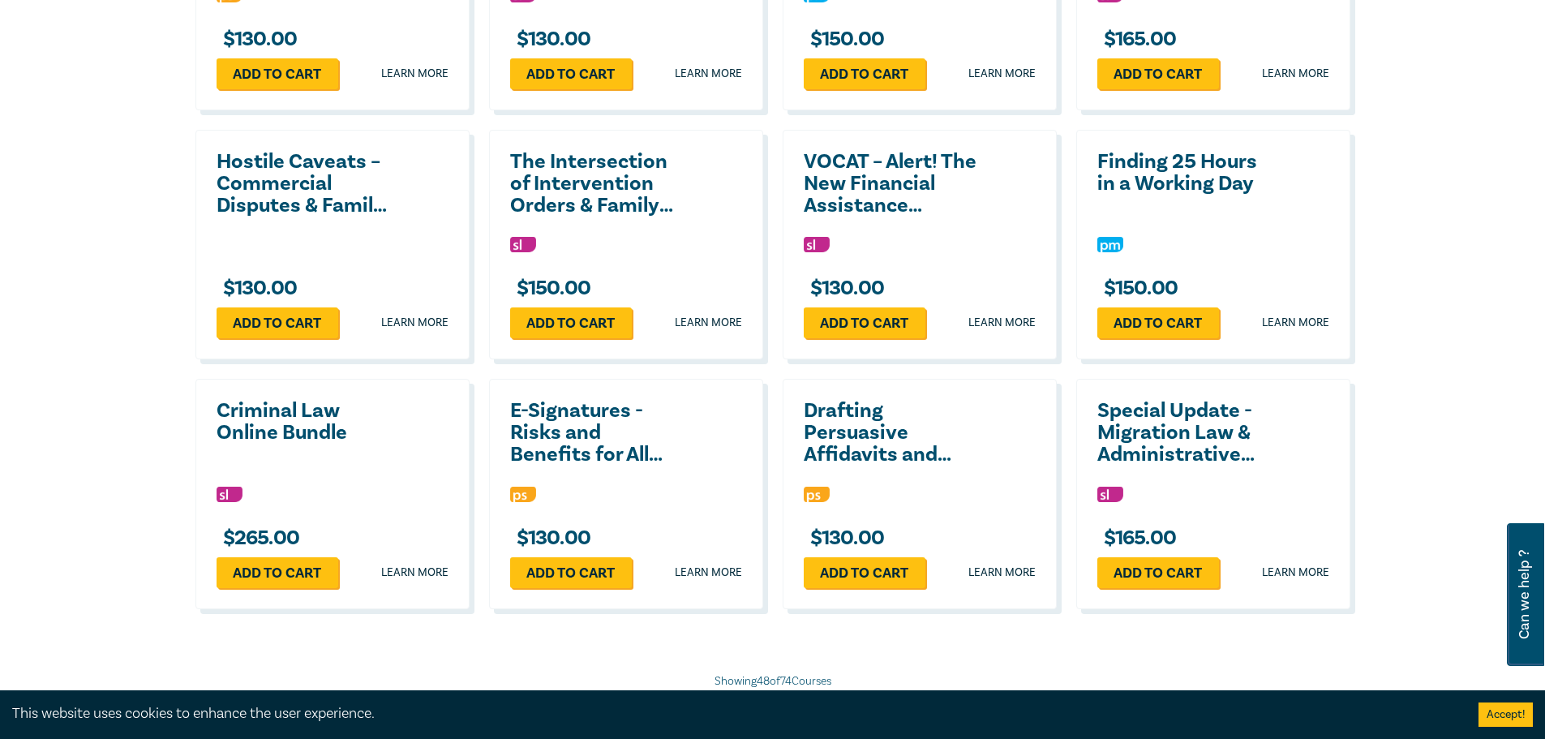
scroll to position [4378, 0]
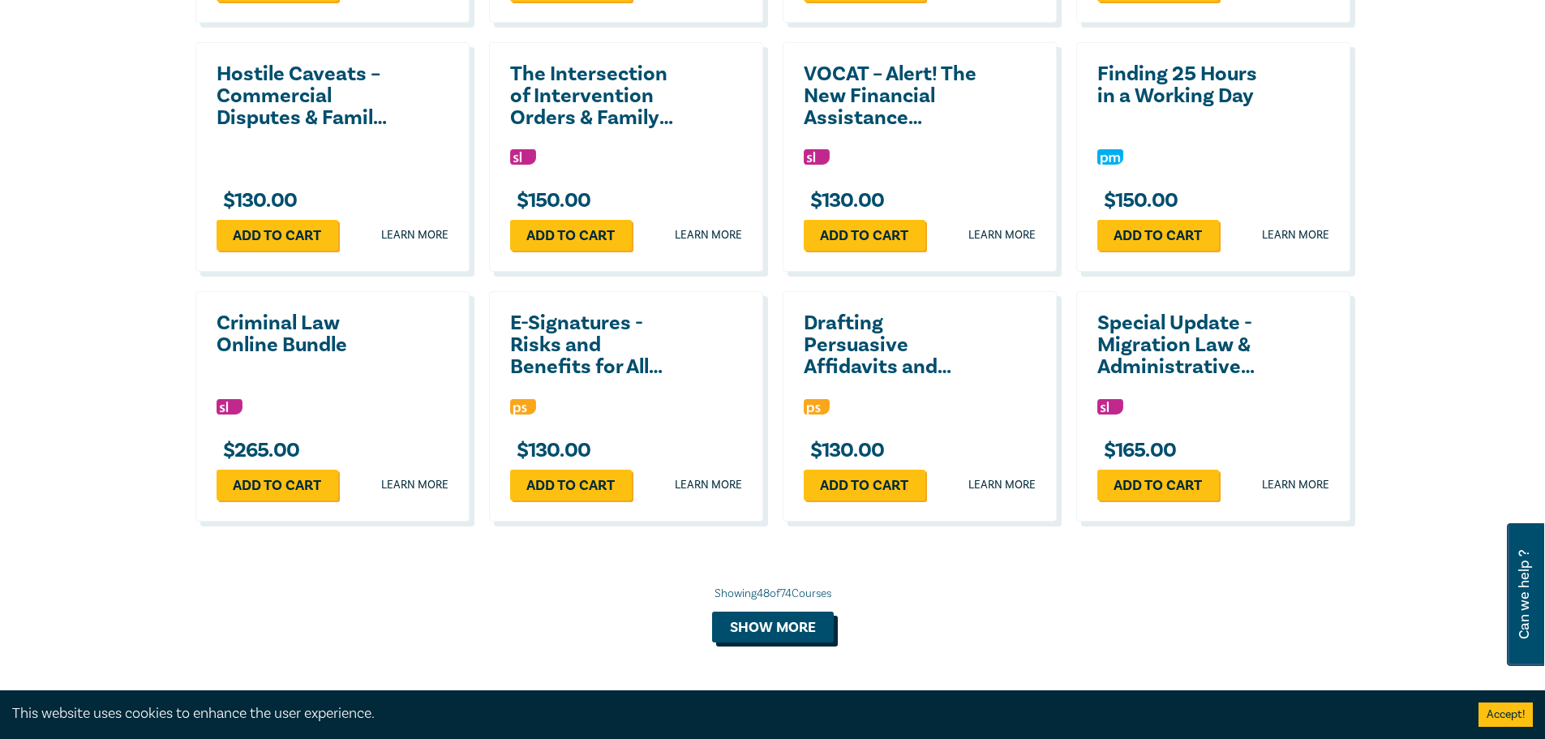
click at [784, 622] on button "Show more" at bounding box center [773, 626] width 122 height 31
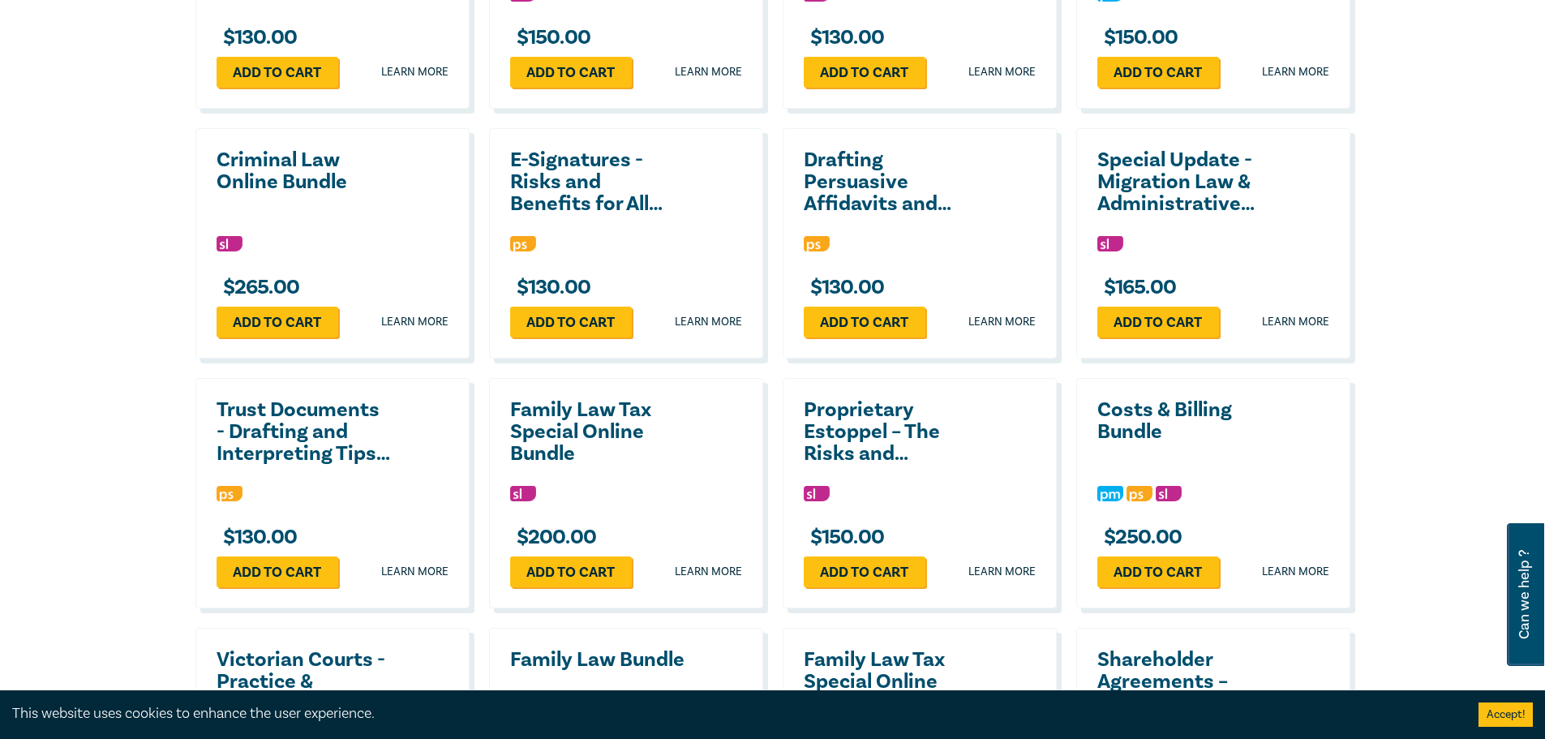
scroll to position [4541, 0]
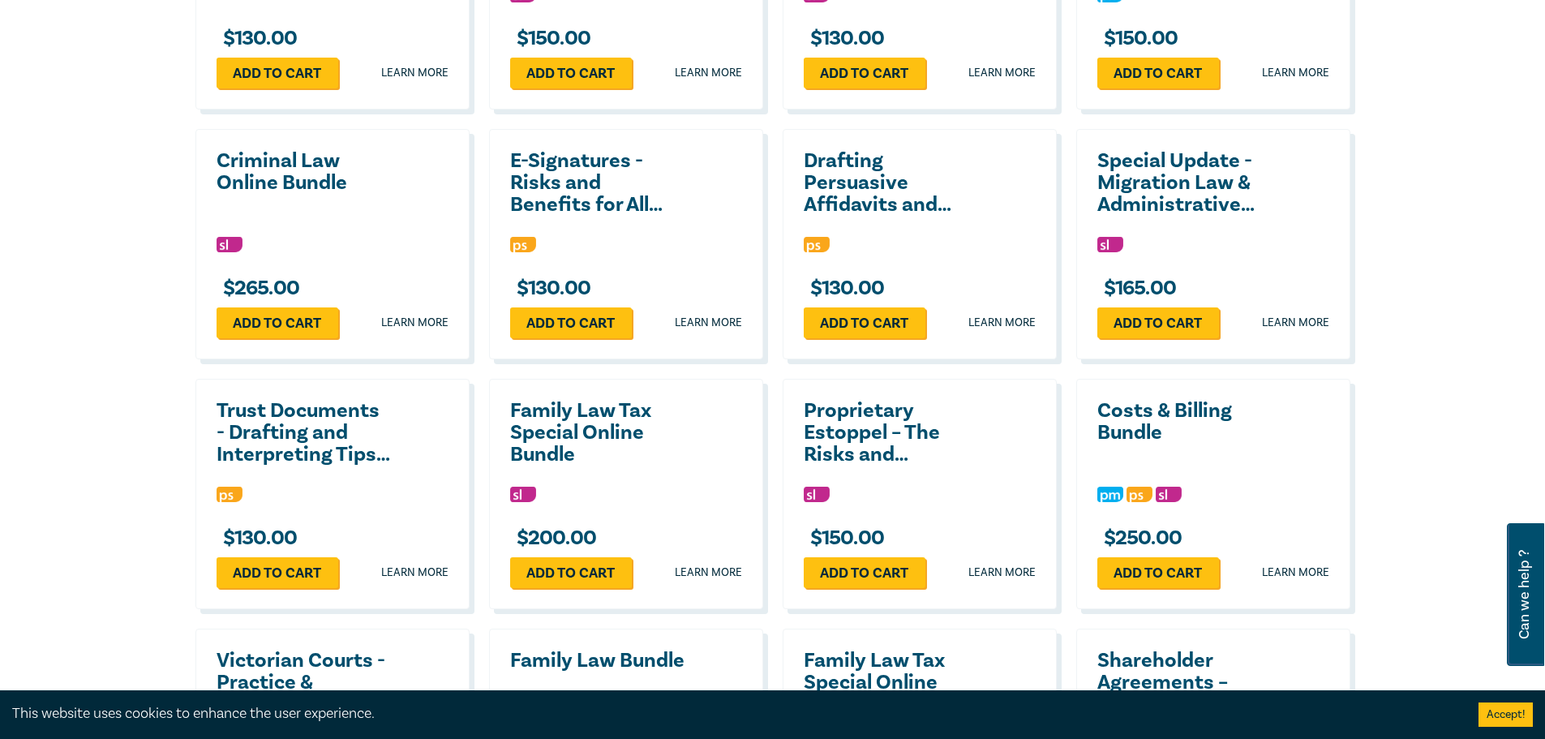
click at [845, 195] on h2 "Drafting Persuasive Affidavits and Witness Statements" at bounding box center [891, 183] width 174 height 66
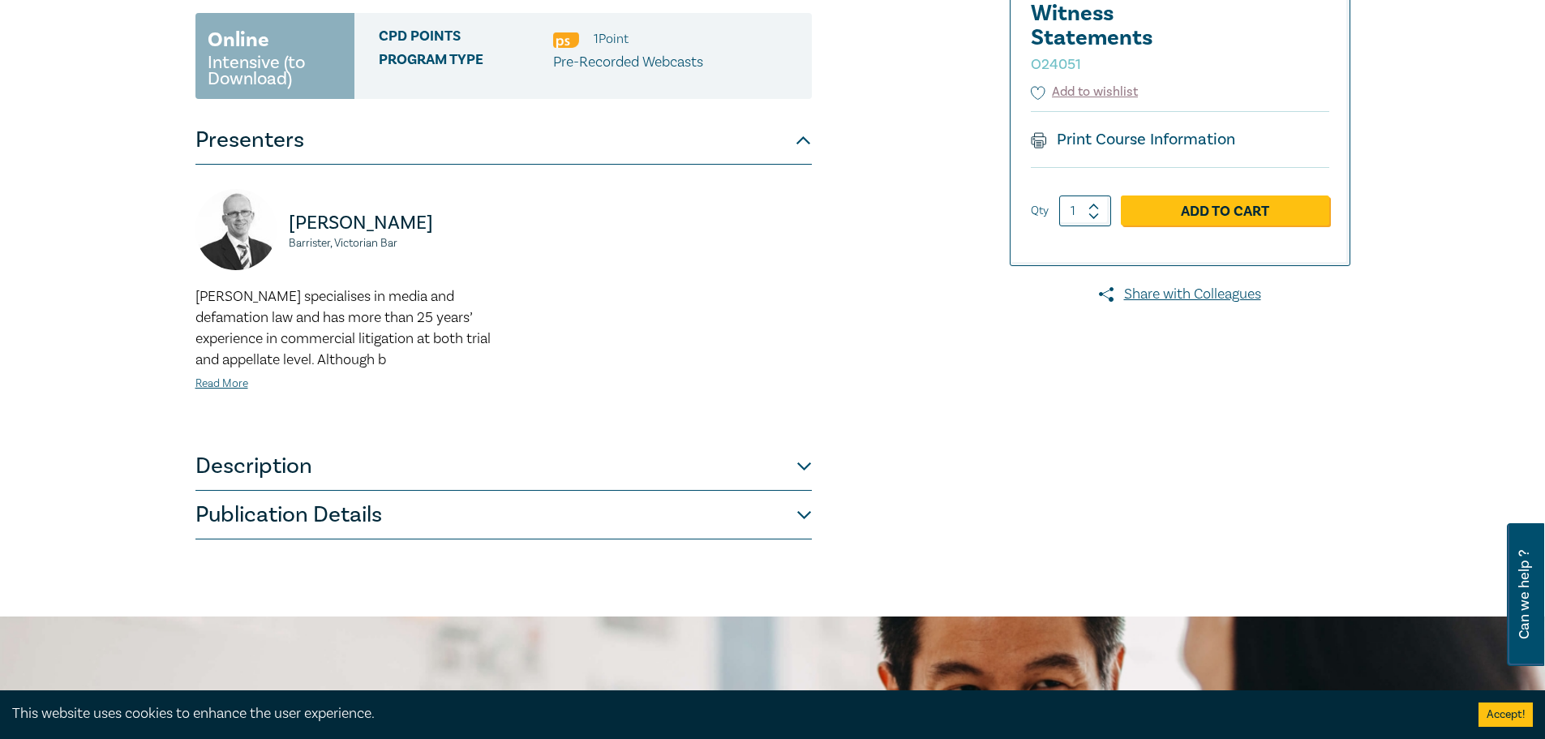
scroll to position [324, 0]
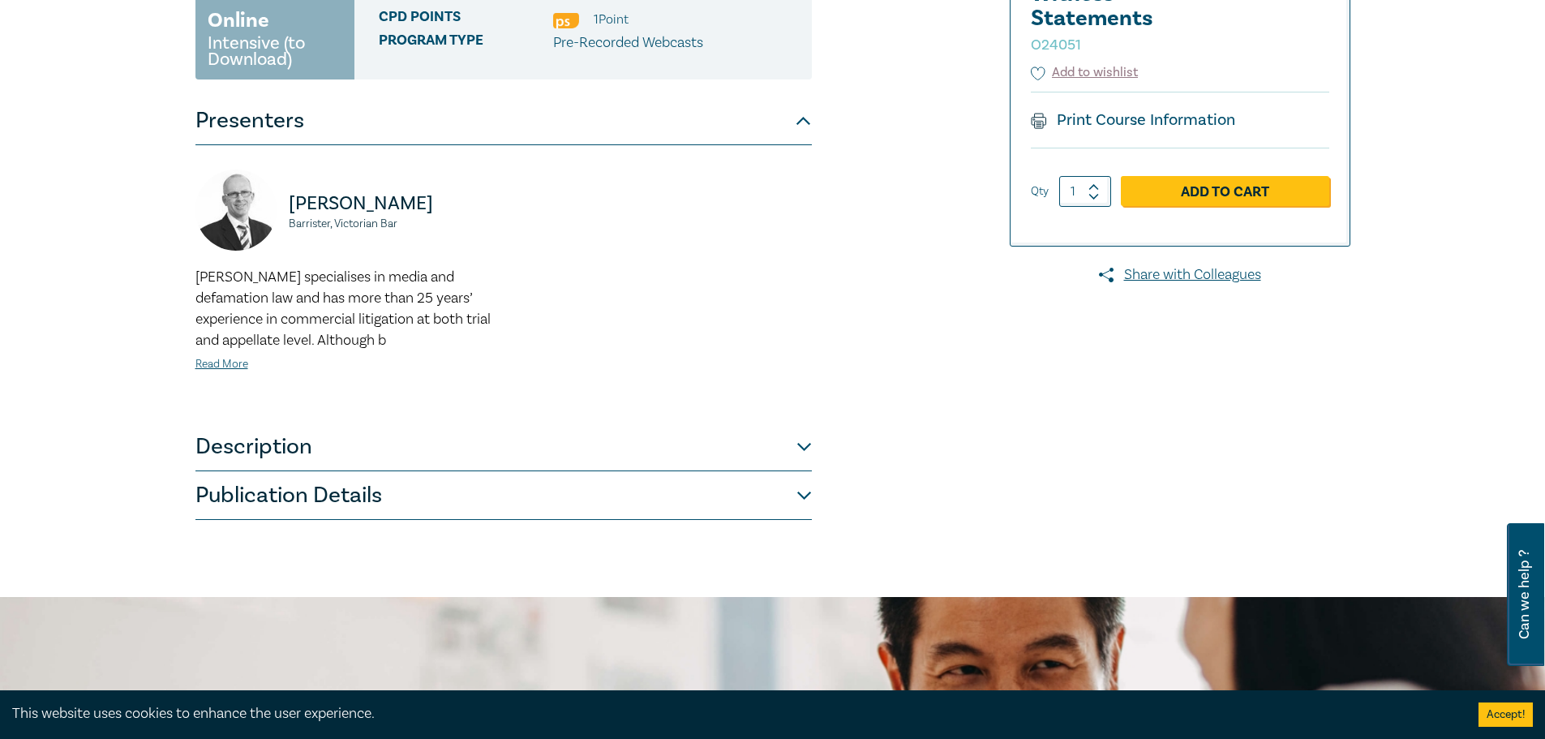
click at [465, 444] on button "Description" at bounding box center [503, 446] width 616 height 49
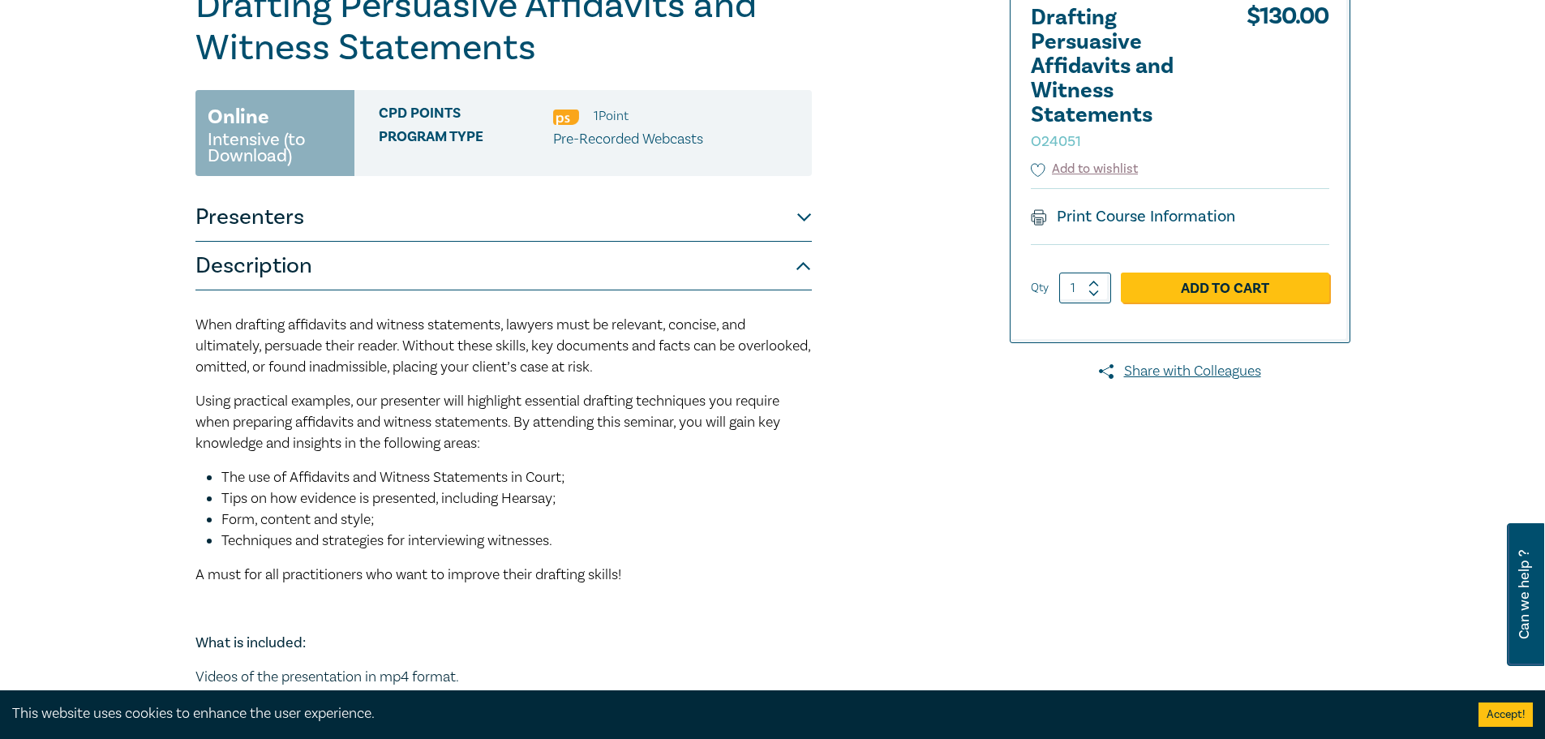
scroll to position [0, 0]
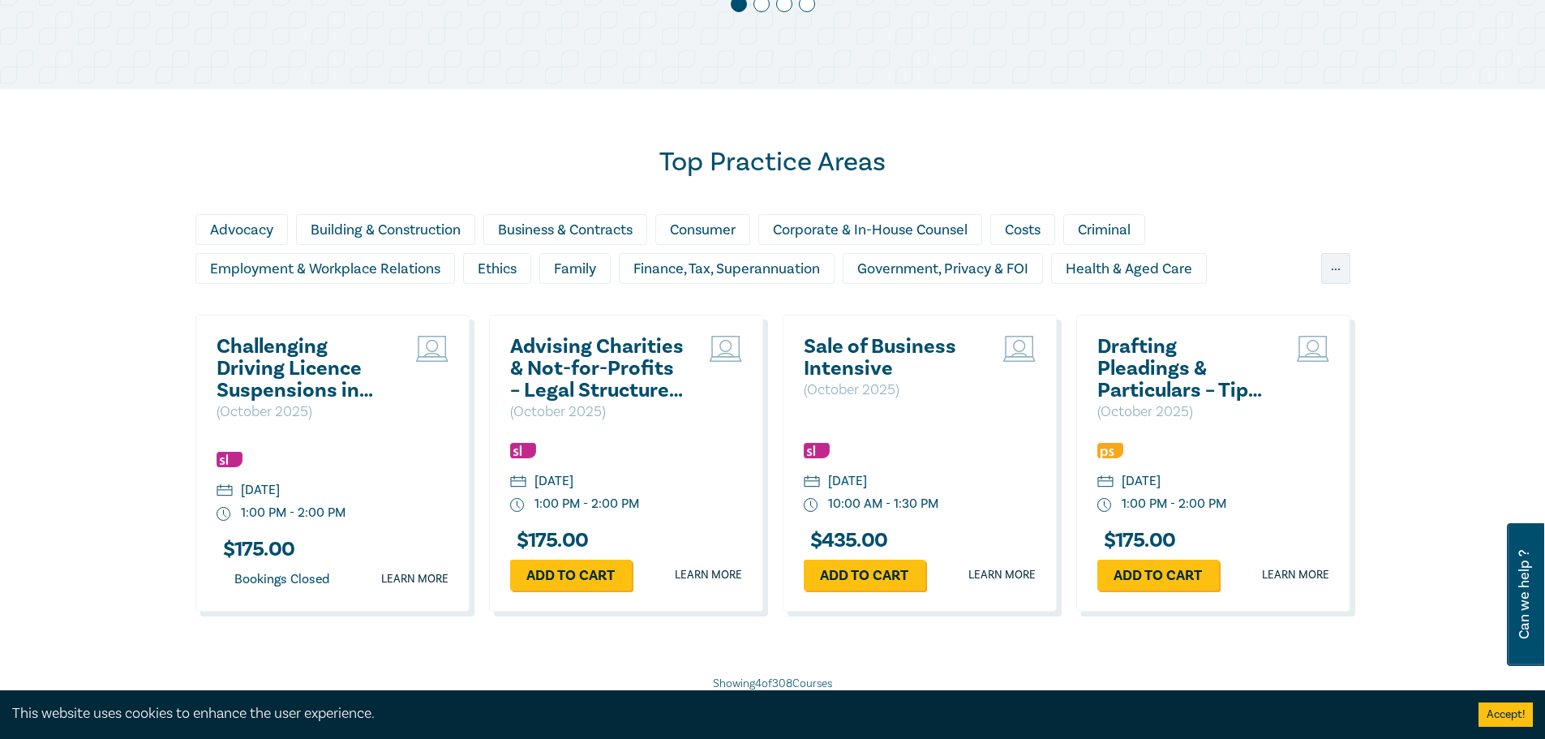
scroll to position [1297, 0]
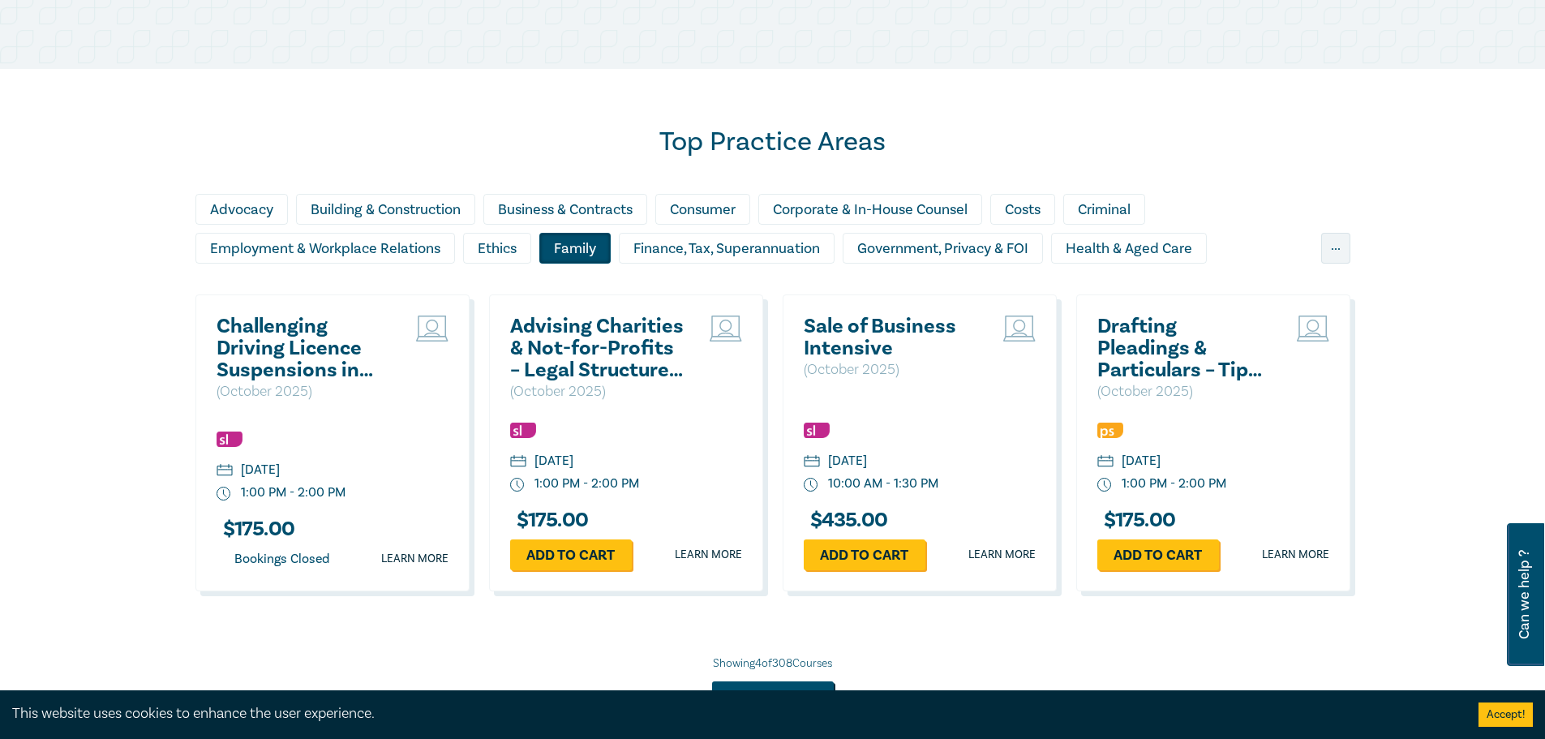
click at [564, 253] on div "Family" at bounding box center [574, 248] width 71 height 31
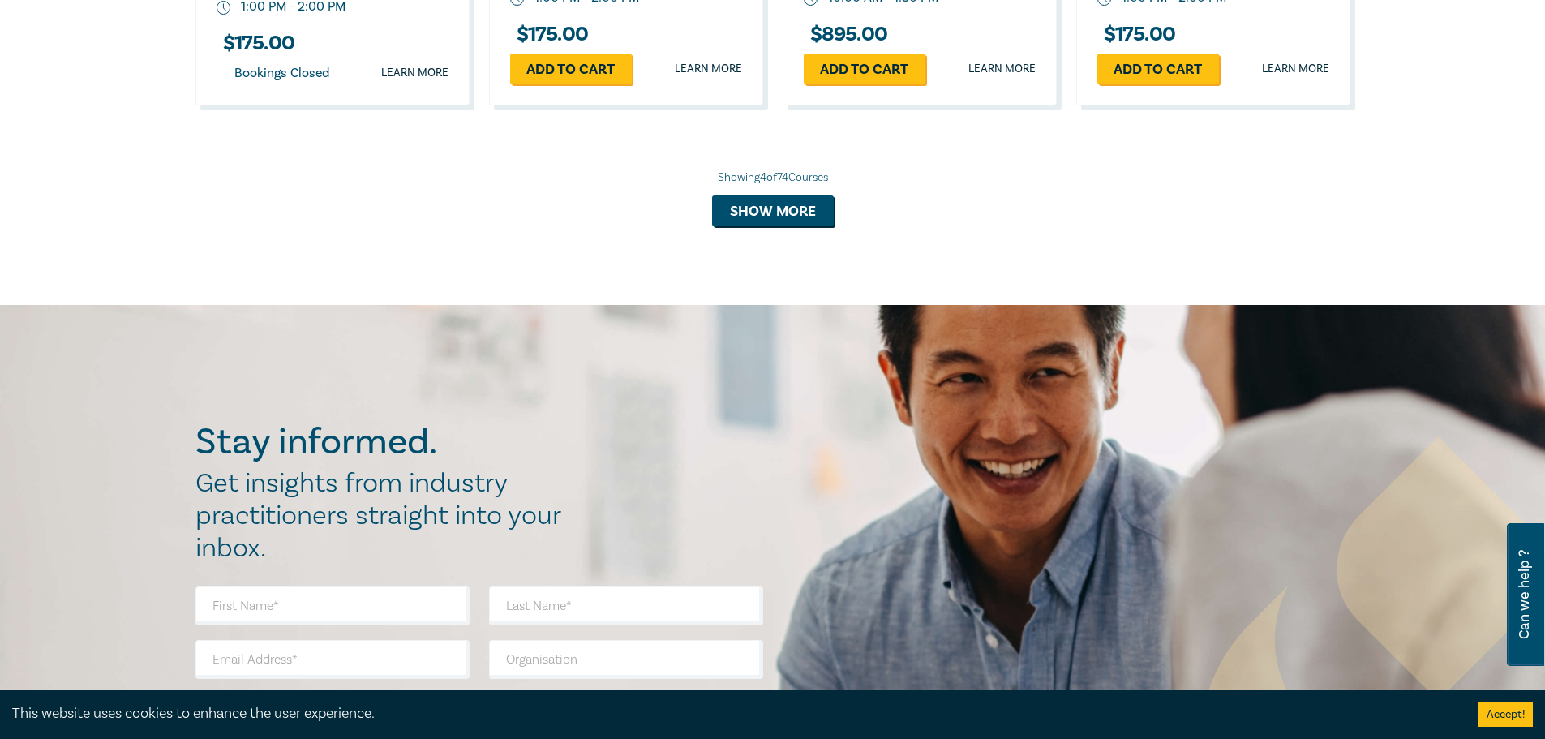
scroll to position [1784, 0]
click at [768, 208] on button "Show more" at bounding box center [773, 210] width 122 height 31
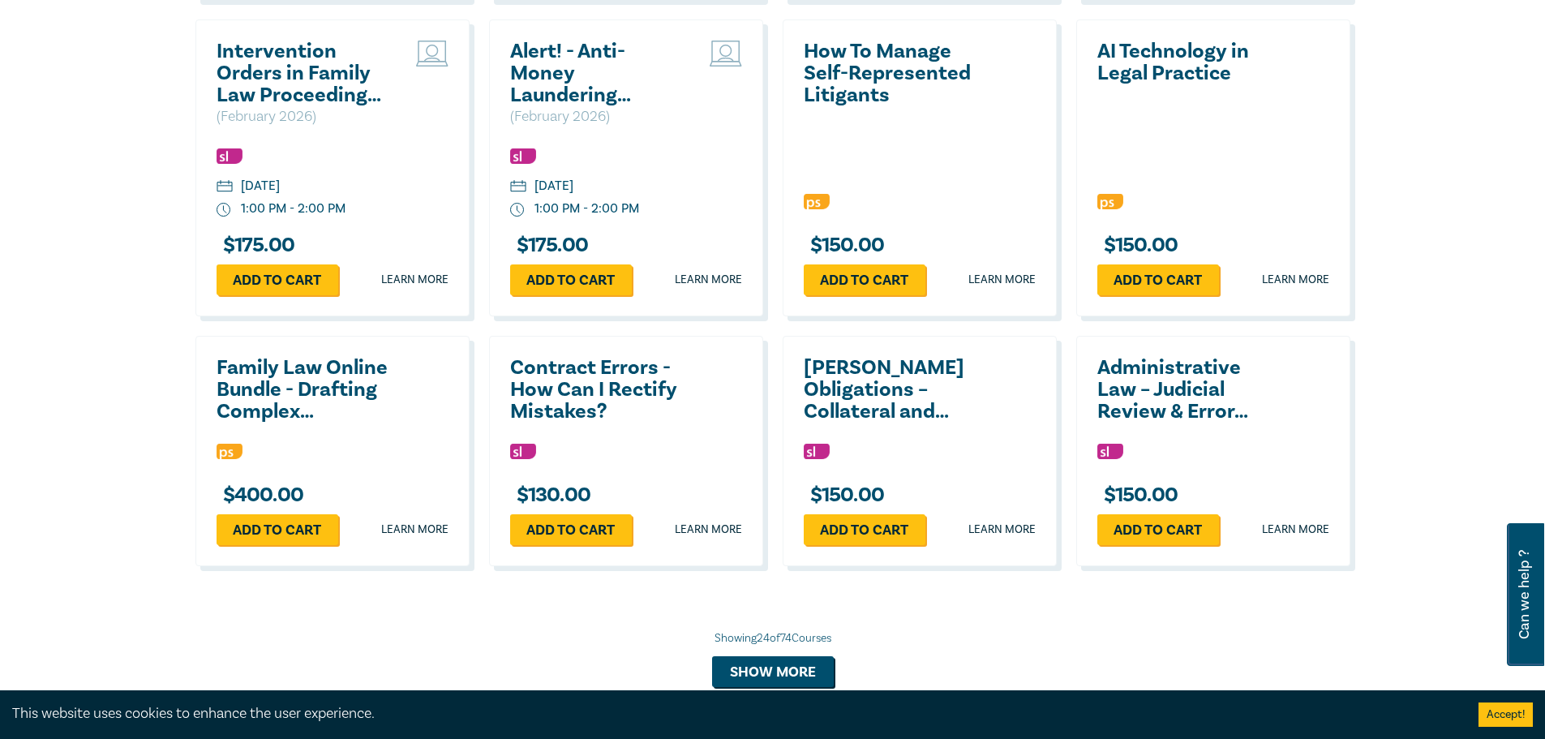
scroll to position [2838, 0]
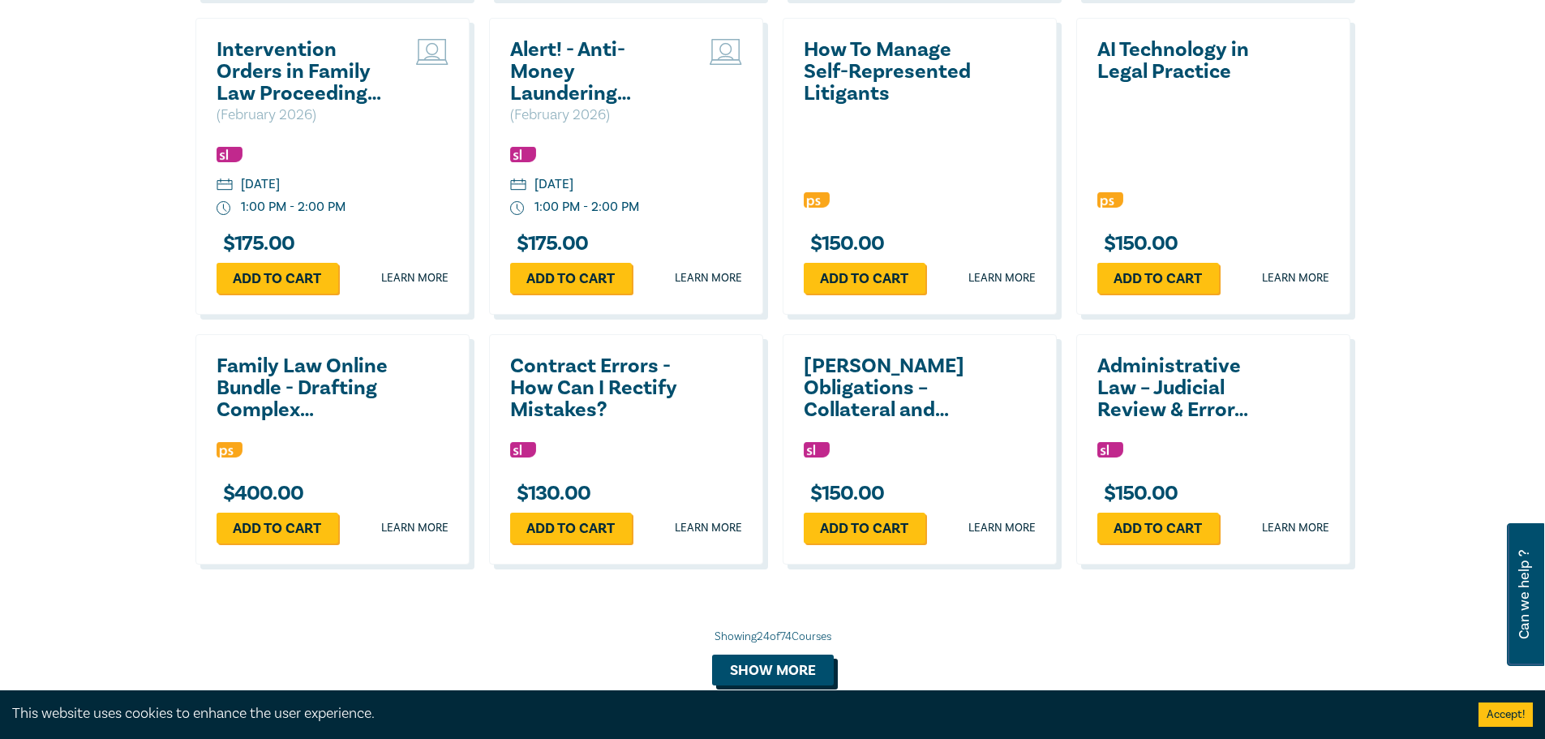
click at [809, 659] on button "Show more" at bounding box center [773, 669] width 122 height 31
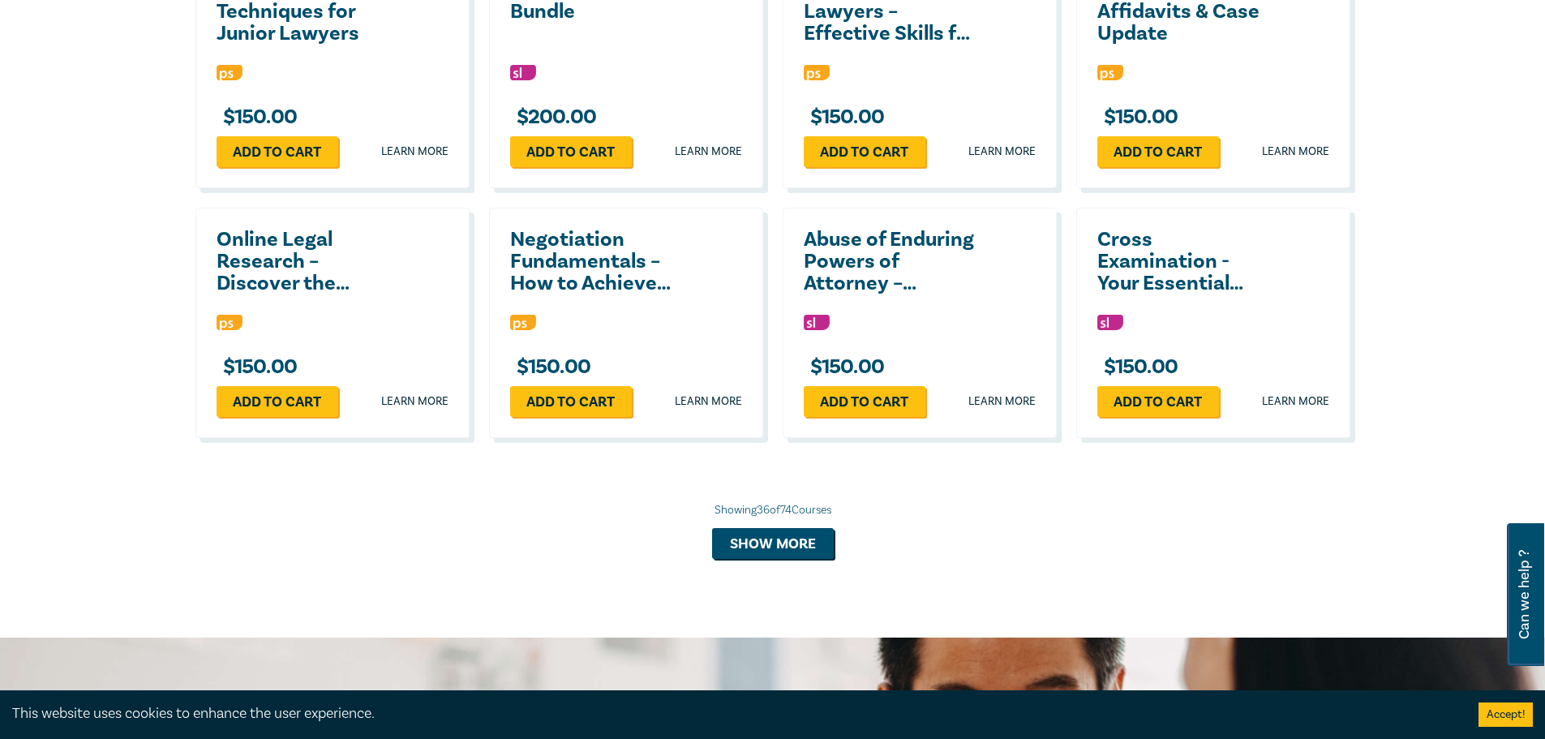
scroll to position [3730, 0]
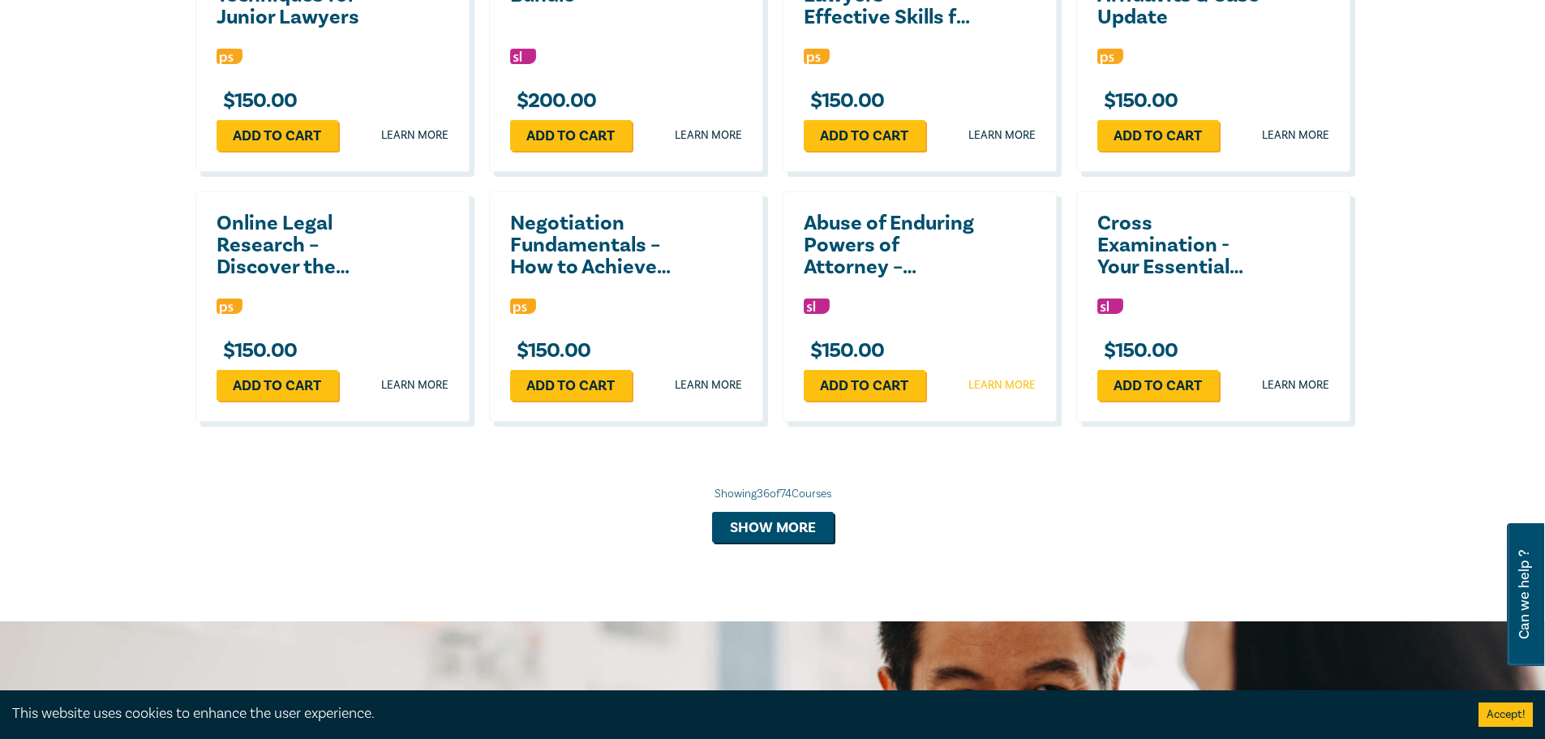
click at [1008, 379] on link "Learn more" at bounding box center [1001, 385] width 67 height 16
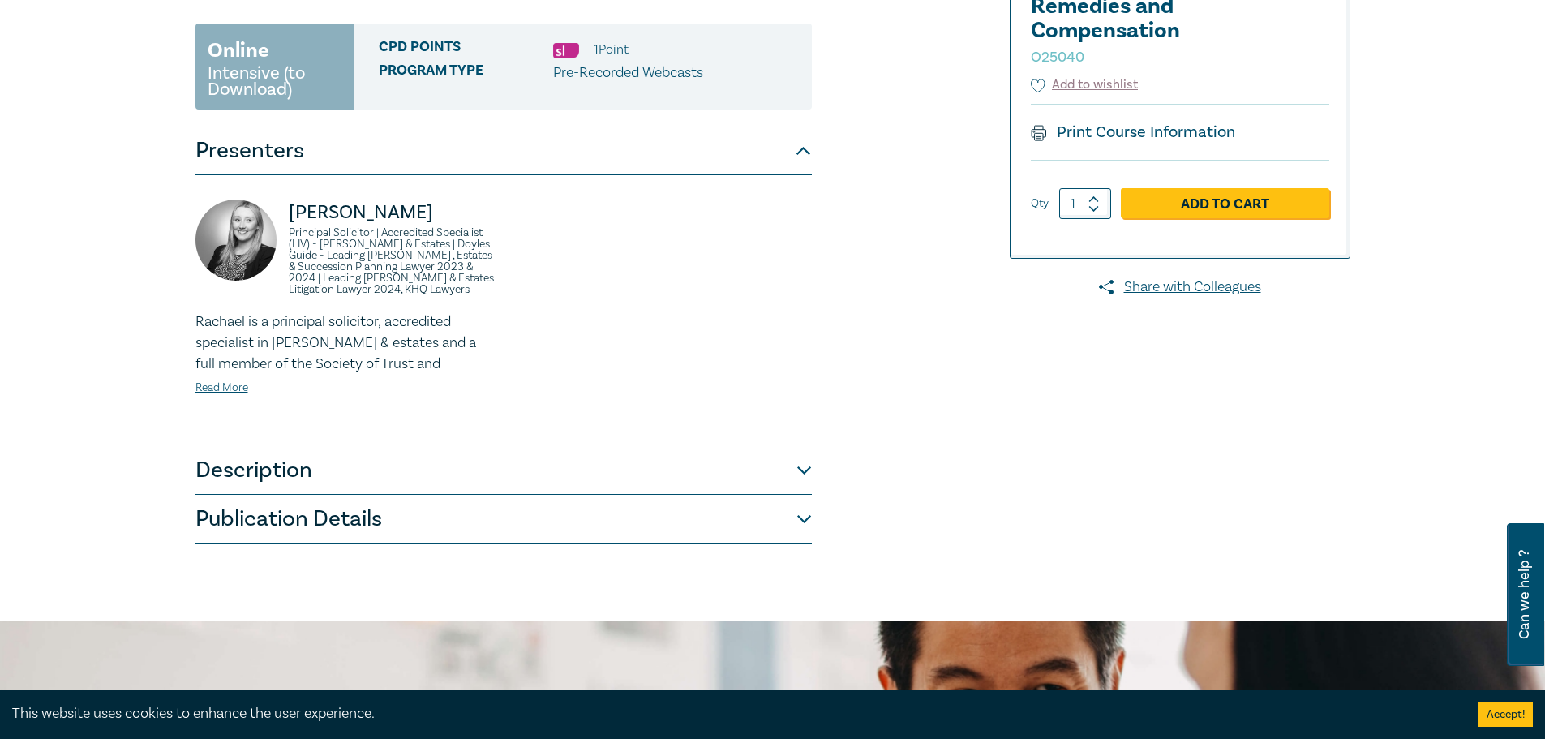
scroll to position [405, 0]
